Goal: Task Accomplishment & Management: Complete application form

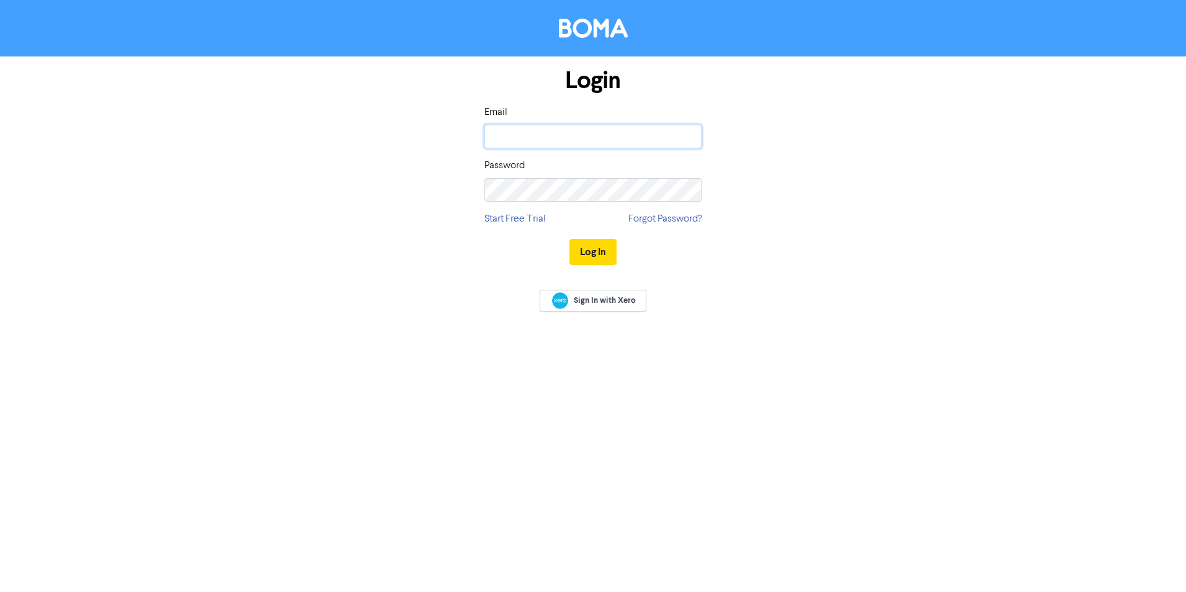
click at [522, 133] on input "email" at bounding box center [592, 137] width 217 height 24
type input "[PERSON_NAME][EMAIL_ADDRESS][DOMAIN_NAME]"
click at [581, 251] on button "Log In" at bounding box center [592, 252] width 47 height 26
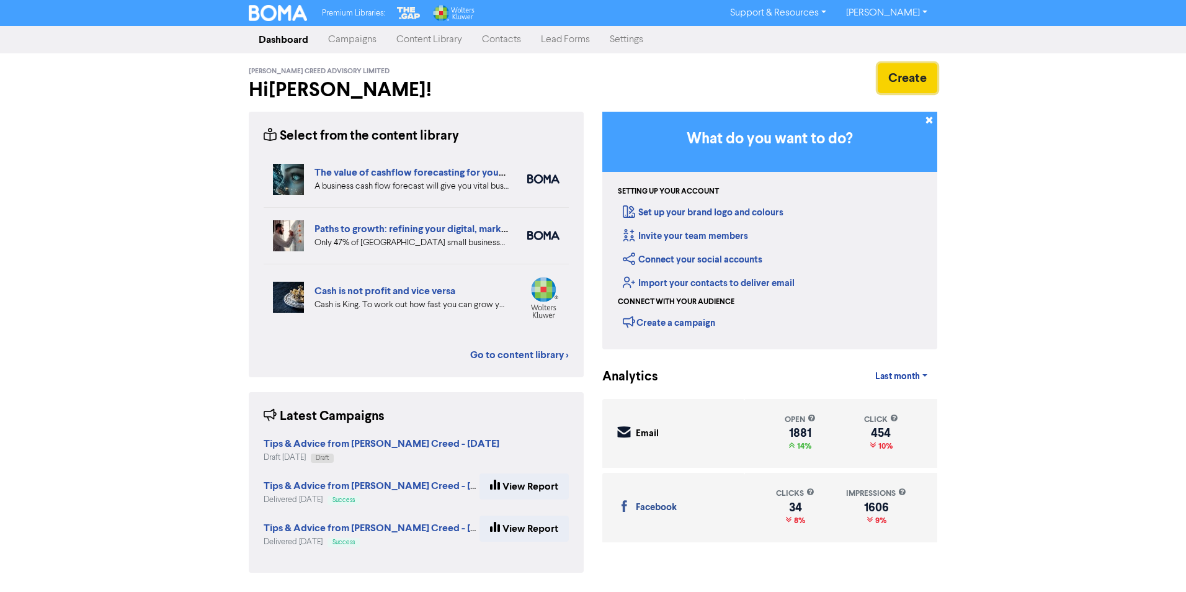
click at [910, 85] on button "Create" at bounding box center [907, 78] width 60 height 30
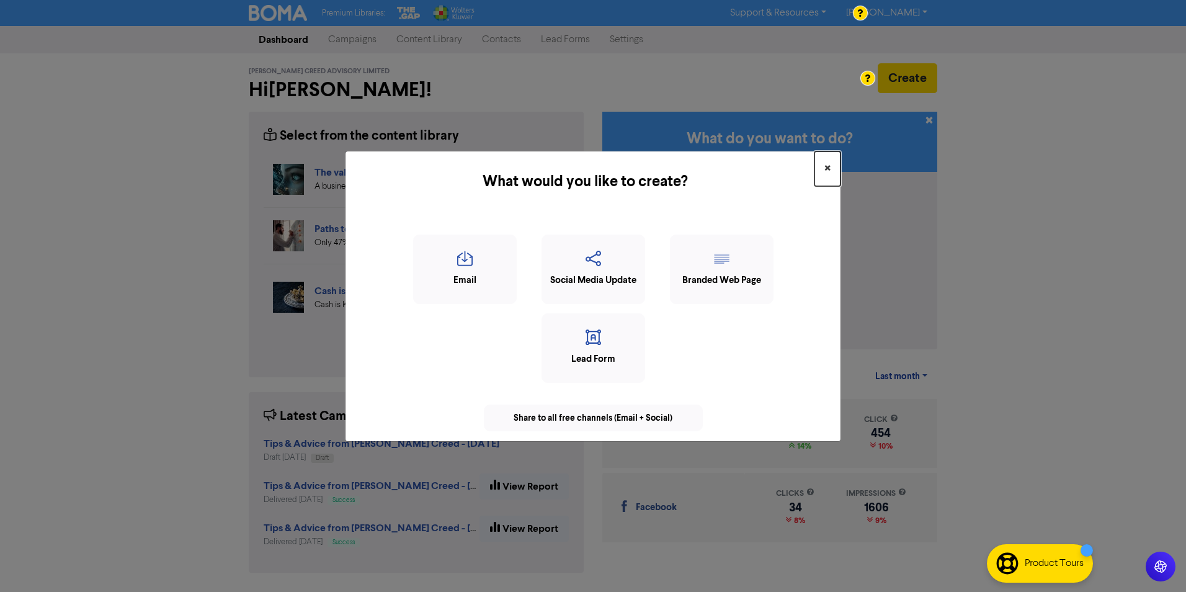
click at [829, 166] on span "×" at bounding box center [827, 168] width 6 height 19
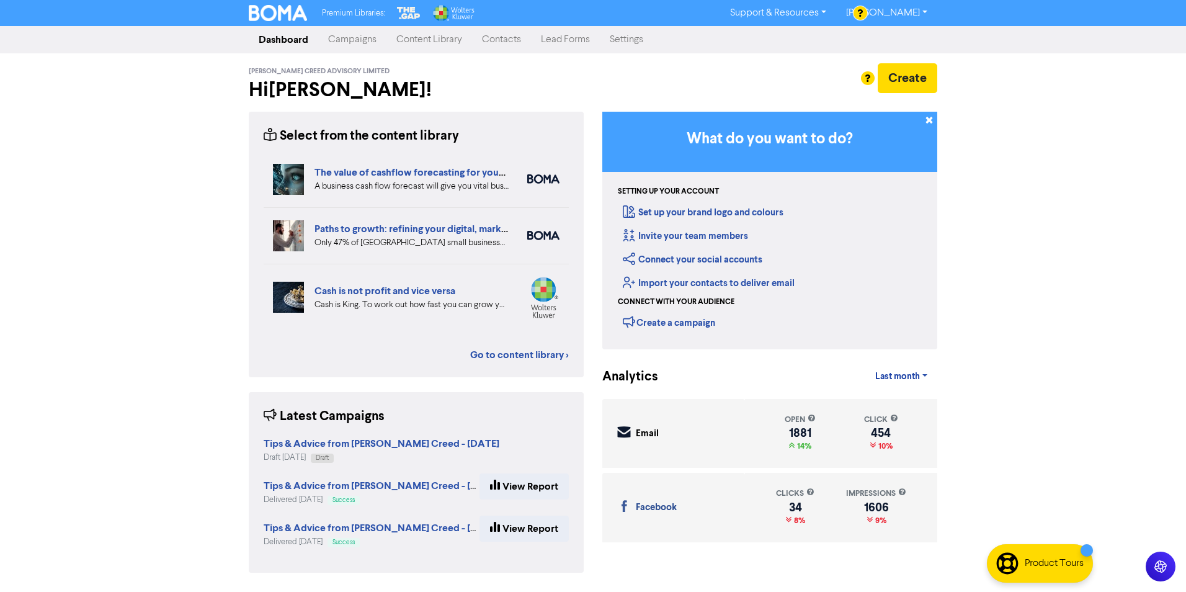
click at [502, 42] on link "Contacts" at bounding box center [501, 39] width 59 height 25
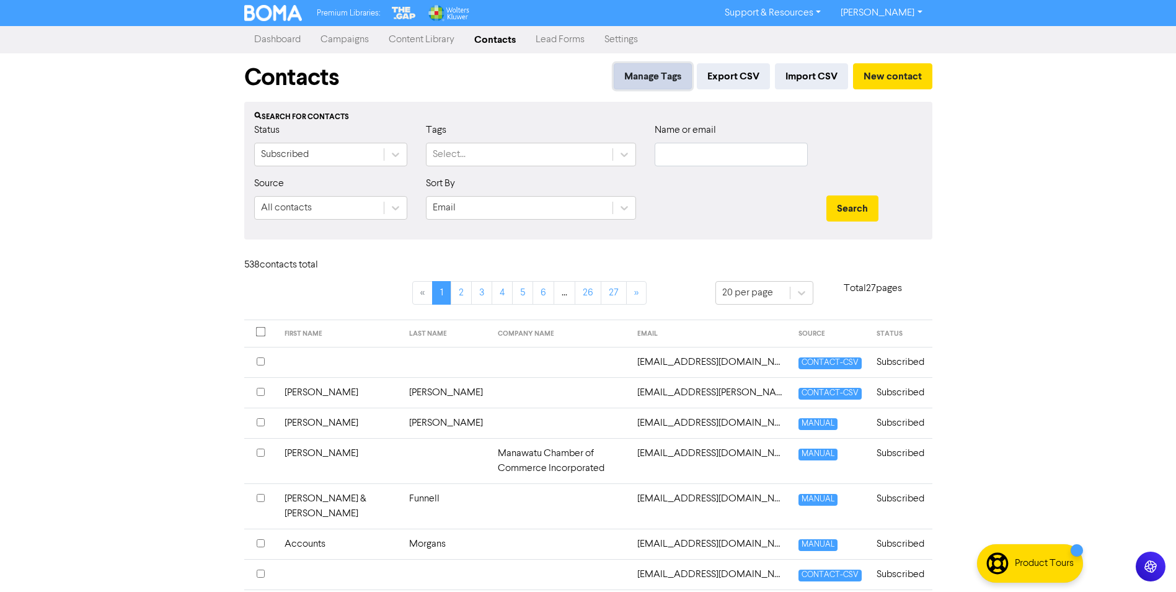
click at [665, 79] on button "Manage Tags" at bounding box center [653, 76] width 78 height 26
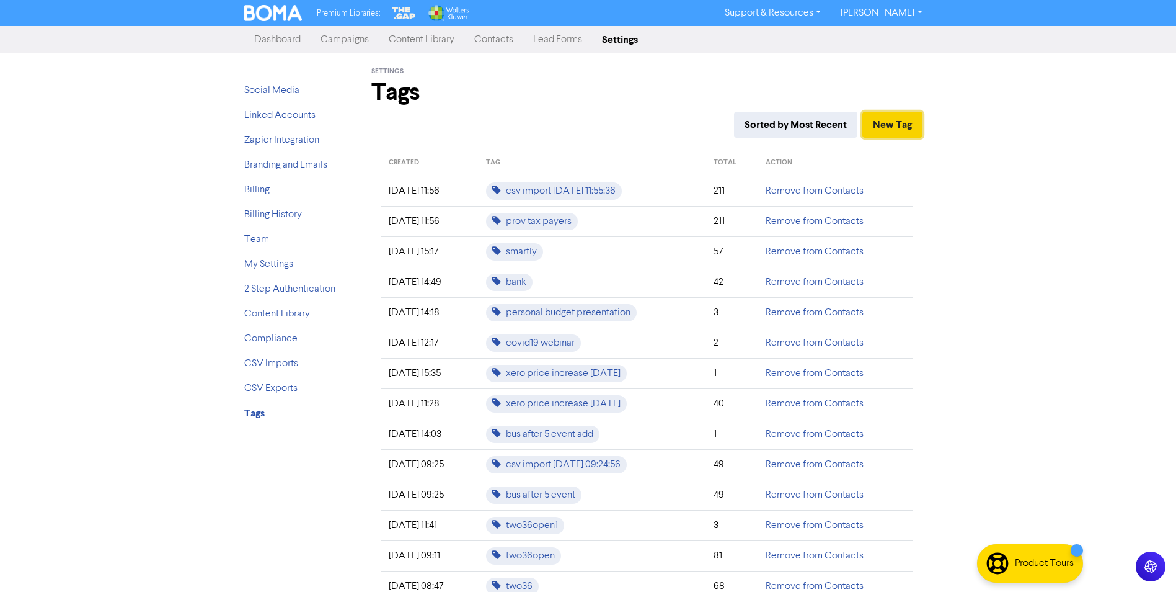
click at [885, 126] on button "New Tag" at bounding box center [892, 125] width 60 height 26
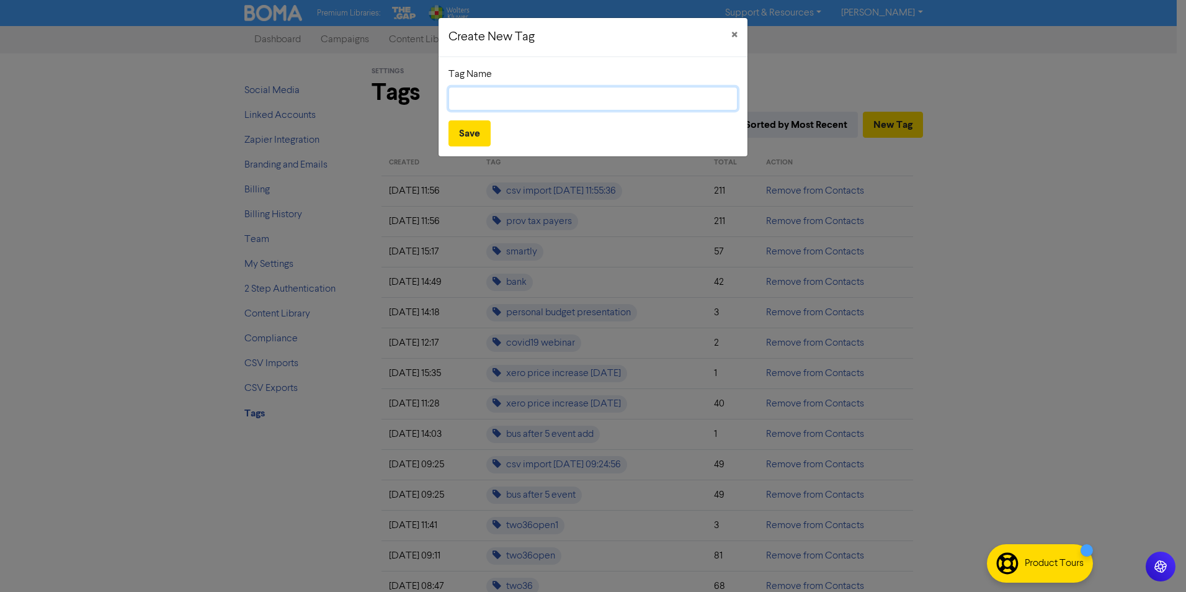
click at [537, 98] on input "text" at bounding box center [592, 99] width 289 height 24
type input "236 Tenant"
click at [463, 133] on button "Save" at bounding box center [469, 133] width 42 height 26
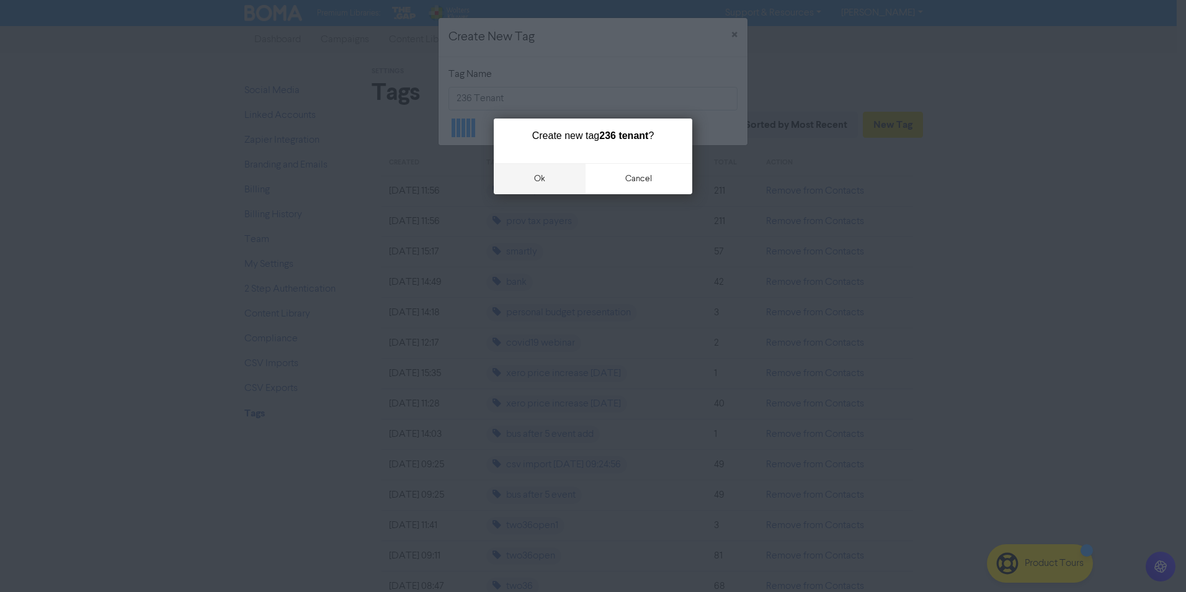
click at [534, 175] on button "ok" at bounding box center [540, 178] width 92 height 31
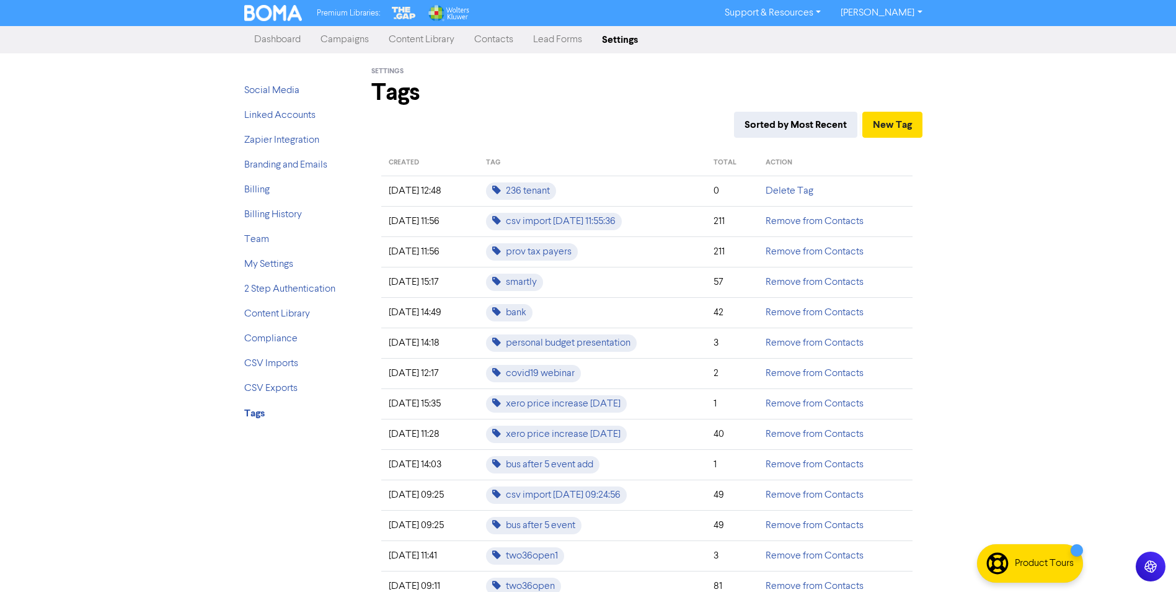
click at [497, 42] on link "Contacts" at bounding box center [493, 39] width 59 height 25
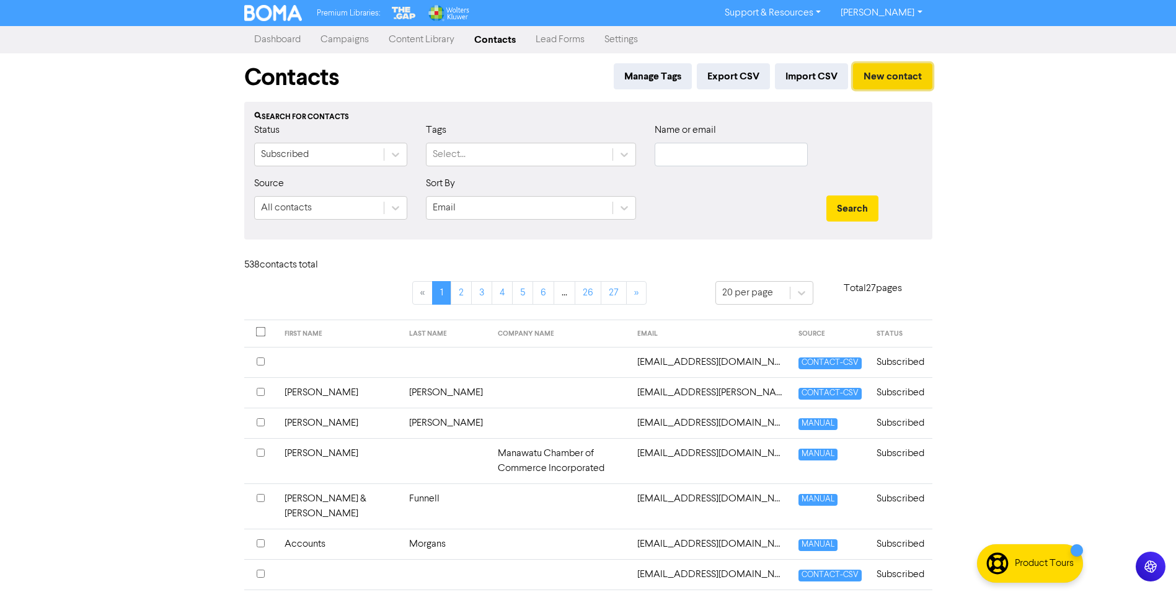
click at [880, 75] on button "New contact" at bounding box center [892, 76] width 79 height 26
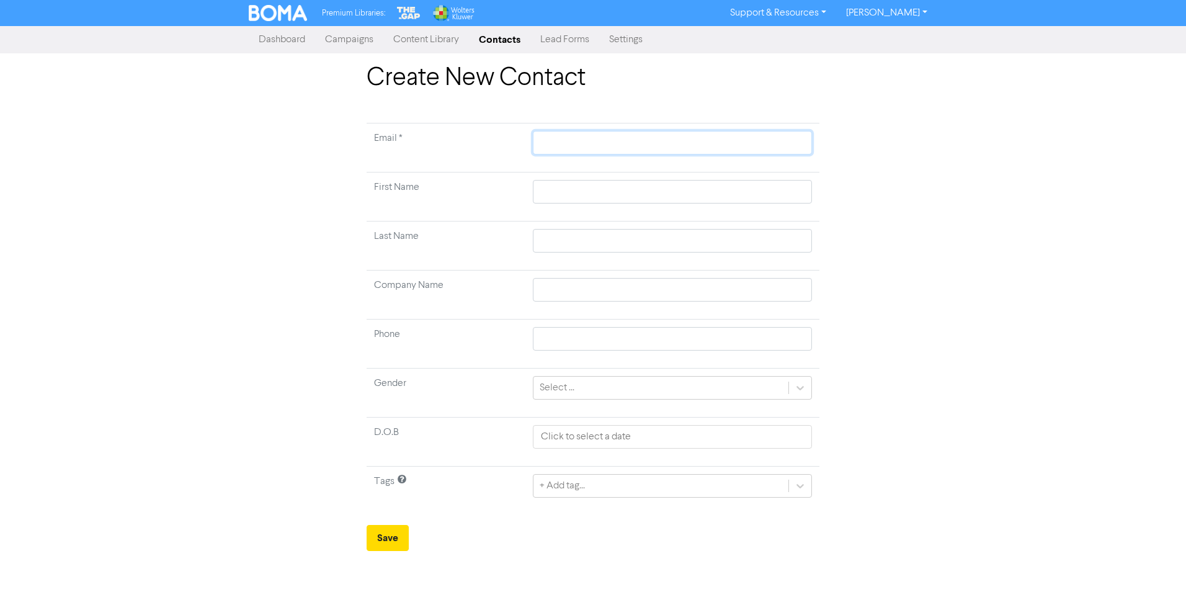
click at [632, 143] on input "text" at bounding box center [672, 143] width 279 height 24
type input "s"
type input "su"
type input "sus"
type input "susa"
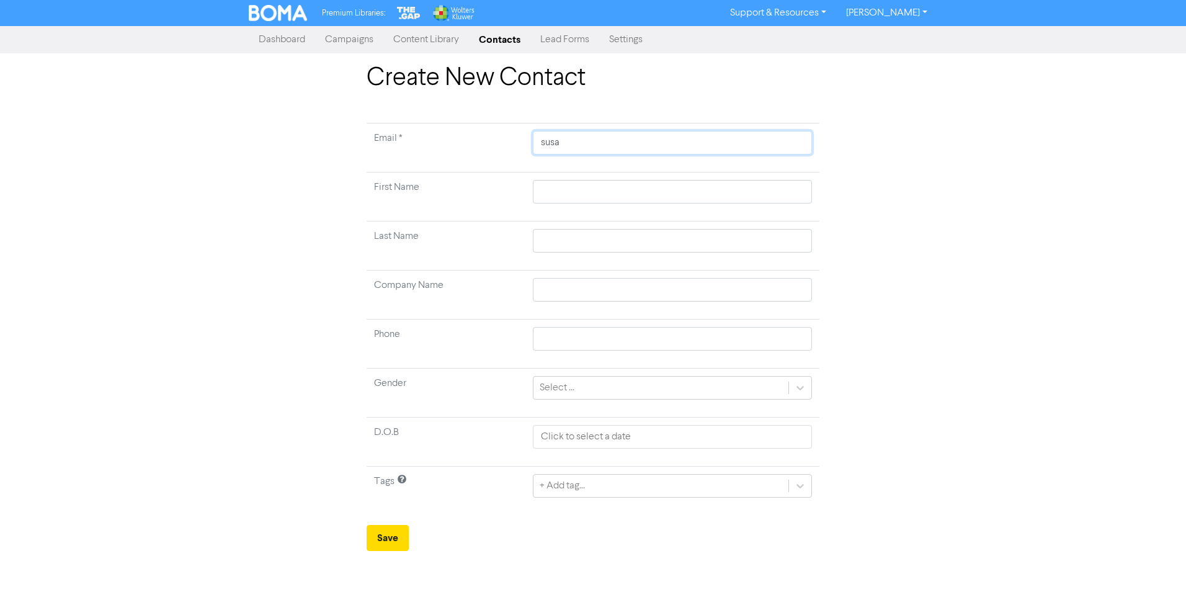
type input "[PERSON_NAME]"
type input "[PERSON_NAME]."
type input "[PERSON_NAME].m"
type input "[DOMAIN_NAME]"
type input "[PERSON_NAME][DOMAIN_NAME][PERSON_NAME]"
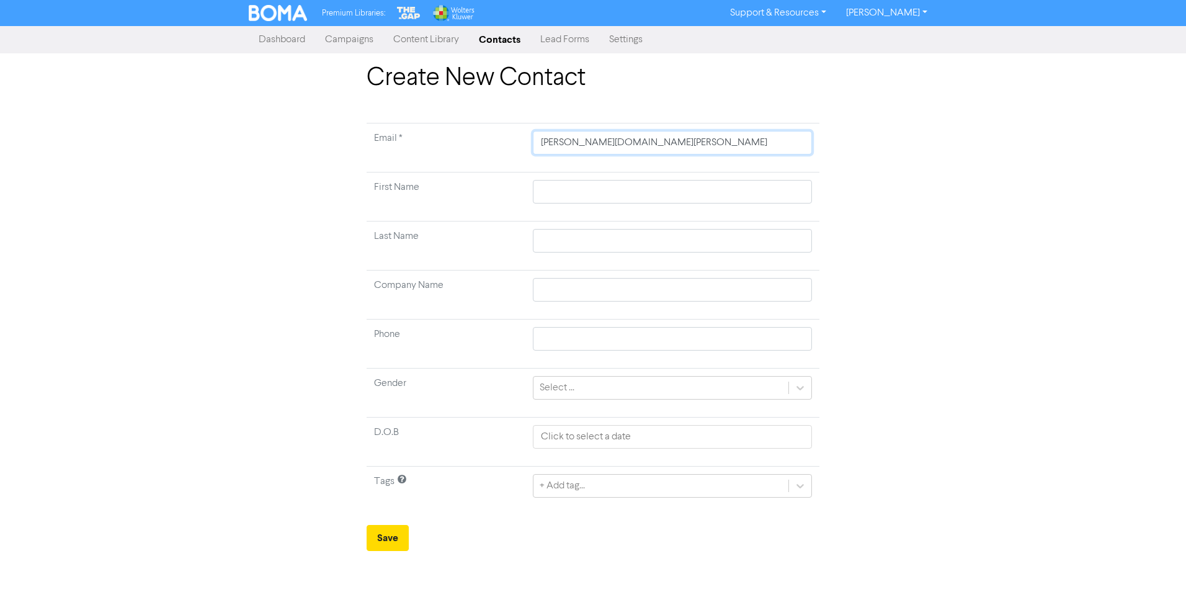
type input "[PERSON_NAME].moea"
type input "[PERSON_NAME].moeah"
type input "[PERSON_NAME].moeahu"
type input "[PERSON_NAME].moeahu@"
type input "[PERSON_NAME]"
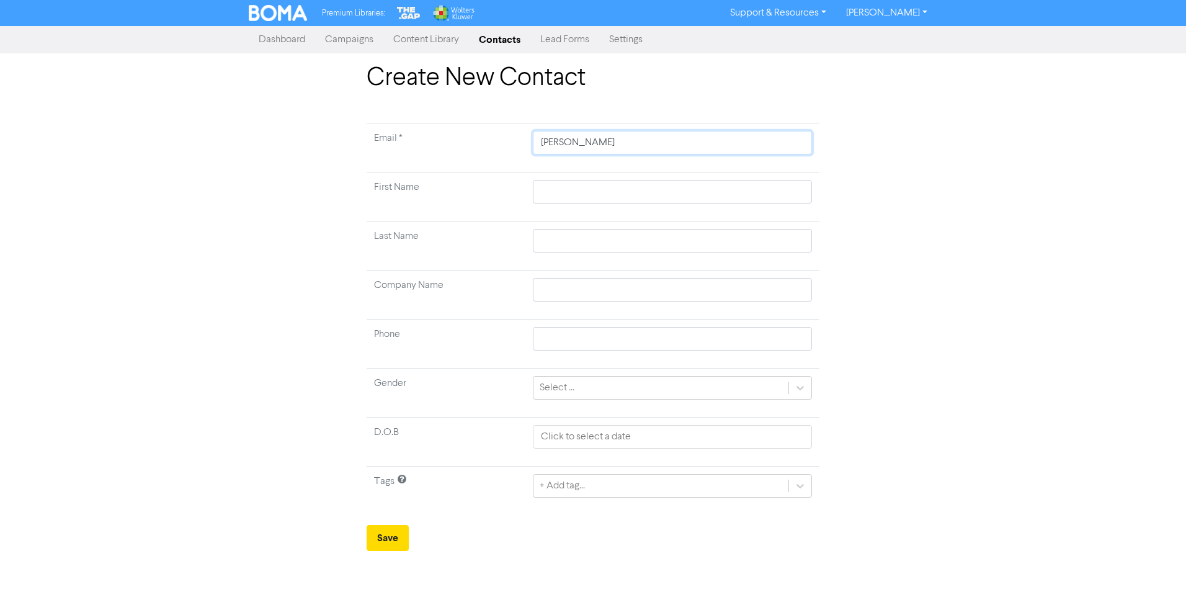
type input "[PERSON_NAME]"
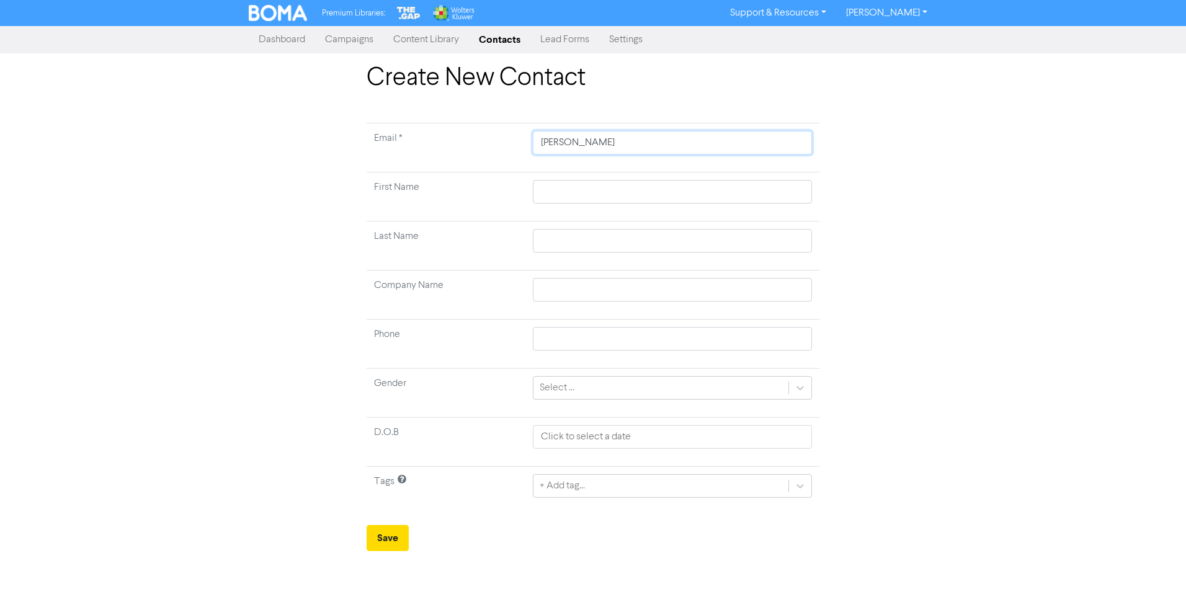
type input "[PERSON_NAME]"
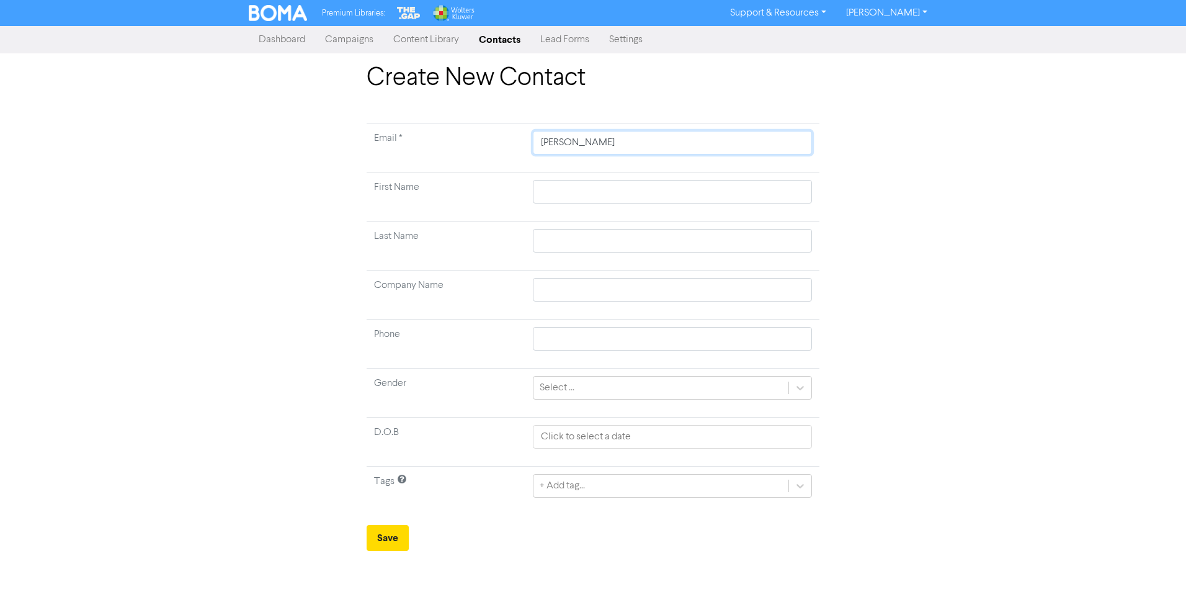
type input "[PERSON_NAME]."
type input "[PERSON_NAME]"
type input "[PERSON_NAME][EMAIL_ADDRESS][DOMAIN_NAME]"
type input "[PERSON_NAME][EMAIL_ADDRESS][DOMAIN_NAME]."
type input "[PERSON_NAME]@advicefirst.co.[PERSON_NAME]"
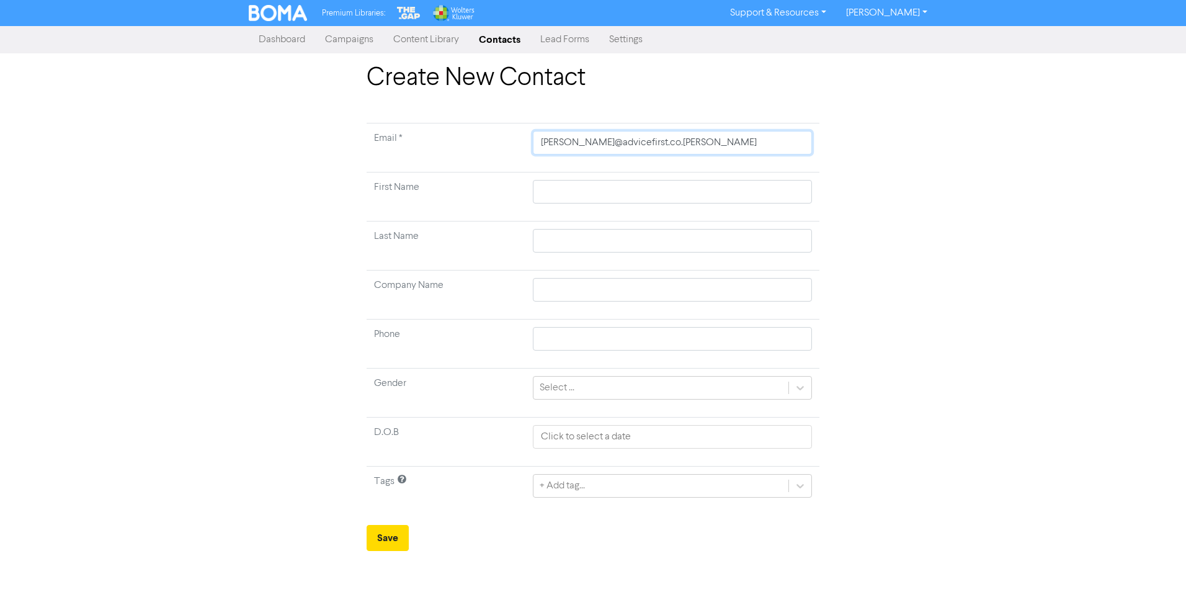
type input "[PERSON_NAME][EMAIL_ADDRESS][DOMAIN_NAME]"
type input "S"
type input "Sus"
type input "Susa"
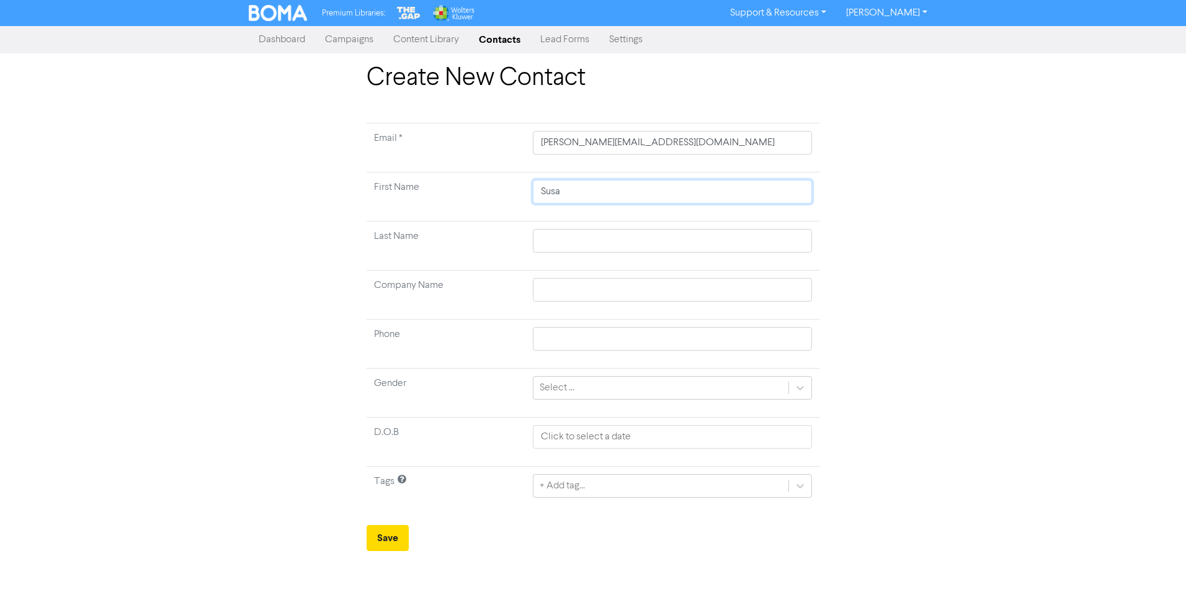
type input "[PERSON_NAME]"
type input "M"
type input "Mo"
type input "Moe"
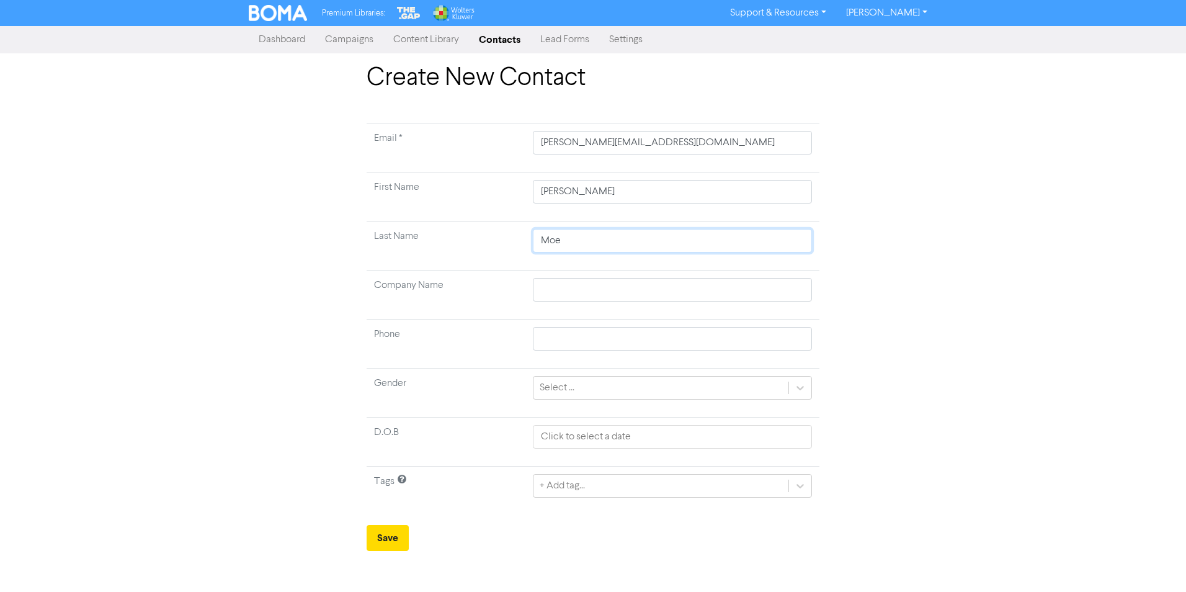
type input "Moea"
type input "Moeah"
type input "Moeahu"
type input "A"
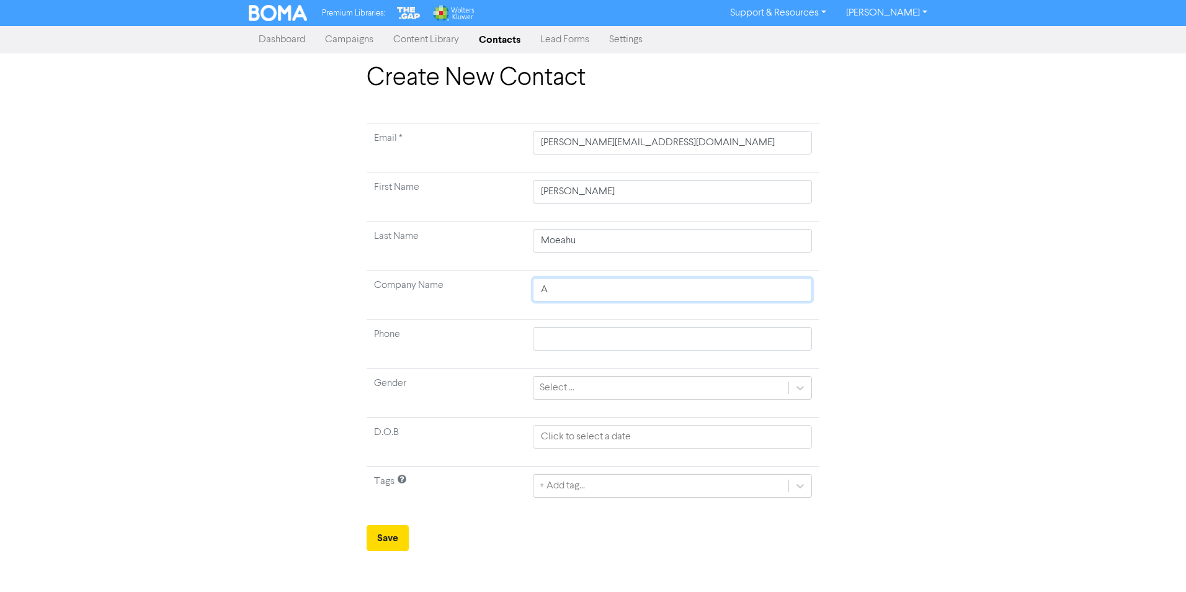
type input "Ad"
type input "Adv"
type input "Advi"
type input "Advic"
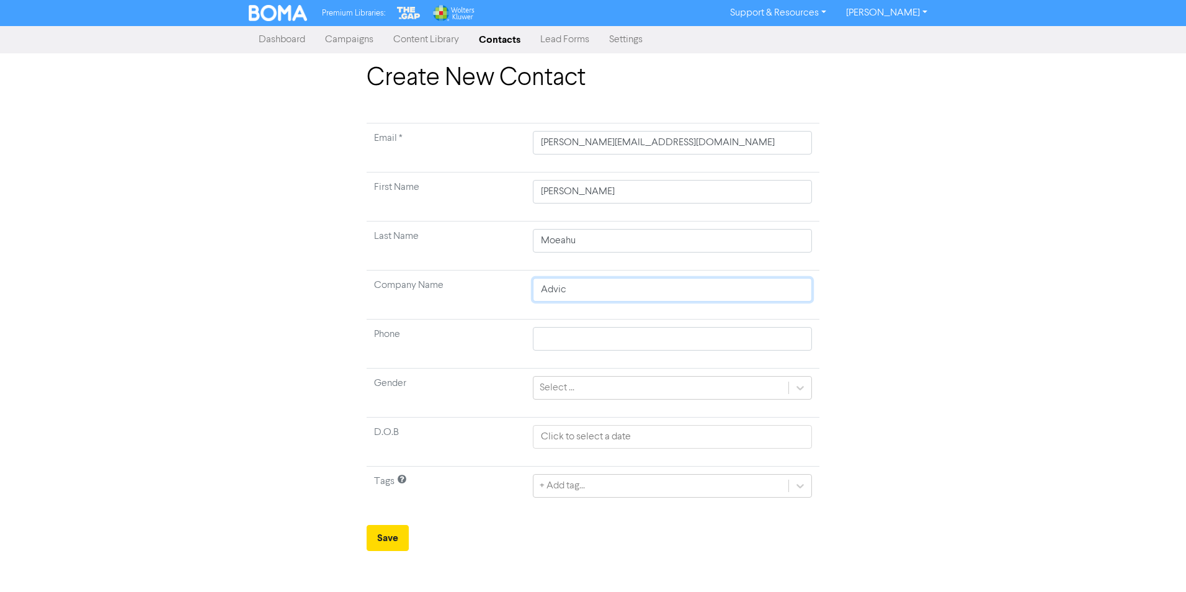
type input "Advic F"
type input "Advic"
type input "Advice"
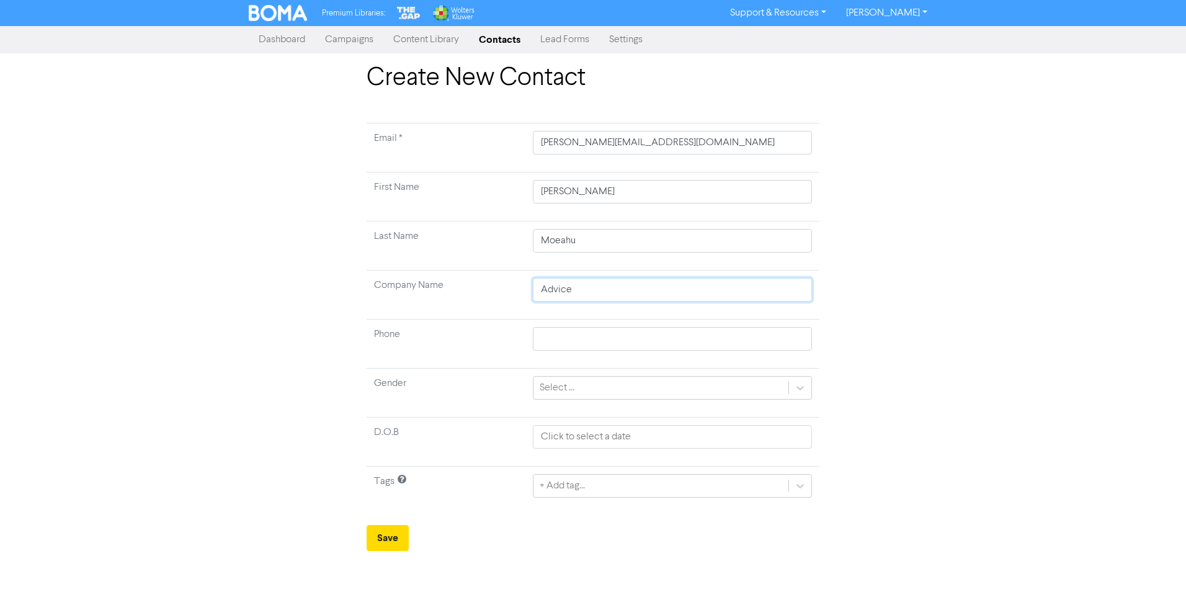
type input "Advice F"
type input "Advice Fr"
type input "Advice Fri"
type input "Advice [PERSON_NAME]"
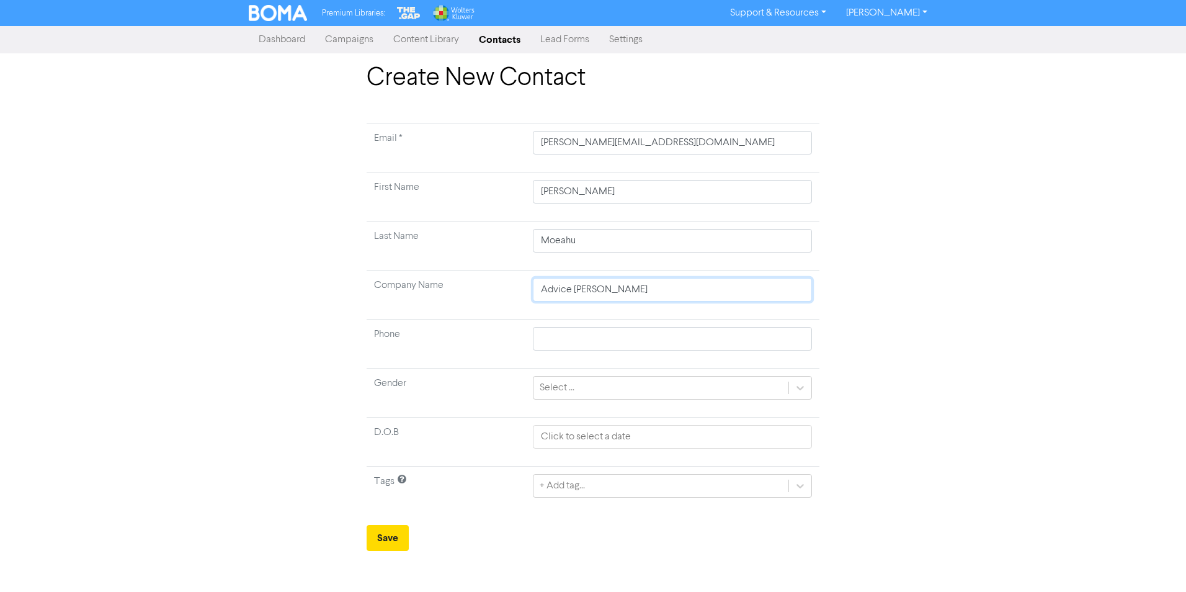
type input "A"
type input "Adf"
type input "Adfv"
type input "Adfvi"
type input "Adfvic"
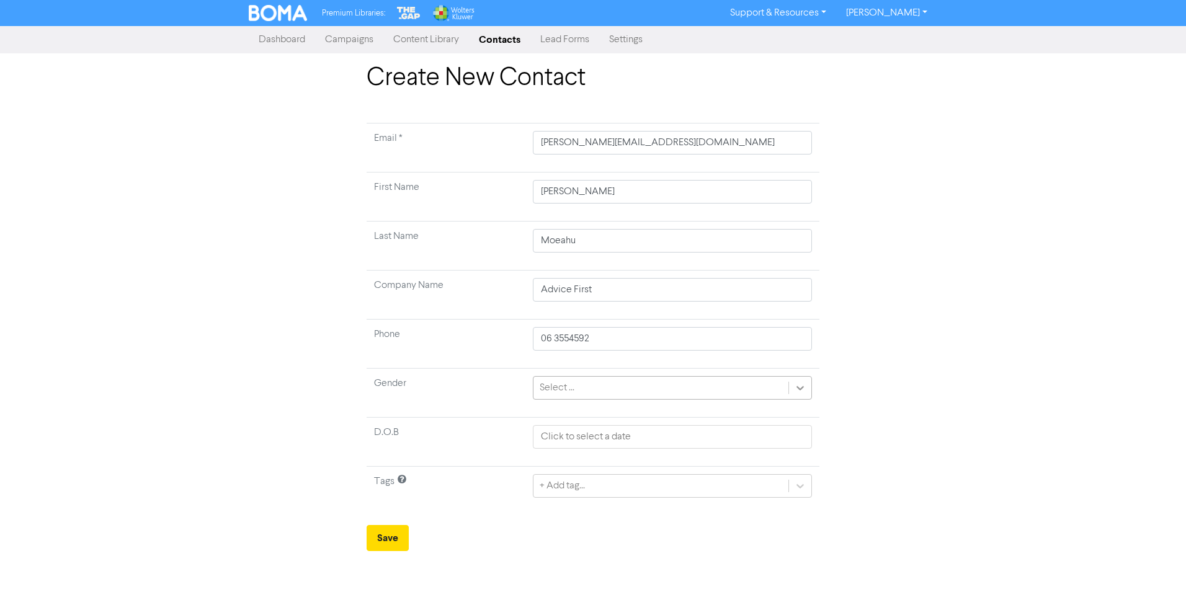
click at [799, 384] on icon at bounding box center [800, 387] width 12 height 12
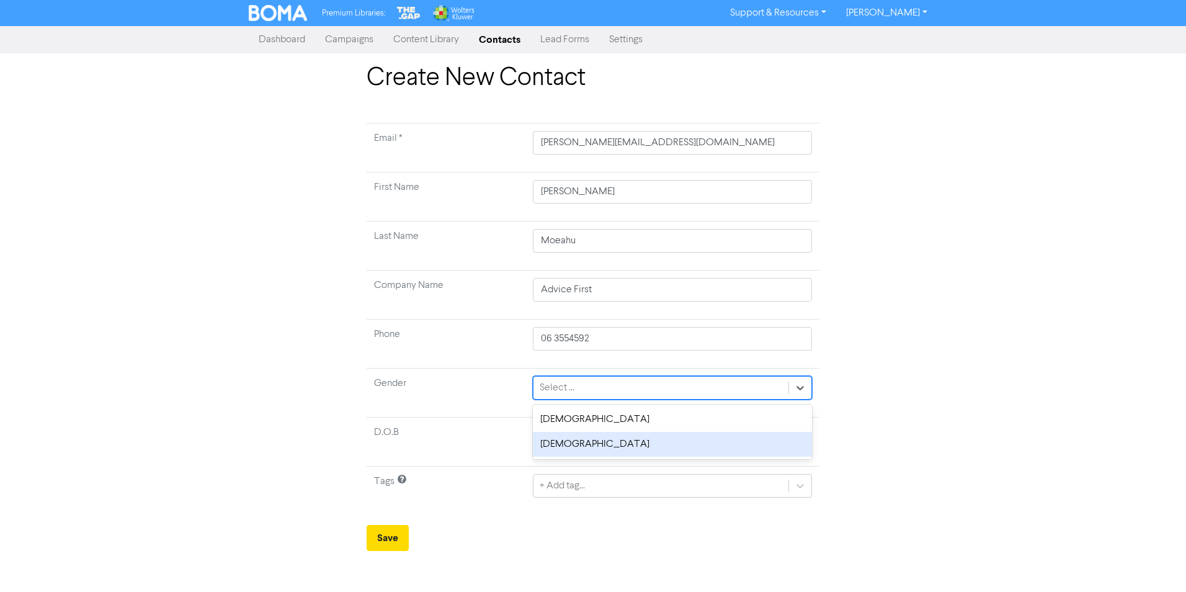
click at [691, 443] on div "[DEMOGRAPHIC_DATA]" at bounding box center [672, 444] width 279 height 25
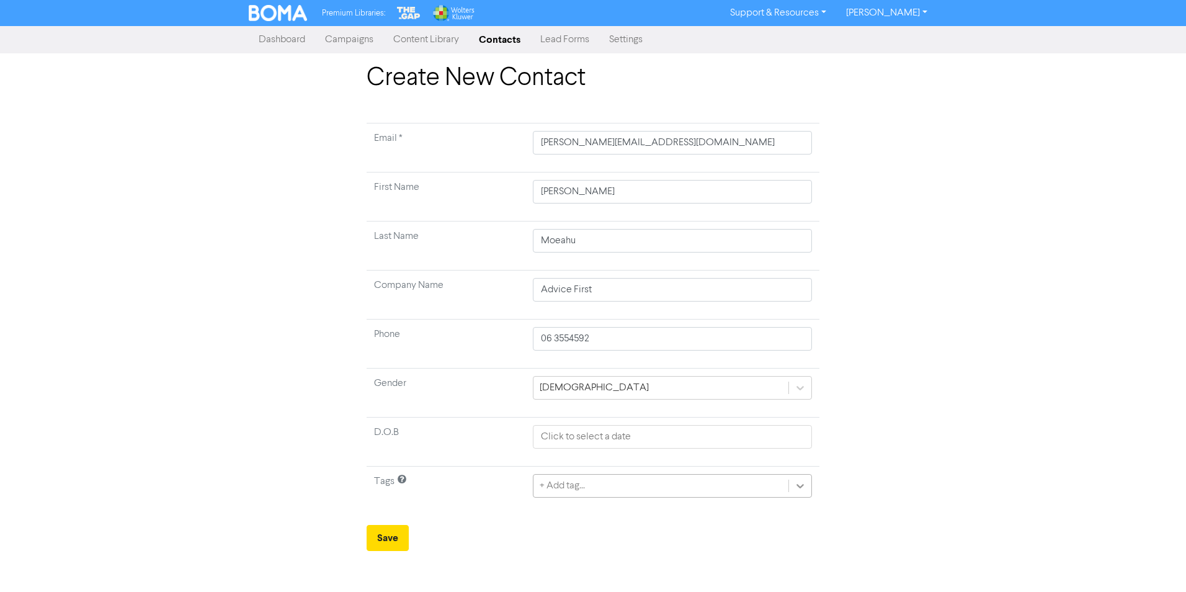
click at [802, 489] on icon at bounding box center [800, 485] width 12 height 12
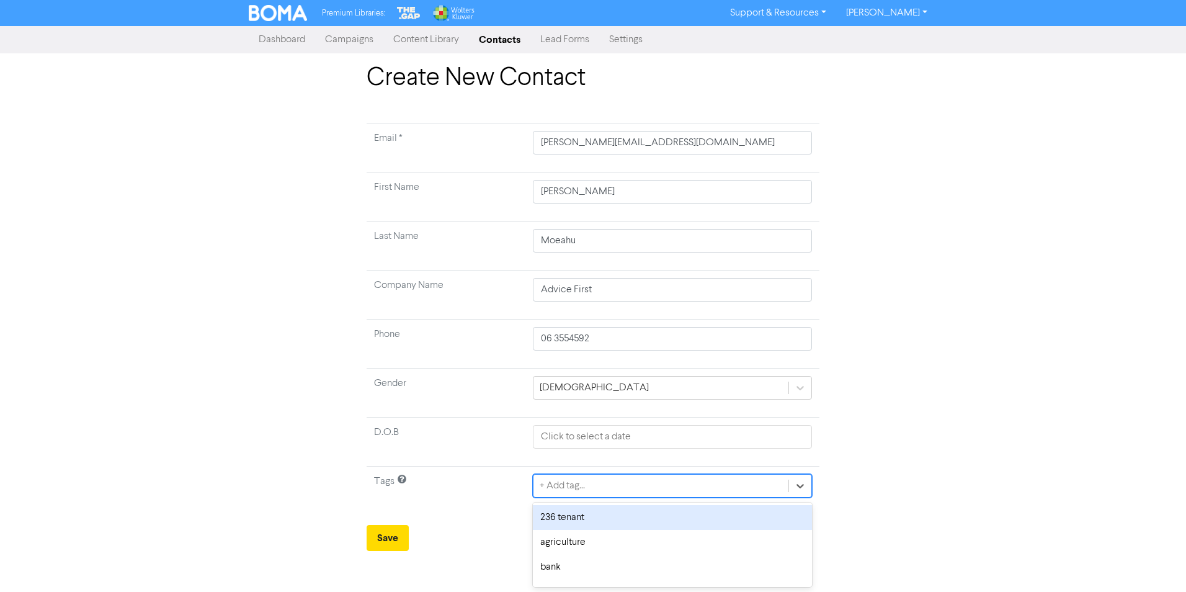
click at [735, 518] on div "236 tenant" at bounding box center [672, 517] width 279 height 25
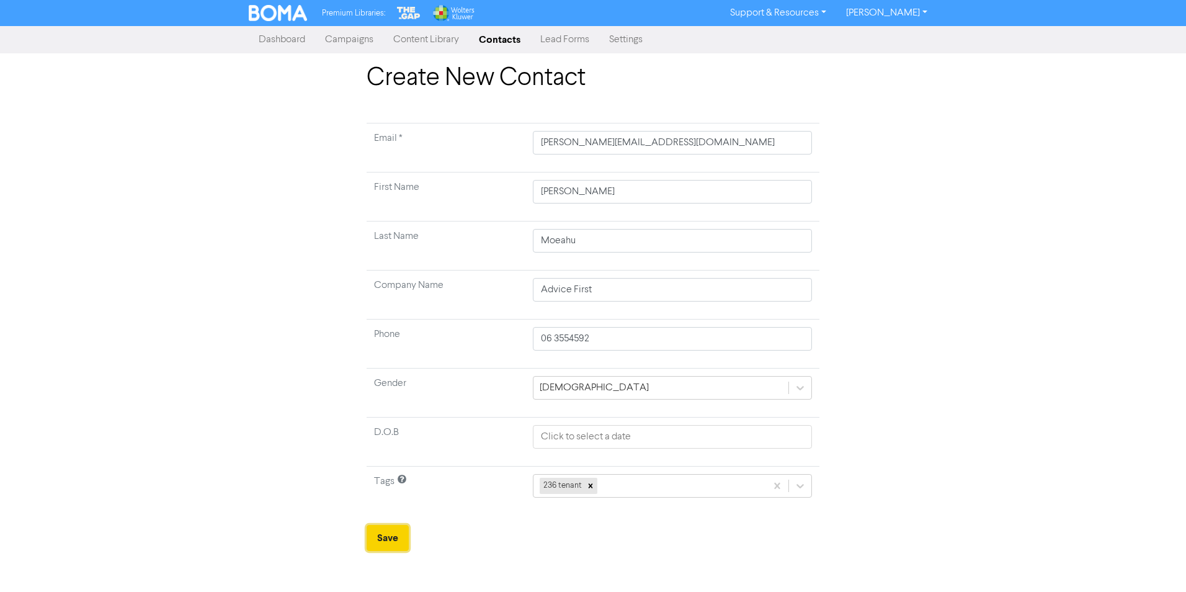
click at [394, 540] on button "Save" at bounding box center [387, 538] width 42 height 26
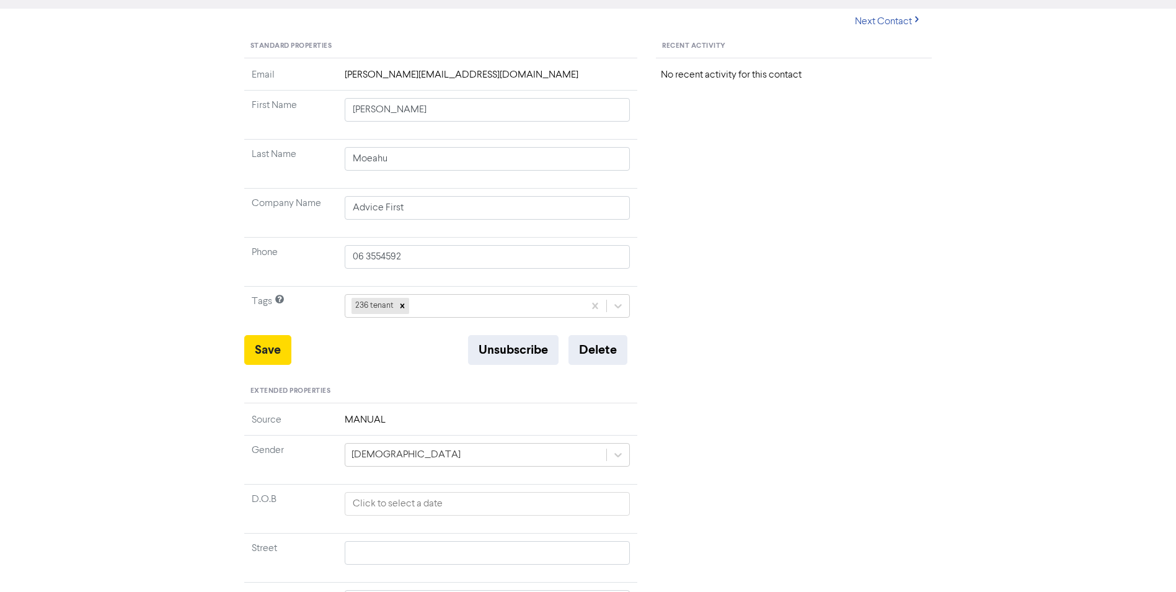
scroll to position [112, 0]
click at [265, 351] on button "Save" at bounding box center [267, 350] width 47 height 30
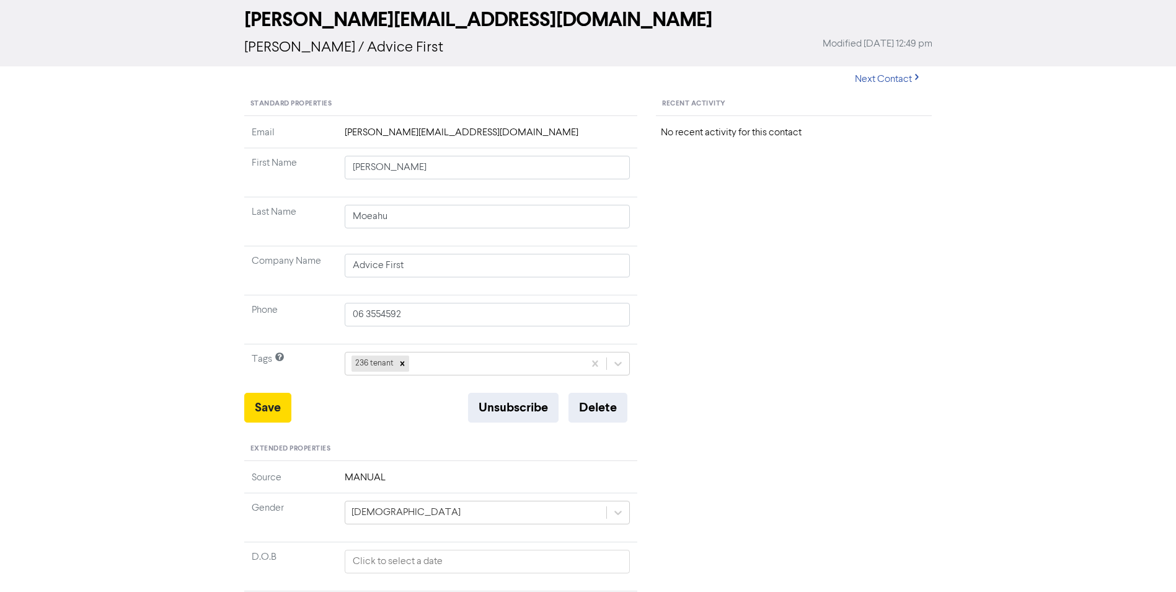
scroll to position [0, 0]
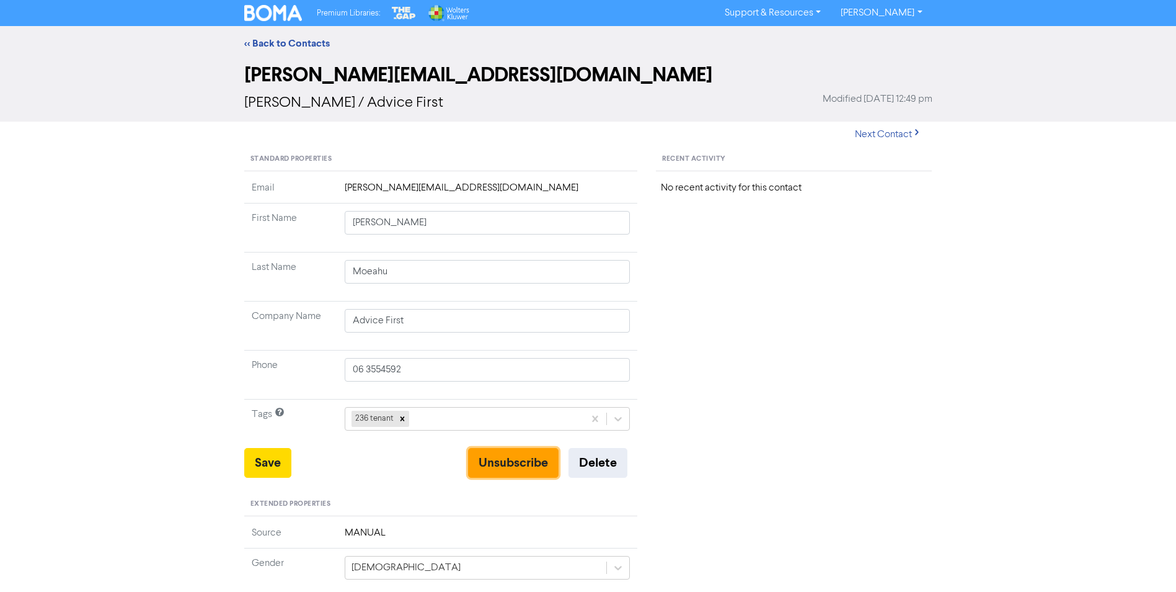
click at [518, 462] on button "Unsubscribe" at bounding box center [513, 463] width 91 height 30
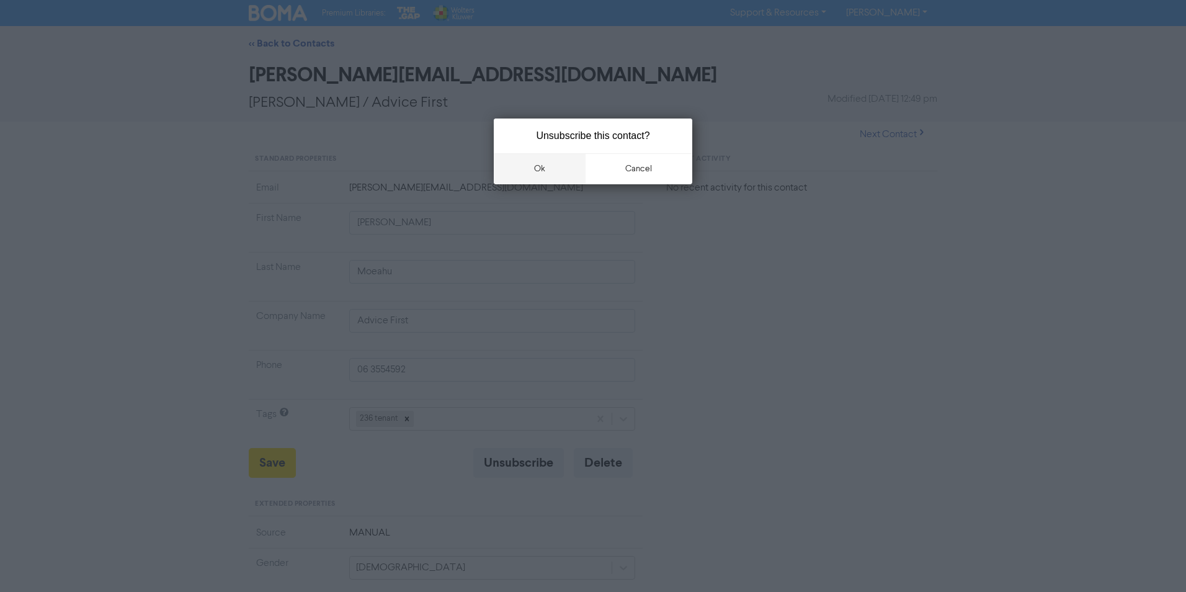
click at [539, 169] on button "ok" at bounding box center [540, 168] width 92 height 31
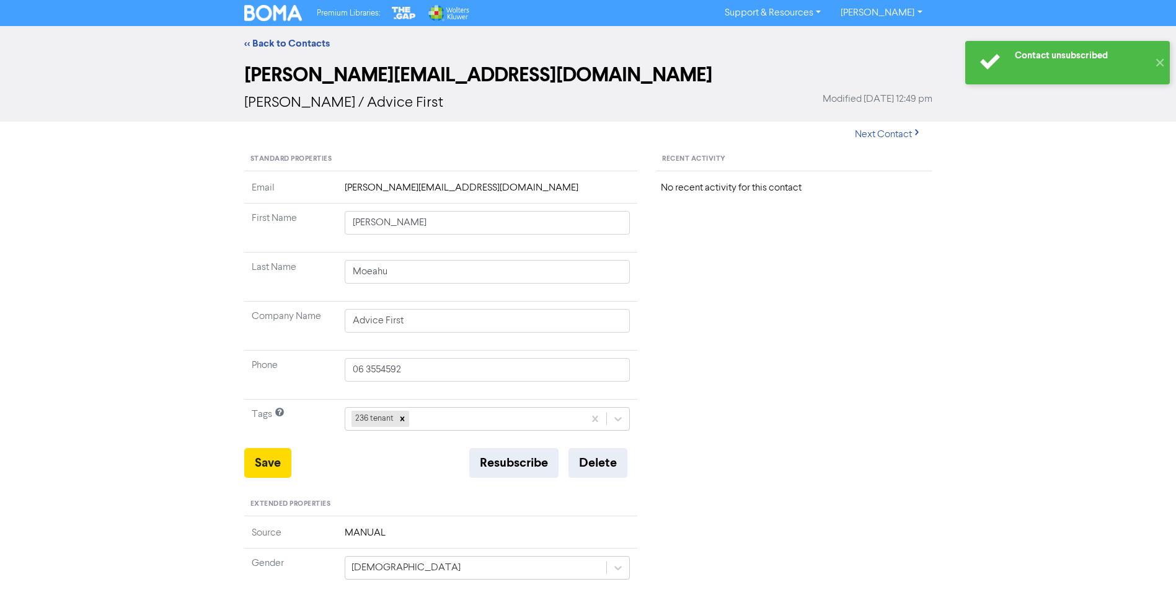
click at [186, 269] on div "<< Back to Contacts [PERSON_NAME][EMAIL_ADDRESS][DOMAIN_NAME] [PERSON_NAME] / A…" at bounding box center [588, 489] width 1176 height 926
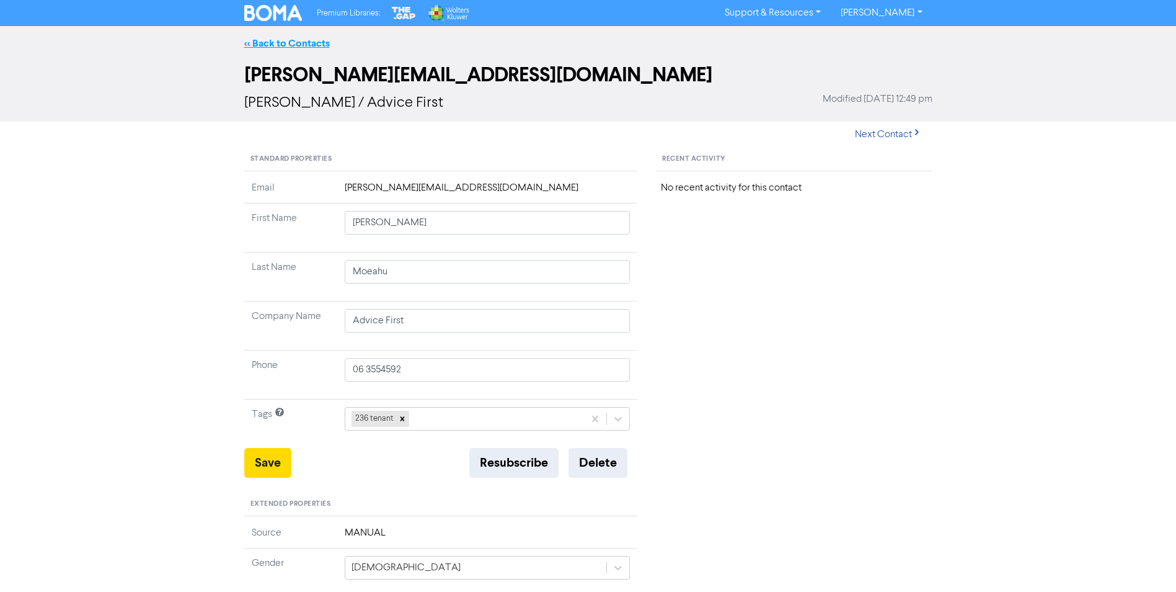
click at [288, 38] on link "<< Back to Contacts" at bounding box center [287, 43] width 86 height 12
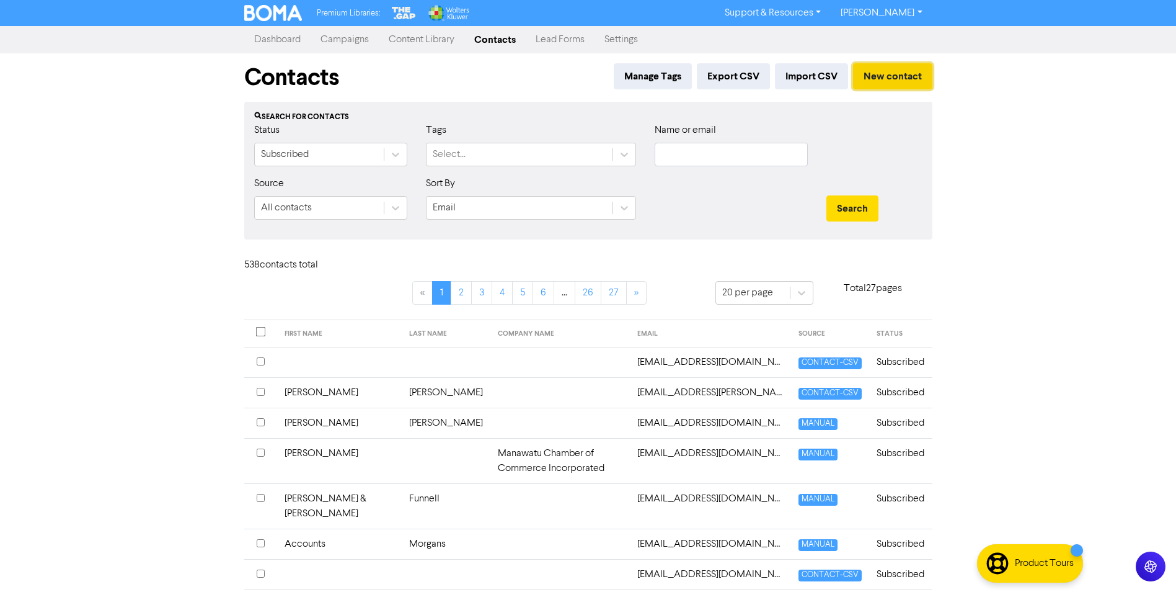
click at [889, 78] on button "New contact" at bounding box center [892, 76] width 79 height 26
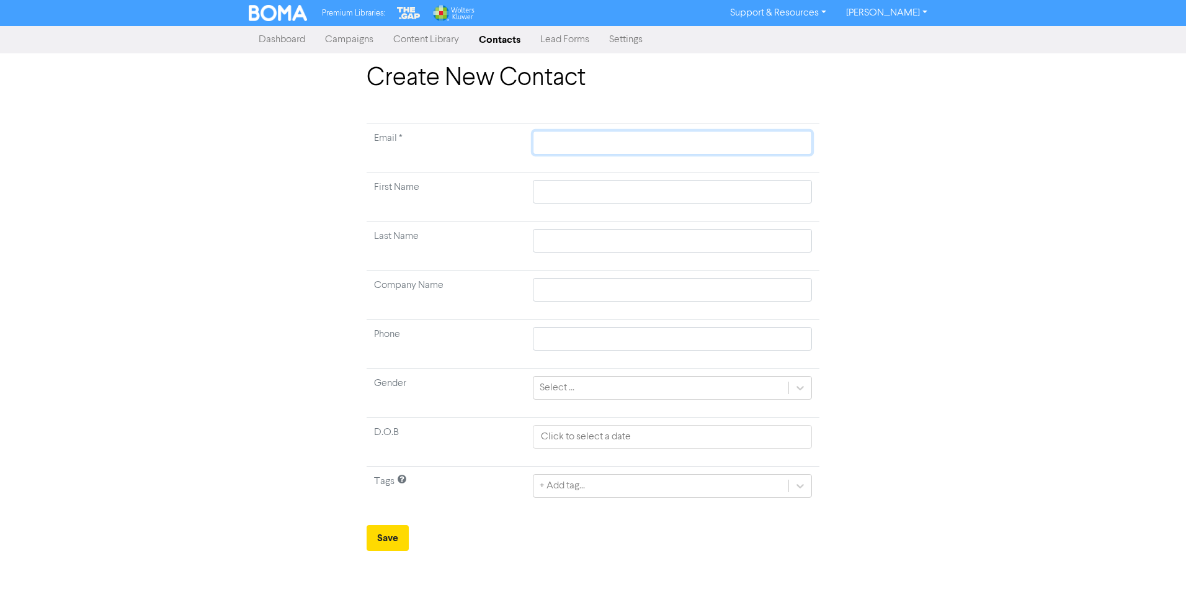
click at [572, 143] on input "text" at bounding box center [672, 143] width 279 height 24
click at [797, 488] on icon at bounding box center [800, 485] width 12 height 12
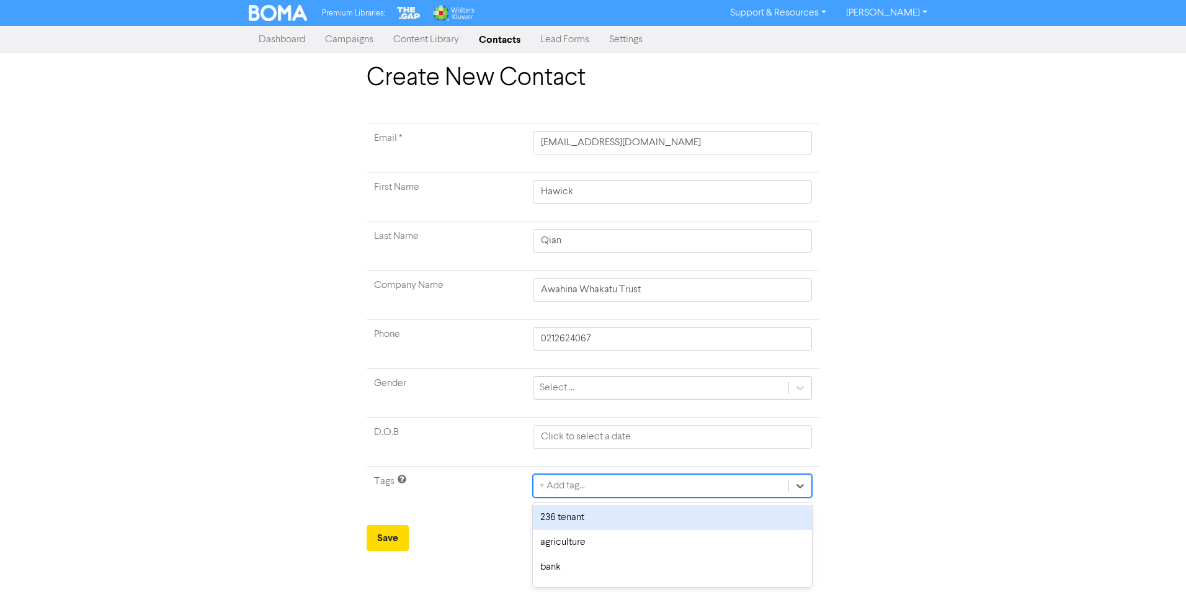
click at [678, 520] on div "236 tenant" at bounding box center [672, 517] width 279 height 25
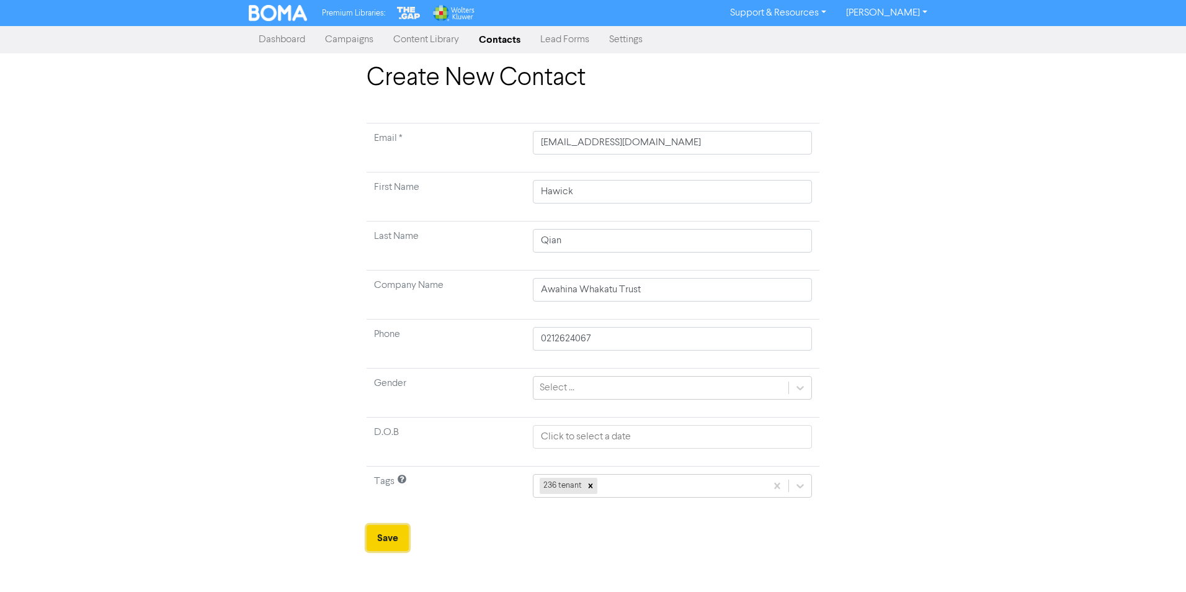
click at [394, 536] on button "Save" at bounding box center [387, 538] width 42 height 26
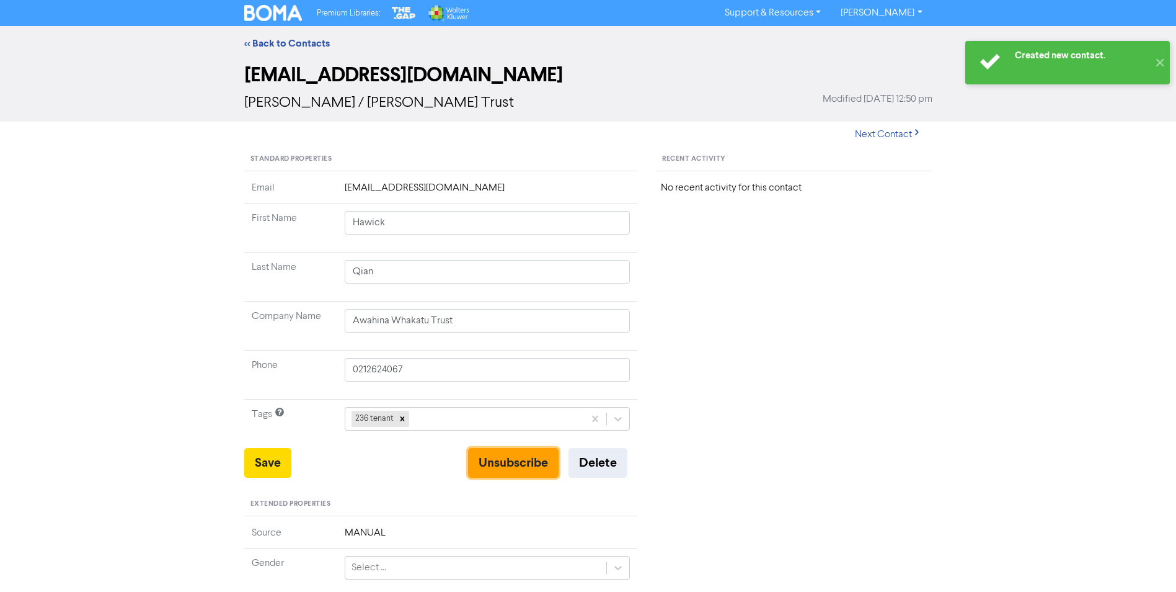
click at [521, 461] on button "Unsubscribe" at bounding box center [513, 463] width 91 height 30
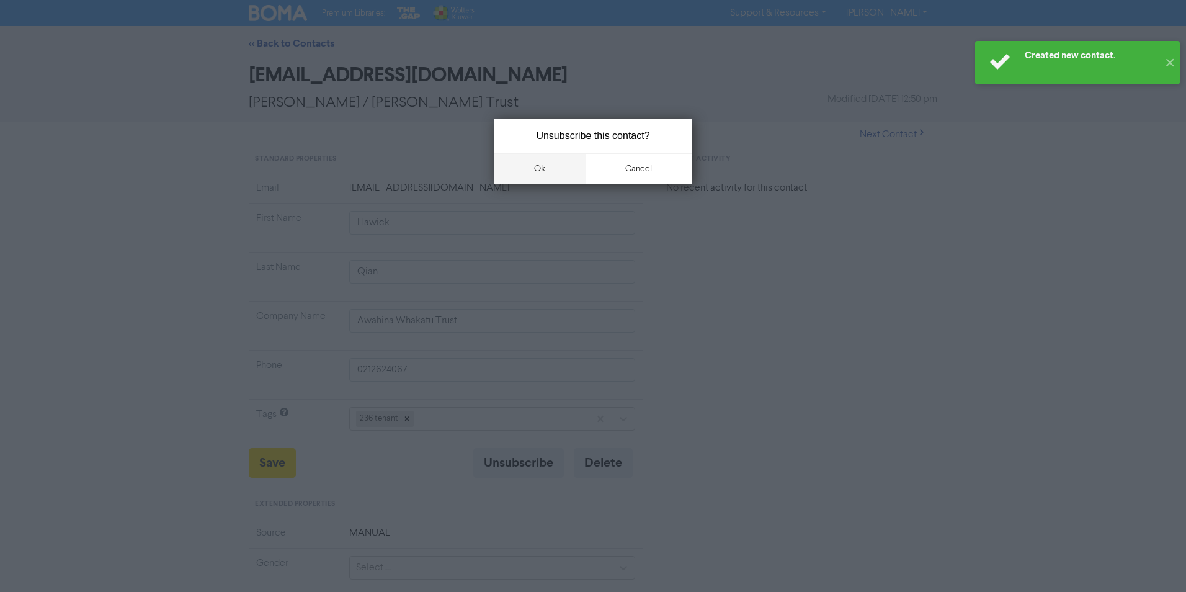
click at [542, 170] on button "ok" at bounding box center [540, 168] width 92 height 31
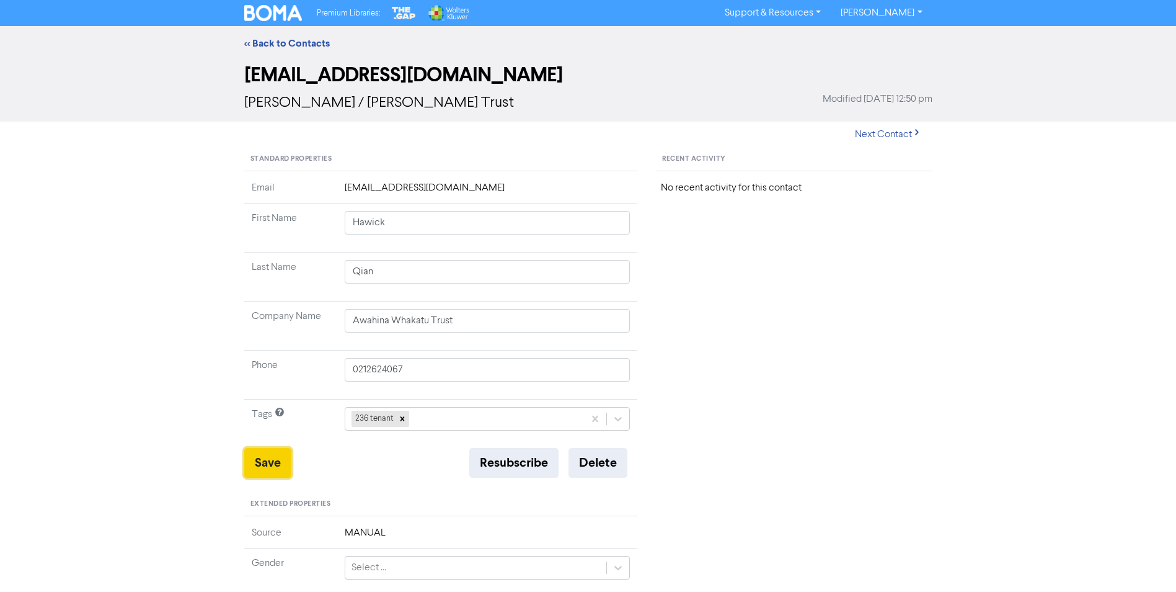
click at [263, 471] on button "Save" at bounding box center [267, 463] width 47 height 30
click at [301, 42] on link "<< Back to Contacts" at bounding box center [287, 43] width 86 height 12
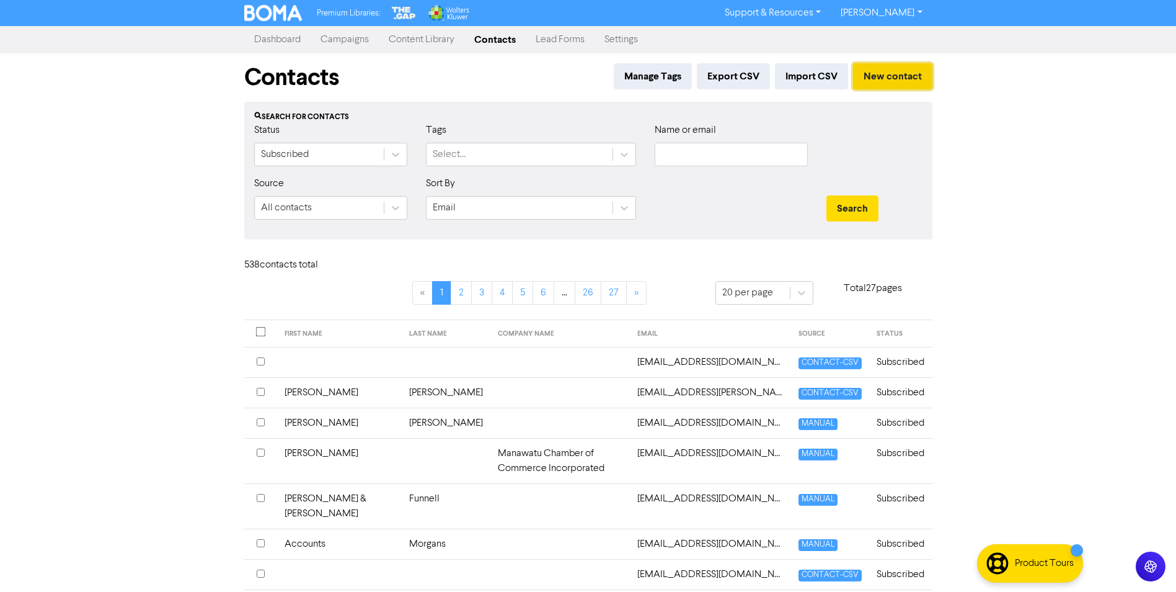
click at [895, 74] on button "New contact" at bounding box center [892, 76] width 79 height 26
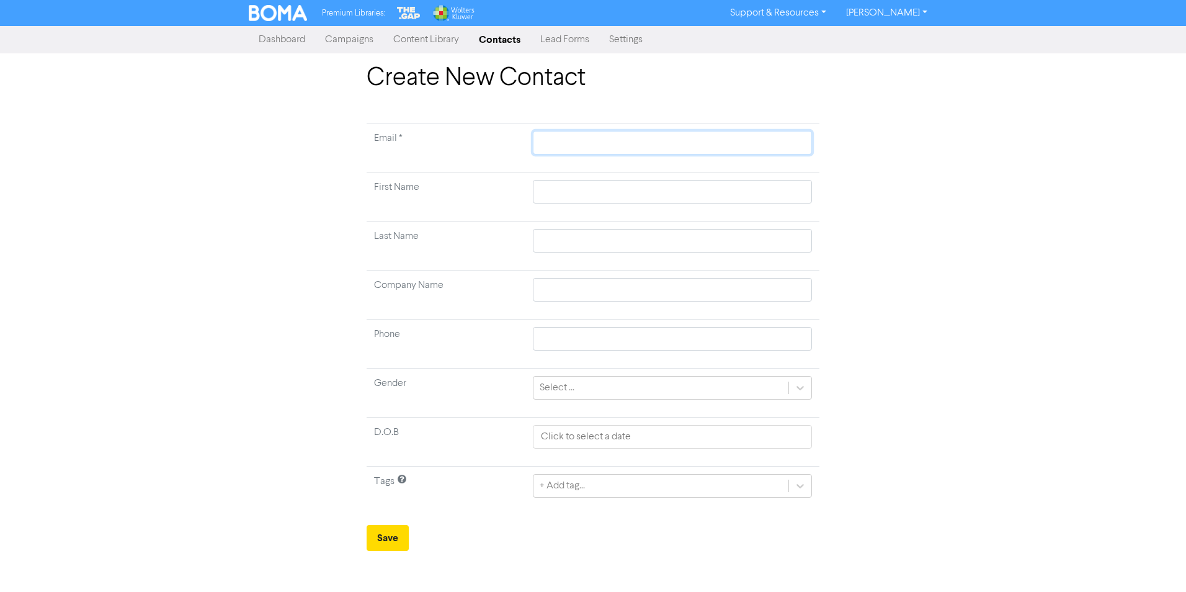
click at [597, 133] on input "text" at bounding box center [672, 143] width 279 height 24
click at [806, 485] on div at bounding box center [800, 485] width 22 height 22
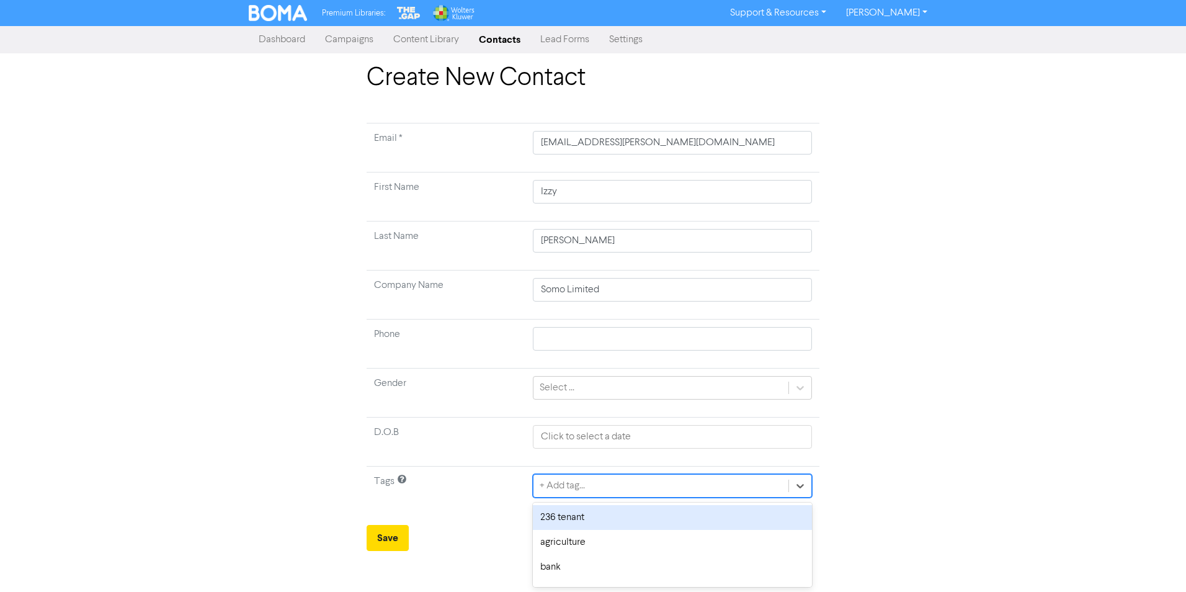
click at [658, 515] on div "236 tenant" at bounding box center [672, 517] width 279 height 25
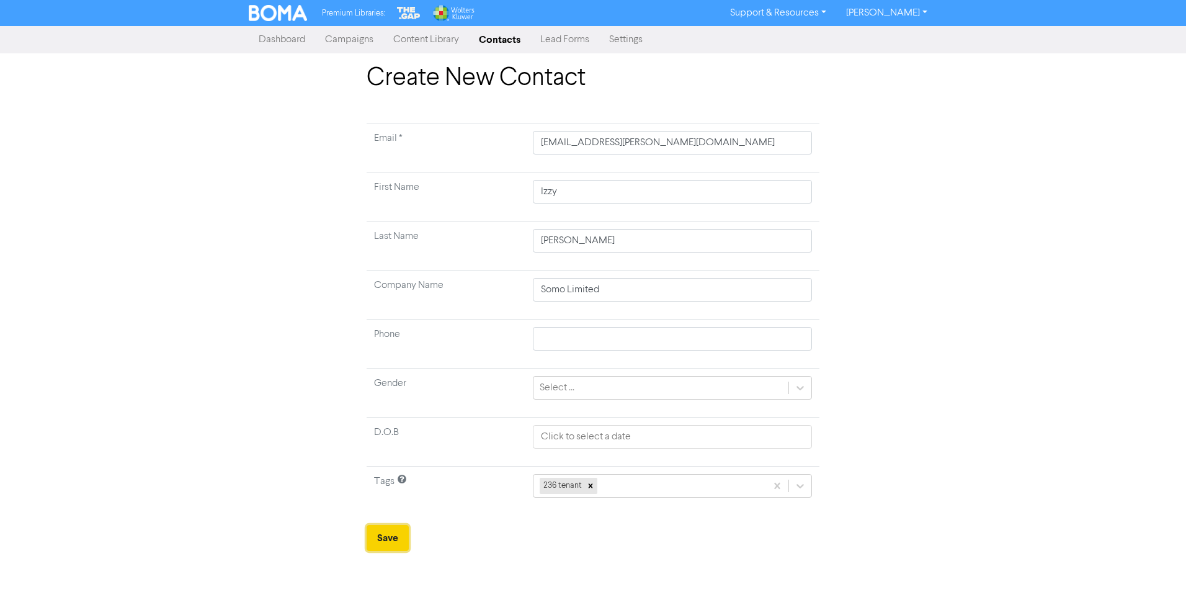
click at [391, 538] on button "Save" at bounding box center [387, 538] width 42 height 26
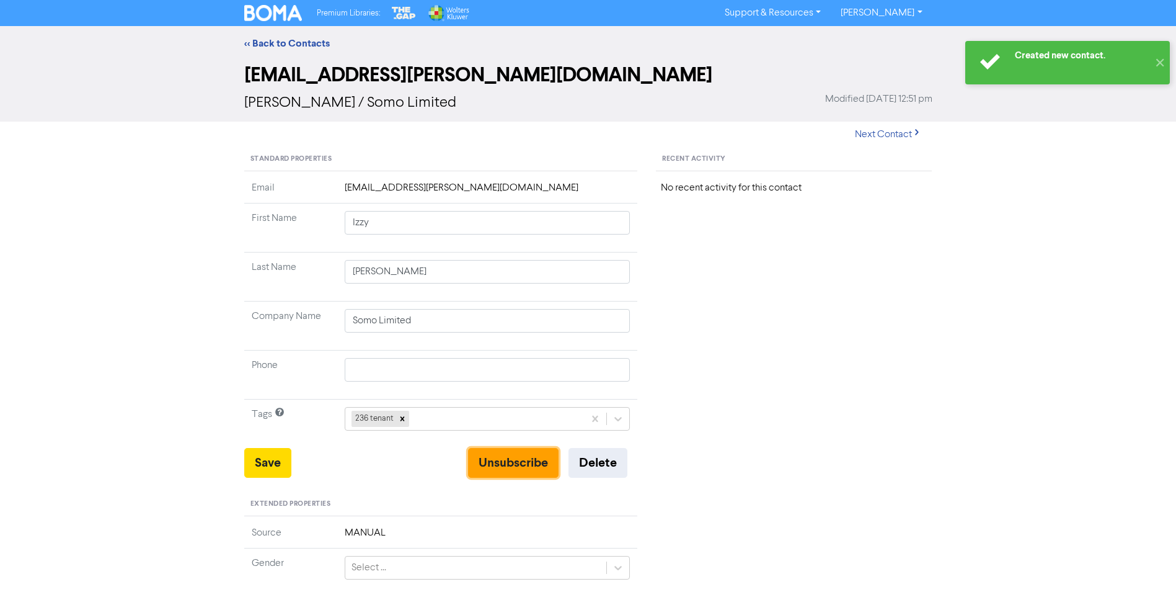
click at [514, 463] on button "Unsubscribe" at bounding box center [513, 463] width 91 height 30
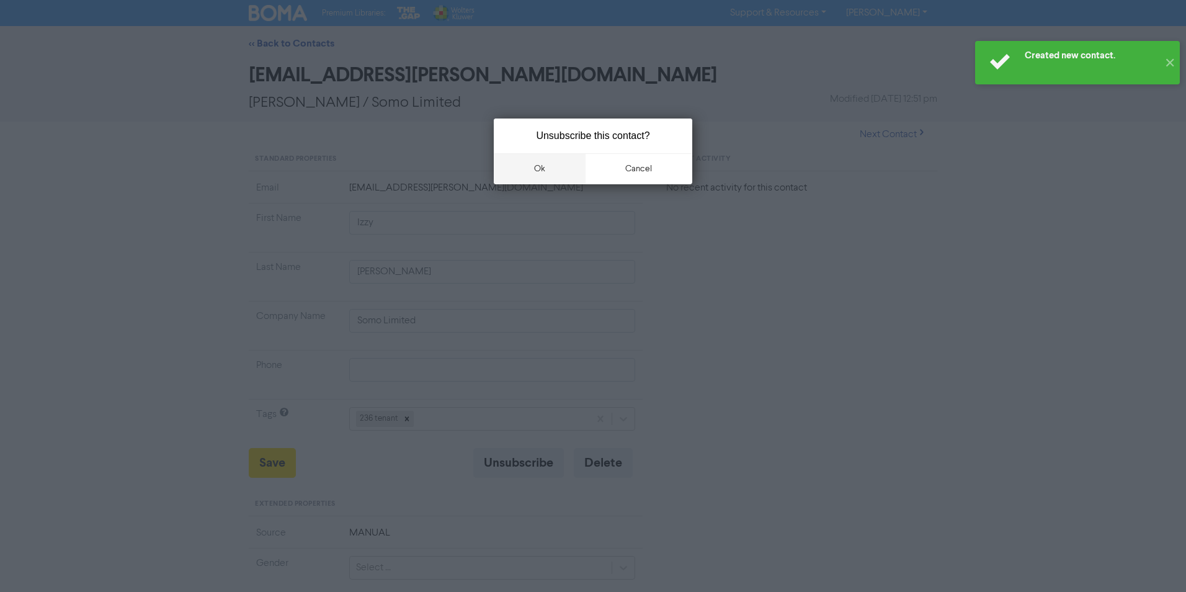
click at [538, 167] on button "ok" at bounding box center [540, 168] width 92 height 31
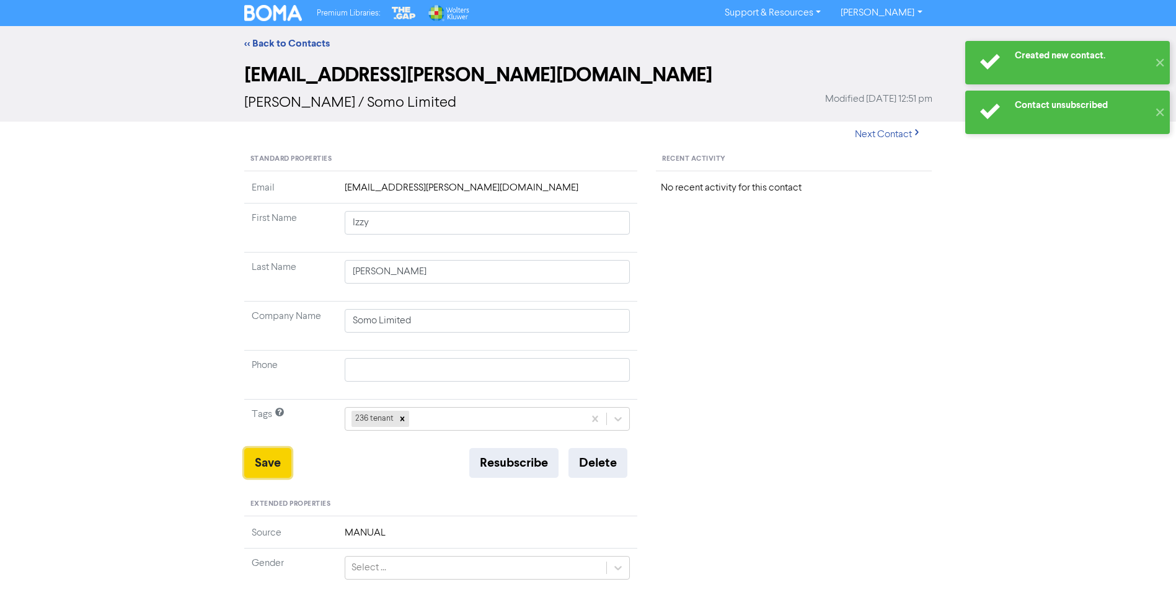
click at [259, 460] on button "Save" at bounding box center [267, 463] width 47 height 30
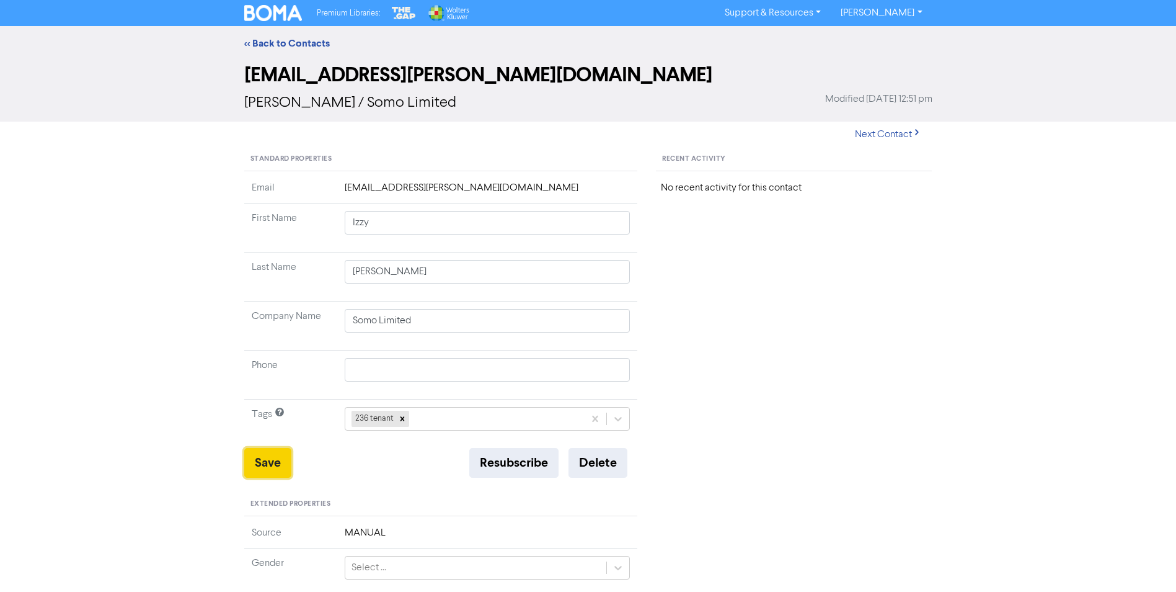
click at [276, 463] on button "Save" at bounding box center [267, 463] width 47 height 30
click at [283, 45] on link "<< Back to Contacts" at bounding box center [287, 43] width 86 height 12
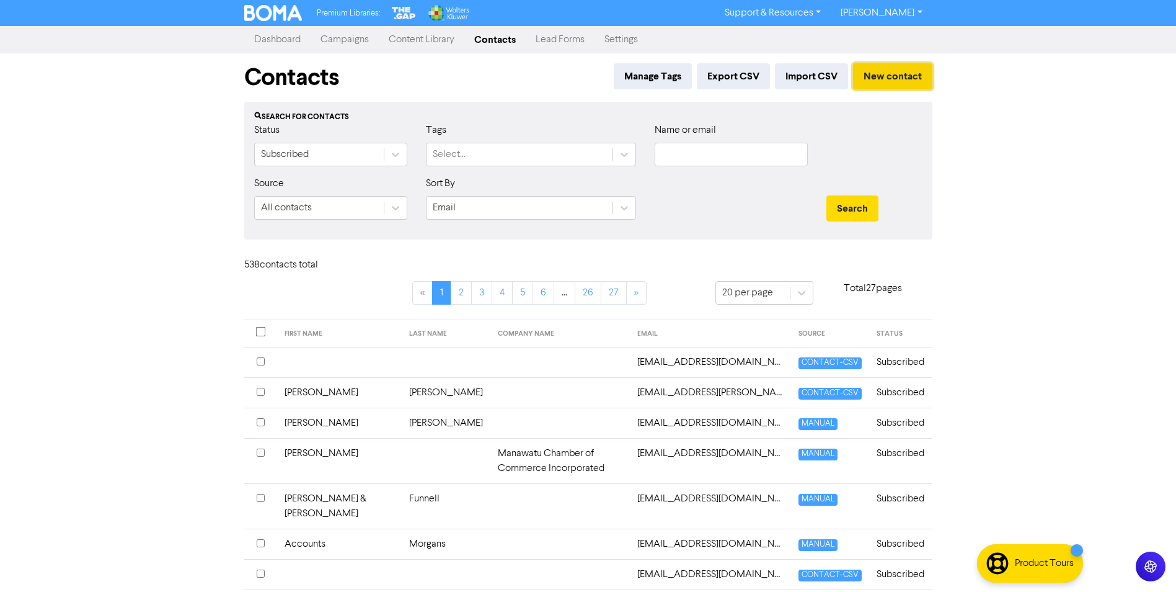
click at [885, 73] on button "New contact" at bounding box center [892, 76] width 79 height 26
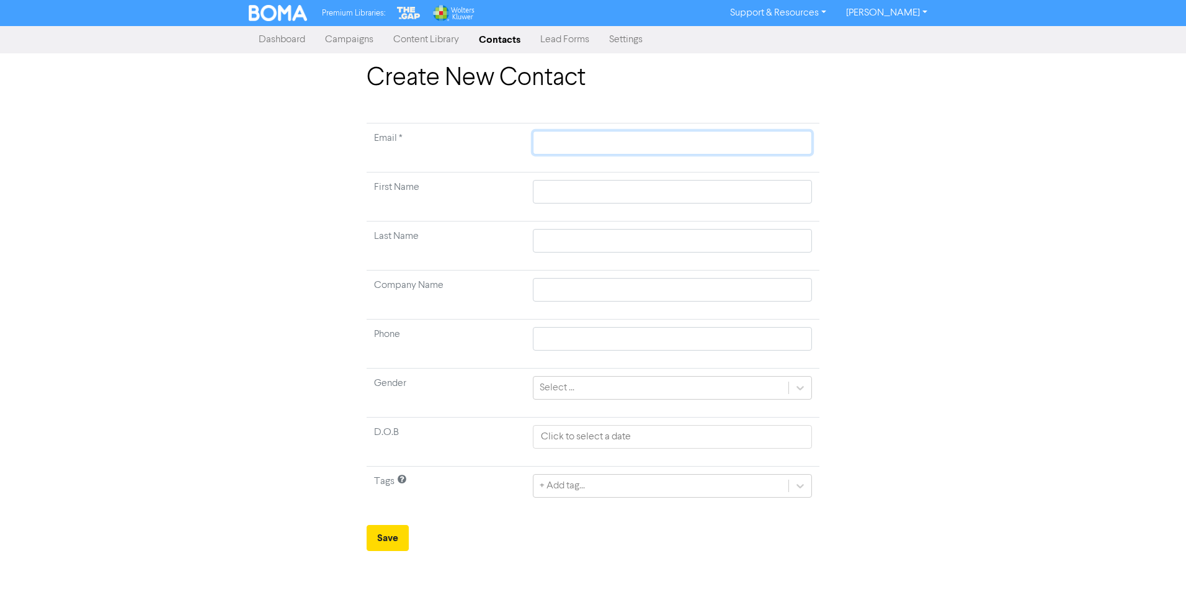
click at [604, 140] on input "text" at bounding box center [672, 143] width 279 height 24
click at [627, 486] on div "+ Add tag..." at bounding box center [660, 485] width 255 height 22
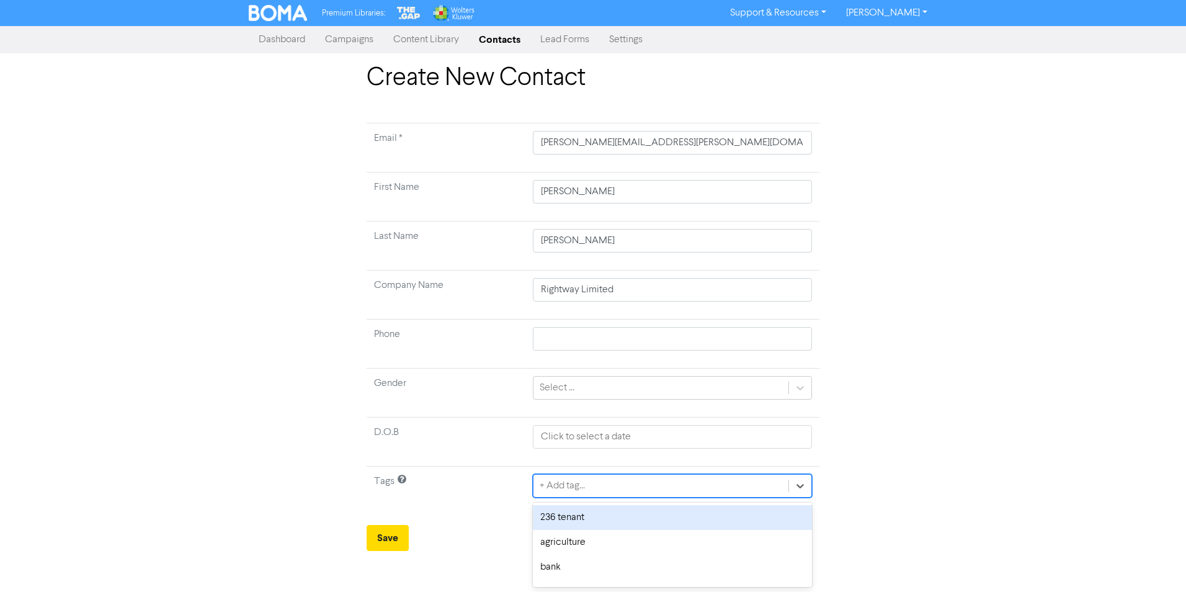
click at [623, 512] on div "236 tenant" at bounding box center [672, 517] width 279 height 25
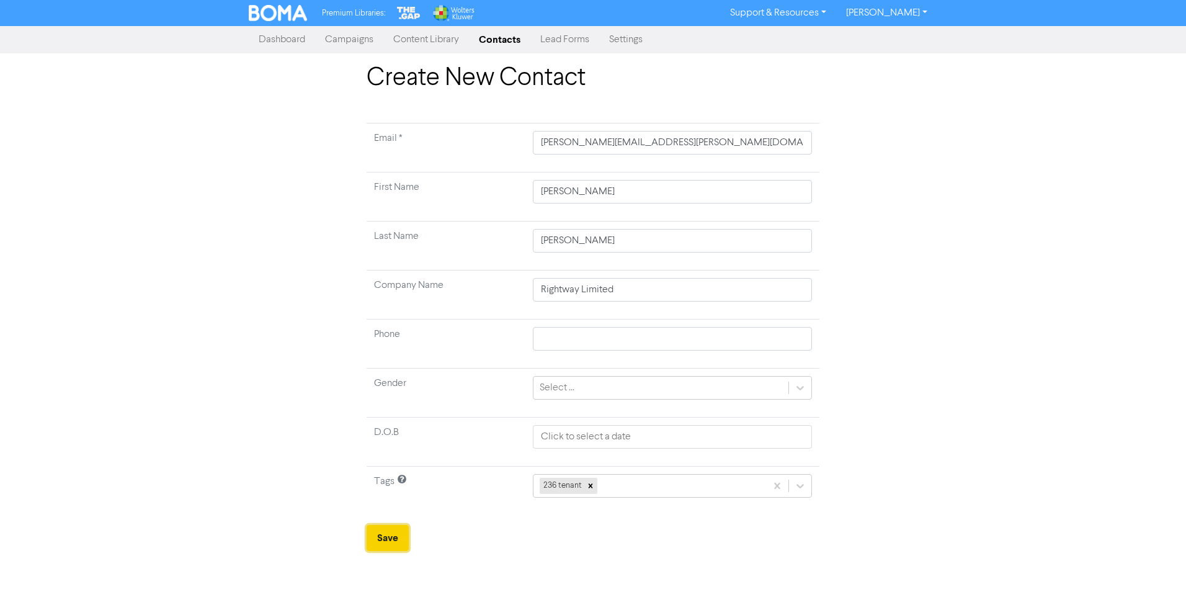
click at [387, 541] on button "Save" at bounding box center [387, 538] width 42 height 26
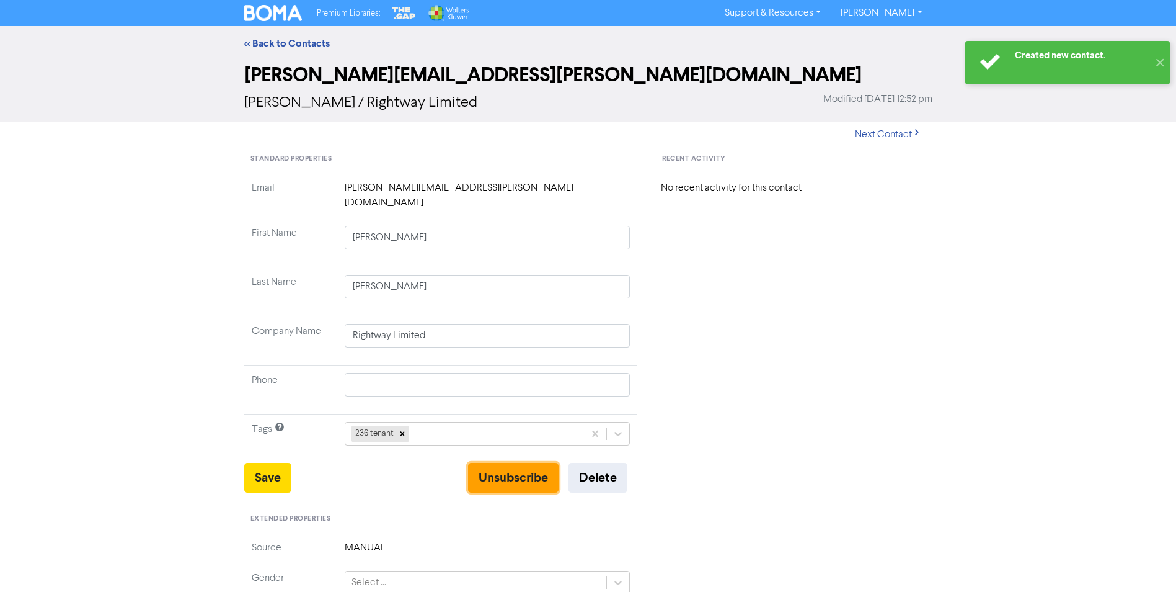
click at [513, 463] on button "Unsubscribe" at bounding box center [513, 478] width 91 height 30
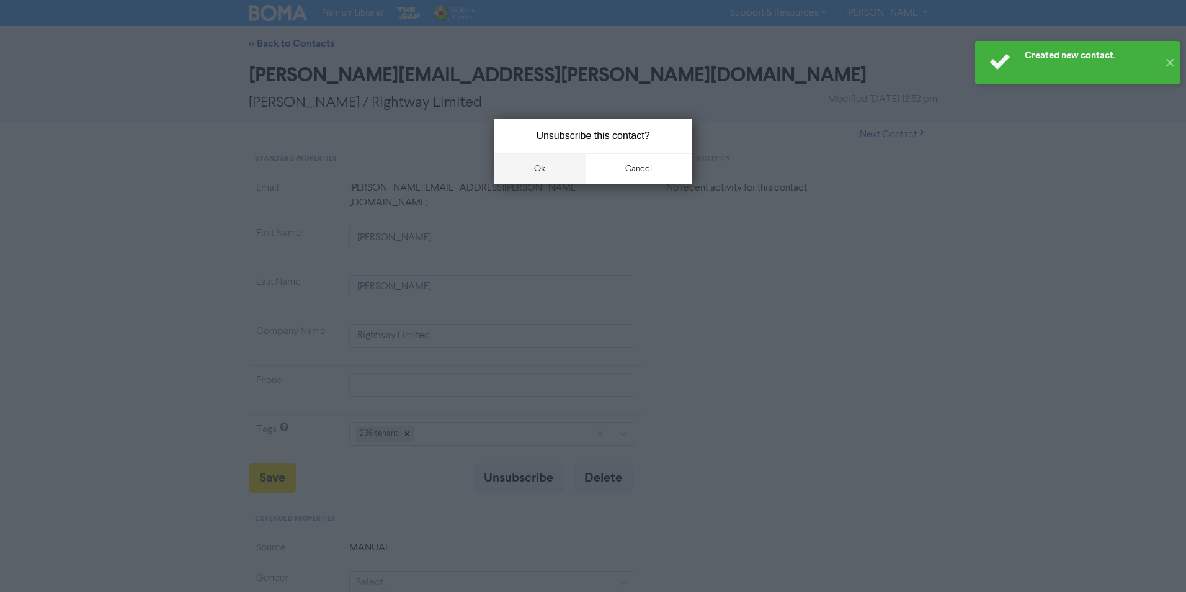
drag, startPoint x: 539, startPoint y: 168, endPoint x: 526, endPoint y: 182, distance: 18.9
click at [539, 167] on button "ok" at bounding box center [540, 168] width 92 height 31
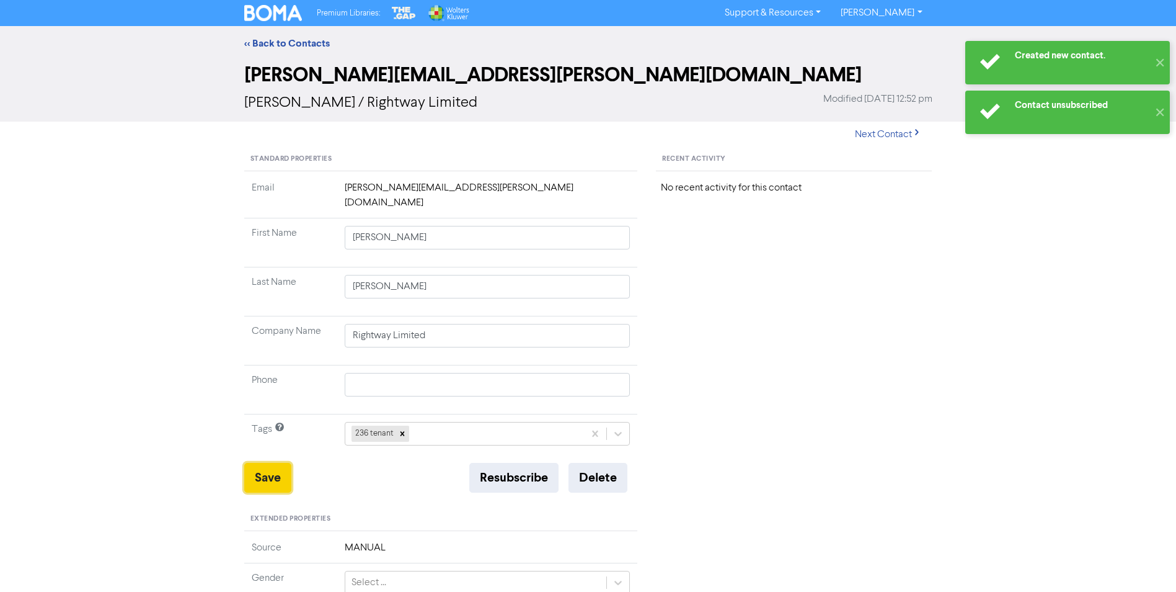
click at [270, 464] on button "Save" at bounding box center [267, 478] width 47 height 30
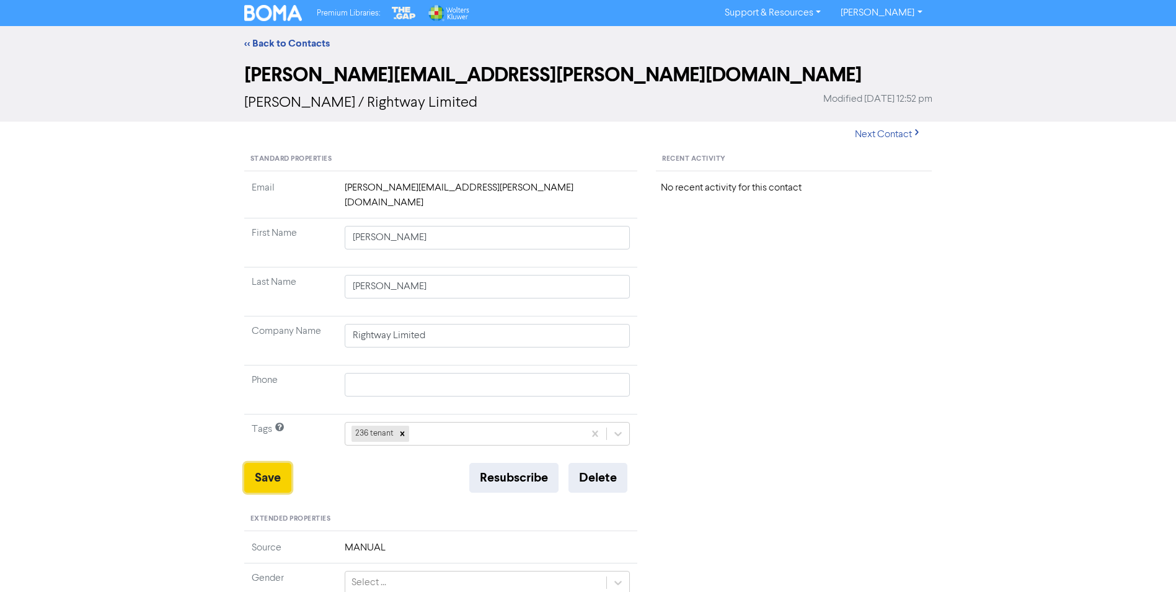
click at [276, 467] on button "Save" at bounding box center [267, 478] width 47 height 30
click at [308, 43] on link "<< Back to Contacts" at bounding box center [287, 43] width 86 height 12
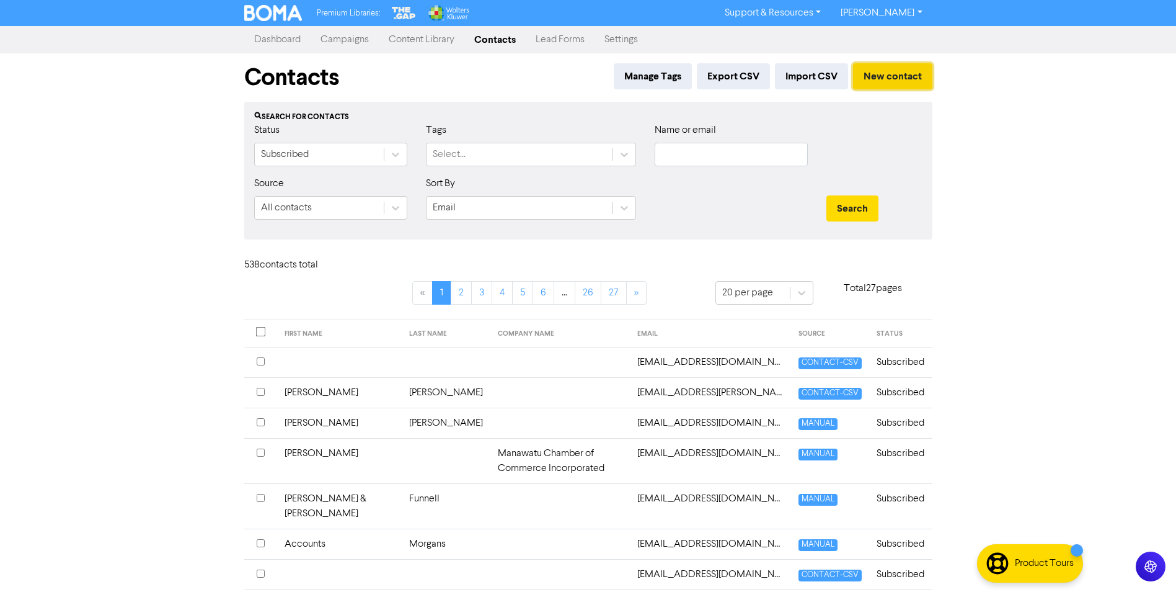
click at [886, 76] on button "New contact" at bounding box center [892, 76] width 79 height 26
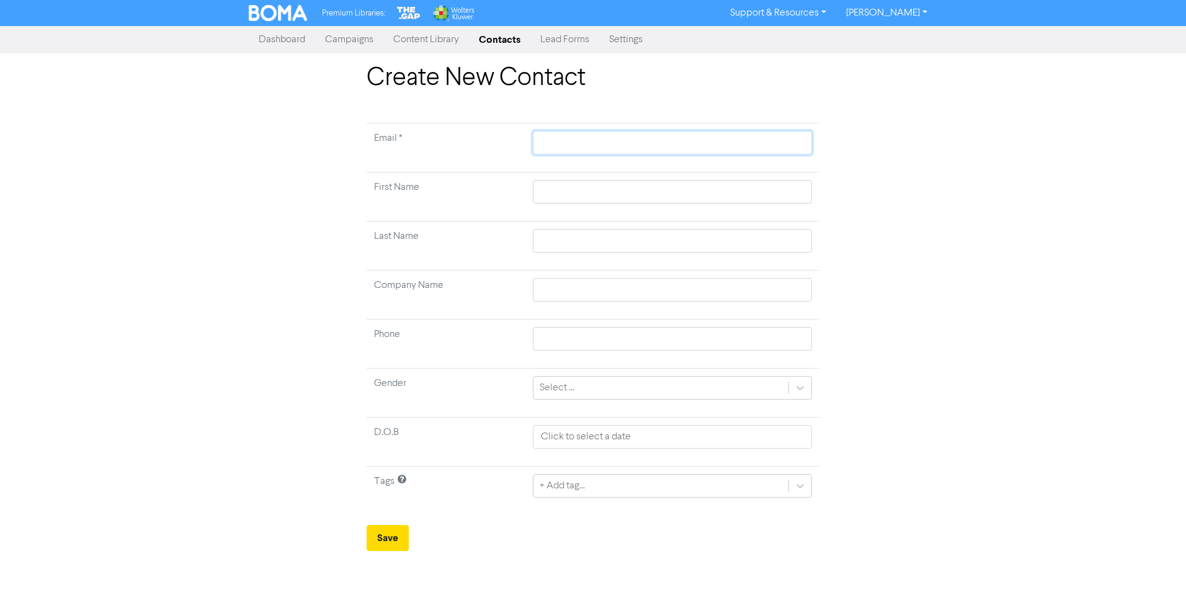
click at [563, 146] on input "text" at bounding box center [672, 143] width 279 height 24
click at [650, 486] on div "+ Add tag..." at bounding box center [660, 485] width 255 height 22
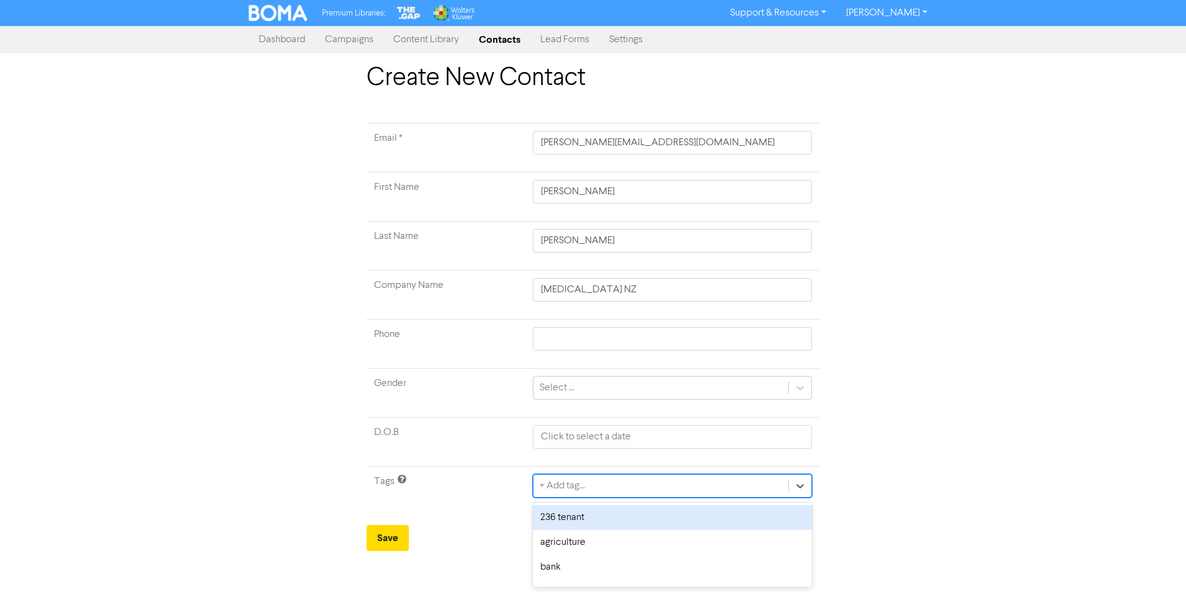
click at [635, 517] on div "236 tenant" at bounding box center [672, 517] width 279 height 25
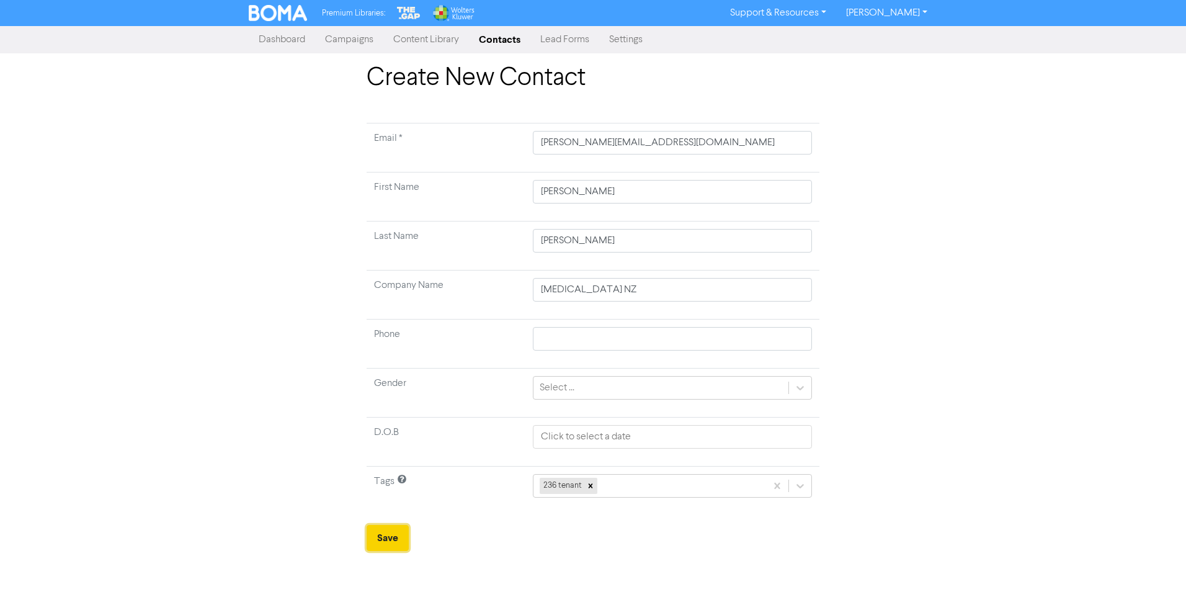
click at [392, 537] on button "Save" at bounding box center [387, 538] width 42 height 26
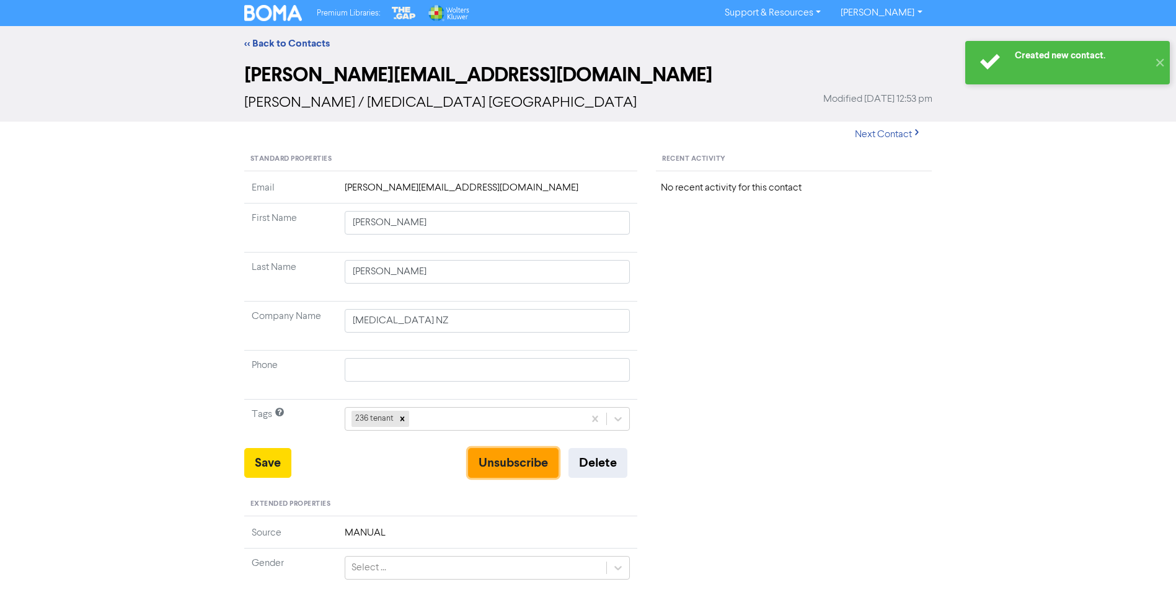
click at [504, 461] on button "Unsubscribe" at bounding box center [513, 463] width 91 height 30
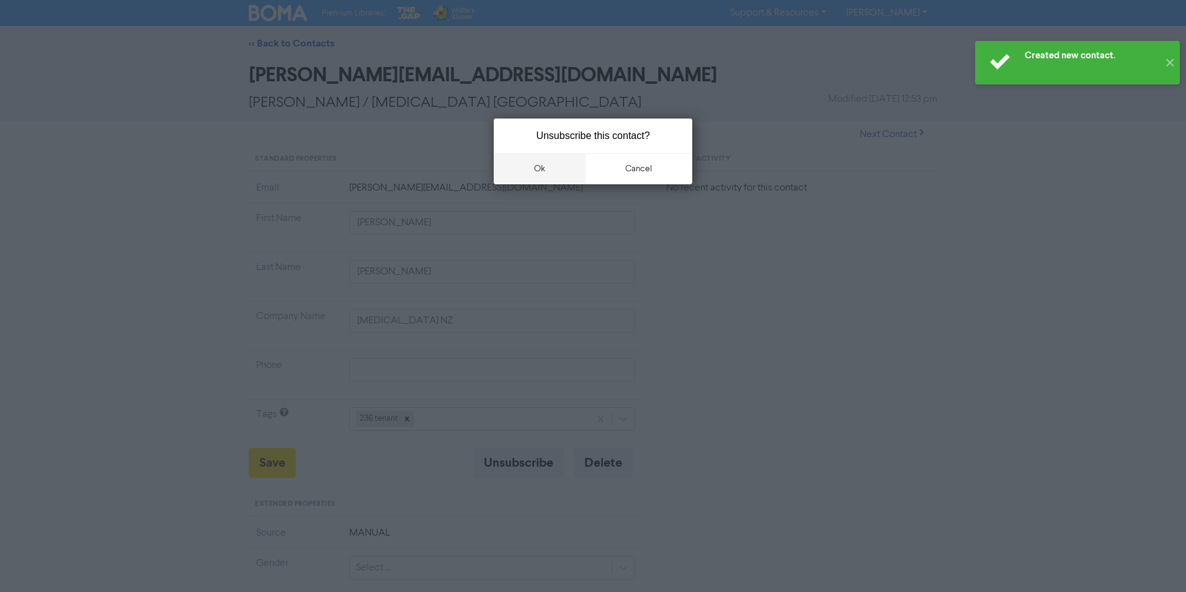
click at [538, 174] on button "ok" at bounding box center [540, 168] width 92 height 31
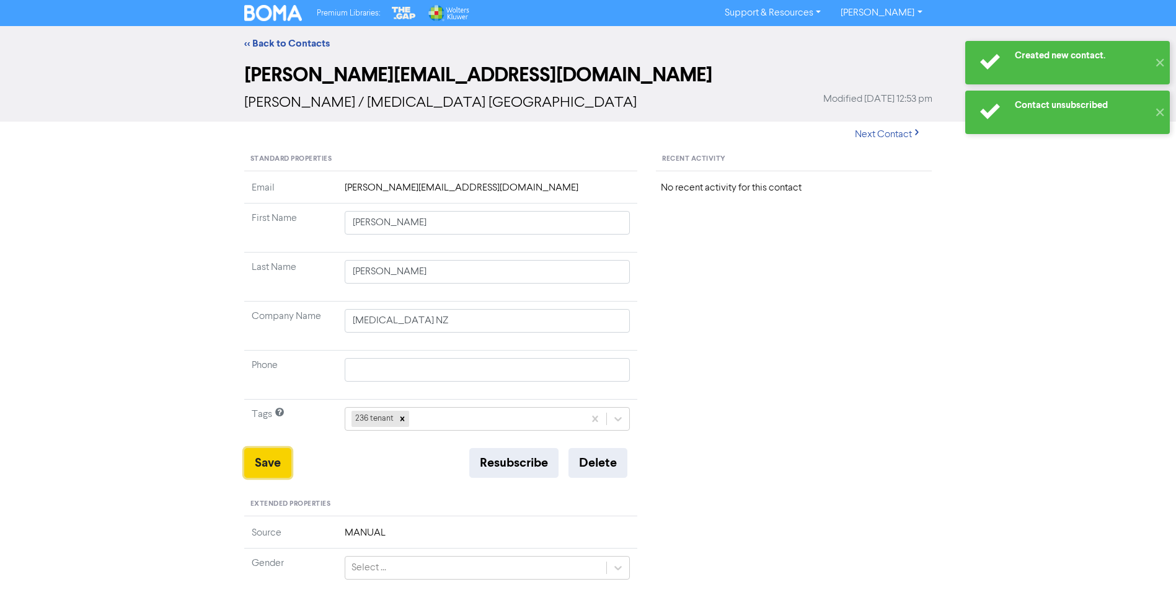
click at [265, 463] on button "Save" at bounding box center [267, 463] width 47 height 30
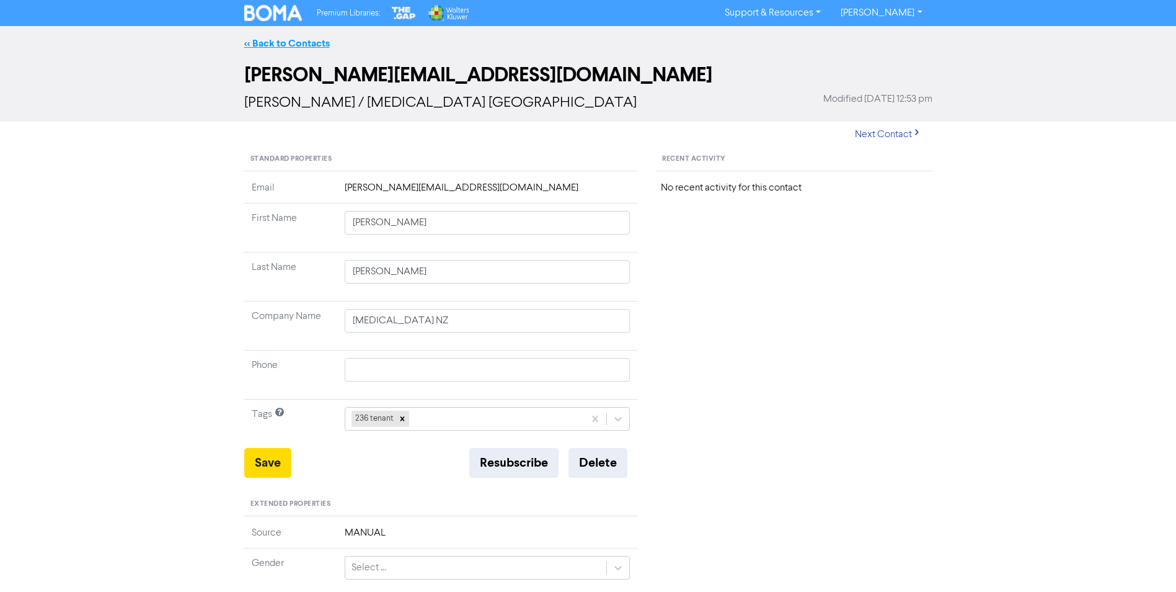
click at [309, 42] on link "<< Back to Contacts" at bounding box center [287, 43] width 86 height 12
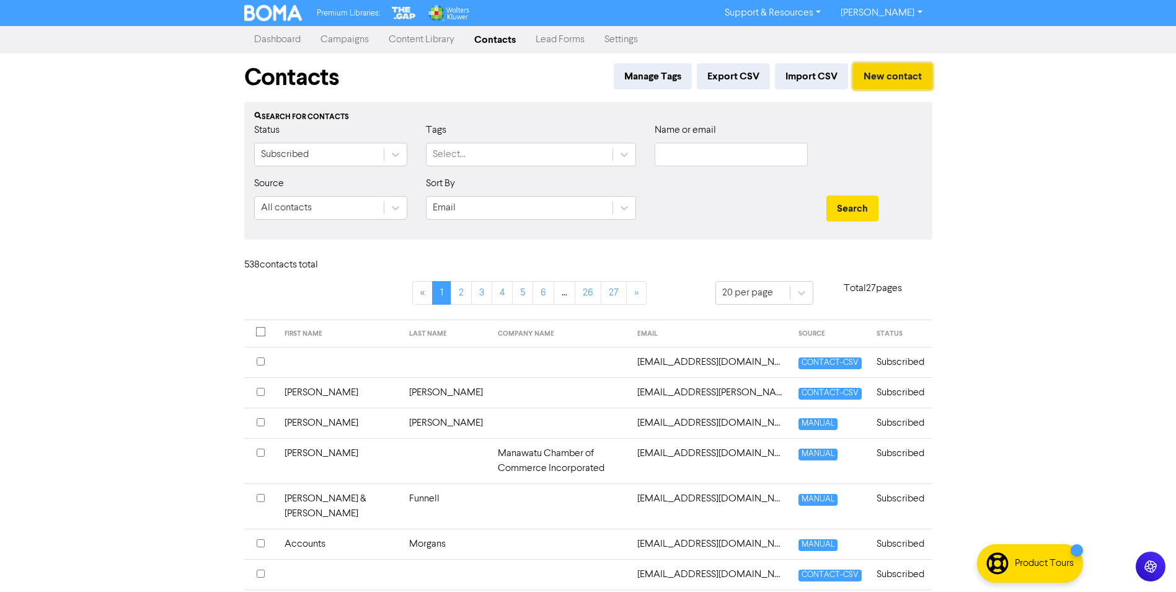
click at [891, 76] on button "New contact" at bounding box center [892, 76] width 79 height 26
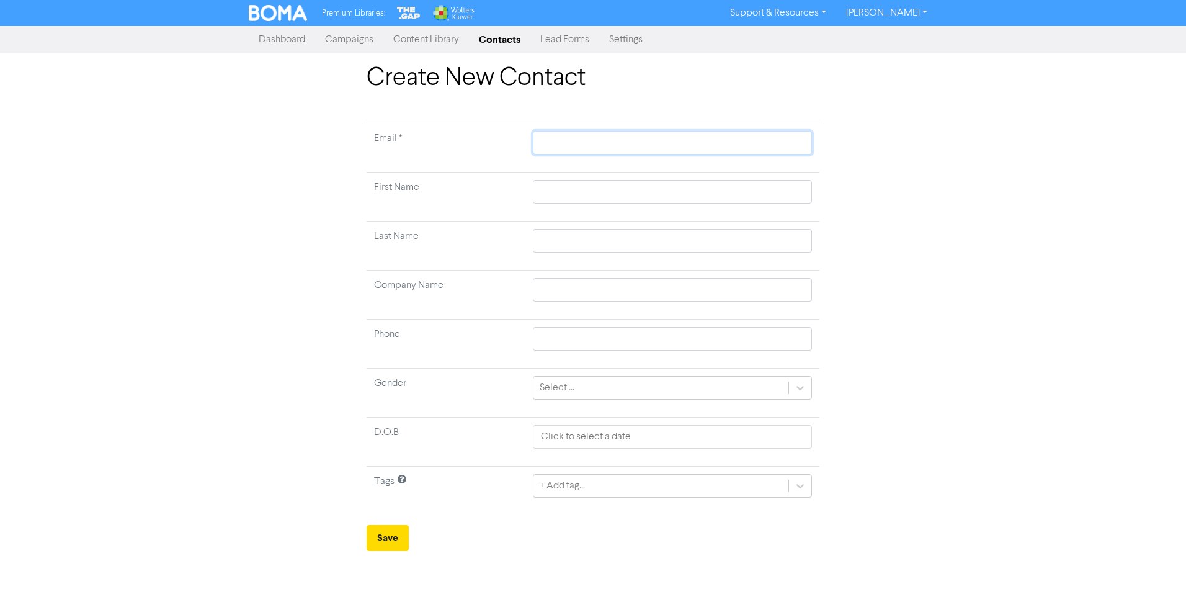
click at [653, 135] on input "text" at bounding box center [672, 143] width 279 height 24
click at [594, 485] on div "+ Add tag..." at bounding box center [660, 485] width 255 height 22
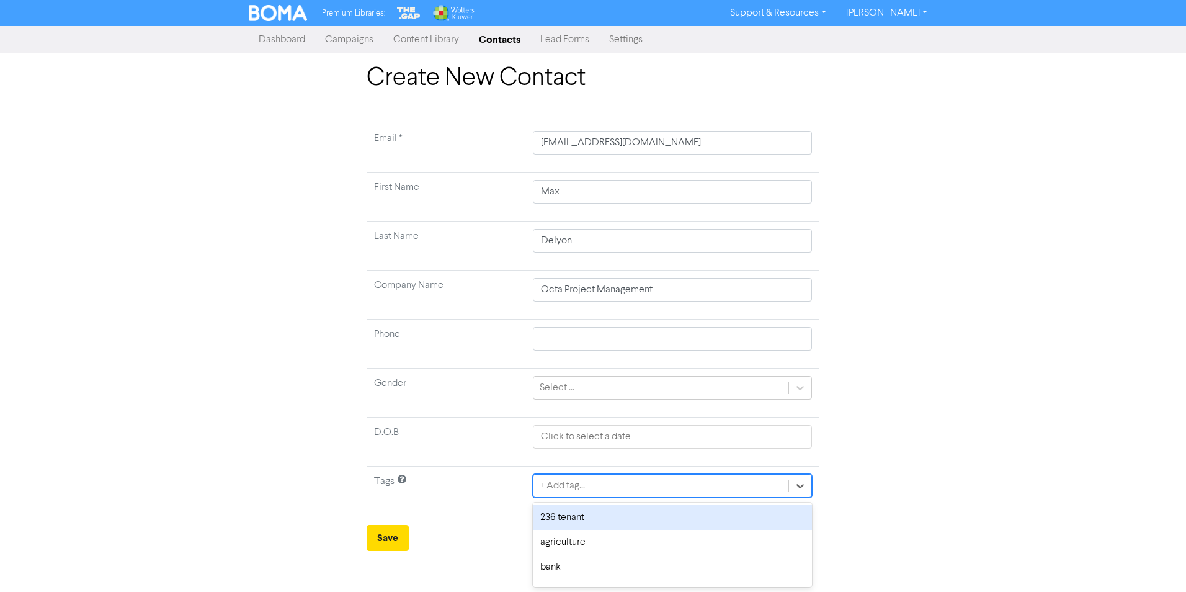
click at [595, 516] on div "236 tenant" at bounding box center [672, 517] width 279 height 25
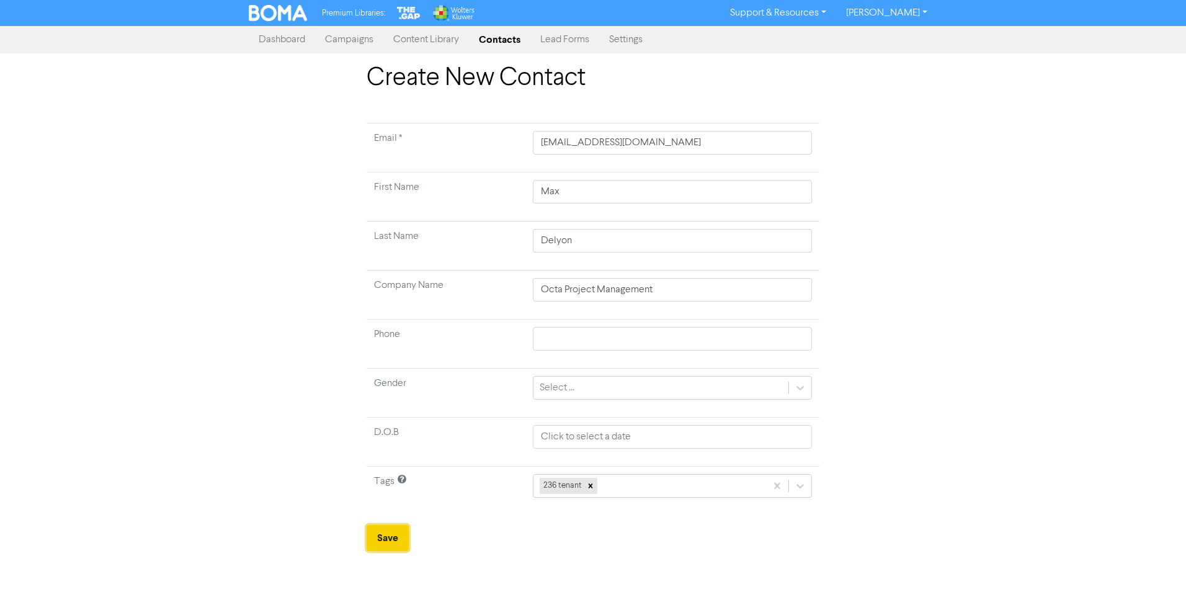
click at [391, 536] on button "Save" at bounding box center [387, 538] width 42 height 26
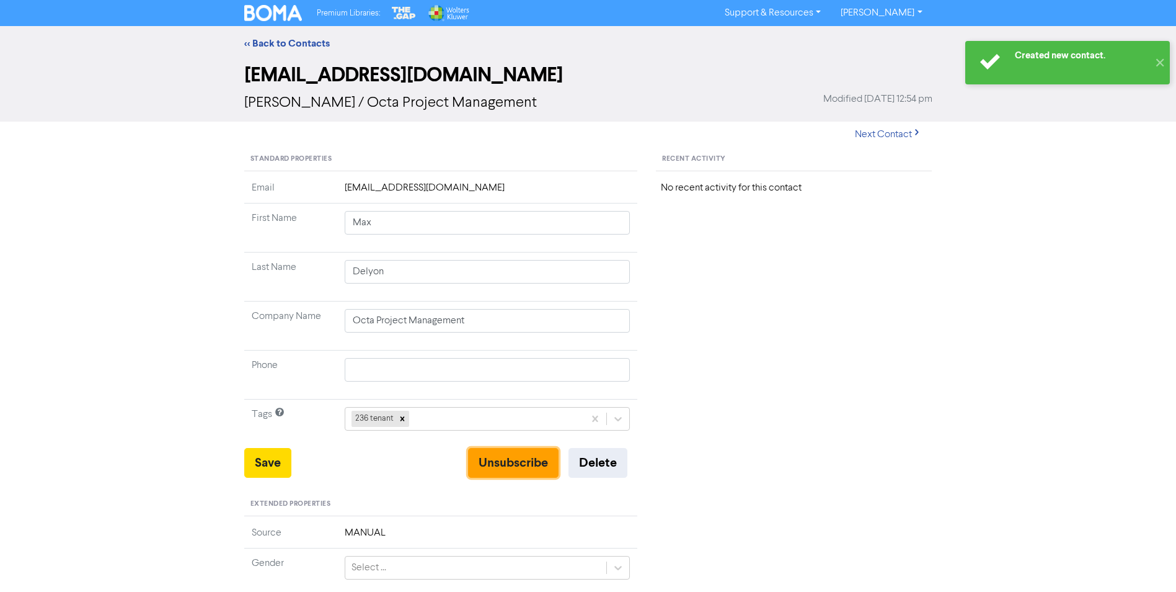
click at [525, 460] on button "Unsubscribe" at bounding box center [513, 463] width 91 height 30
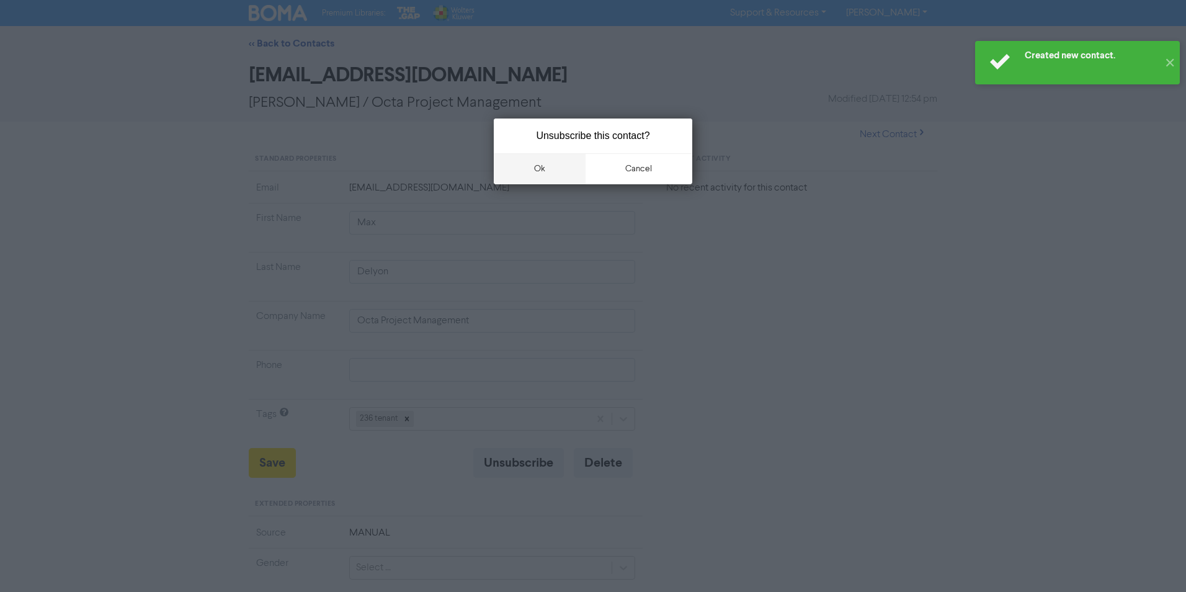
click at [541, 170] on button "ok" at bounding box center [540, 168] width 92 height 31
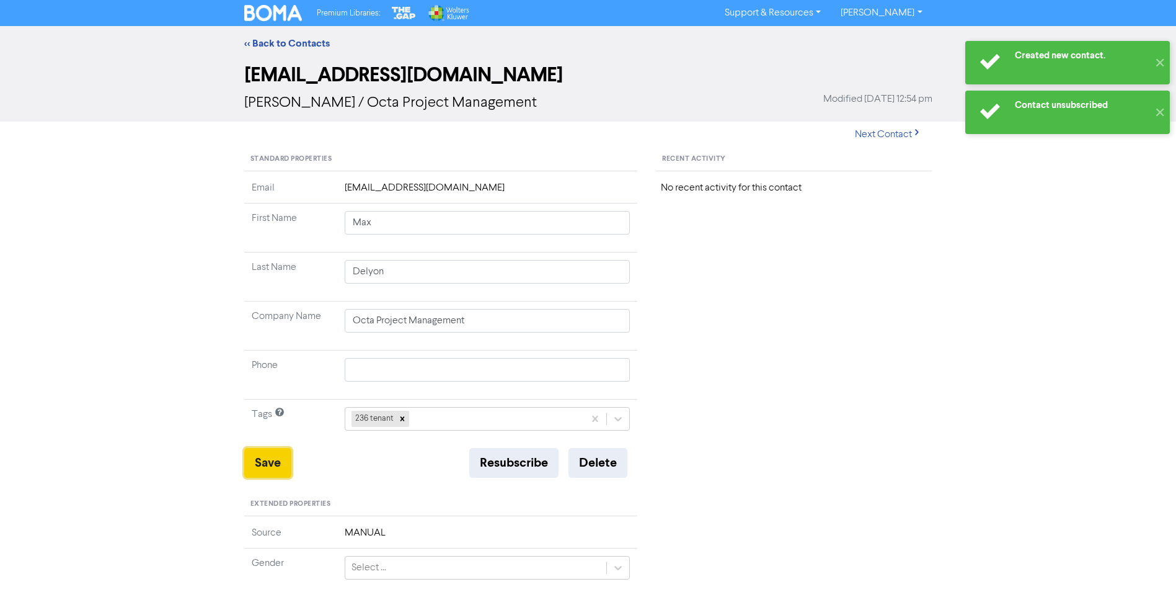
click at [264, 463] on button "Save" at bounding box center [267, 463] width 47 height 30
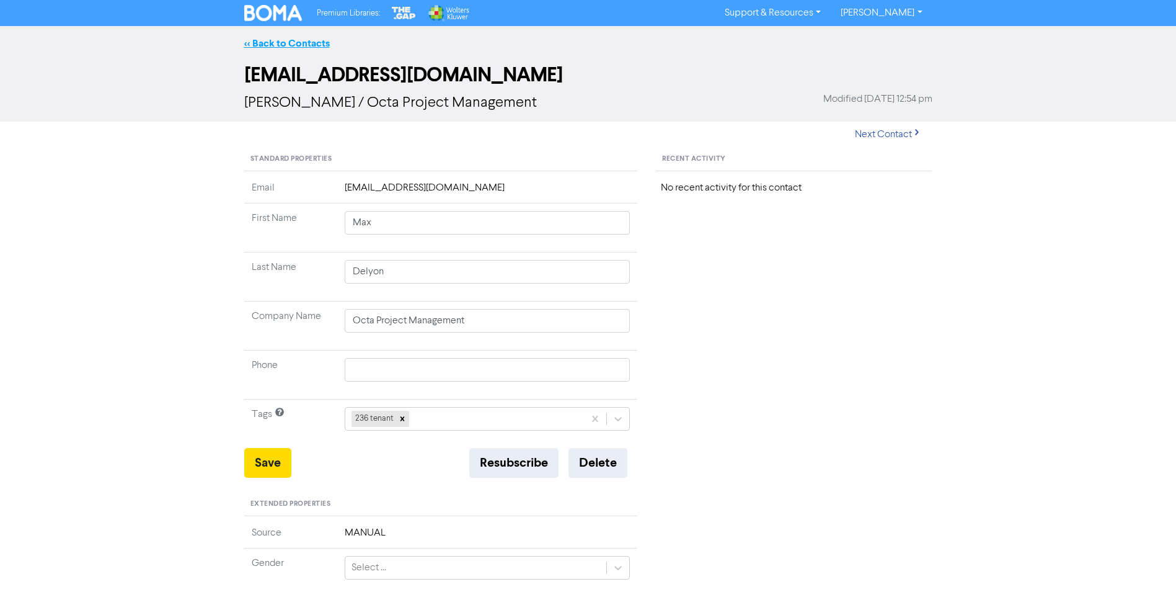
click at [313, 41] on link "<< Back to Contacts" at bounding box center [287, 43] width 86 height 12
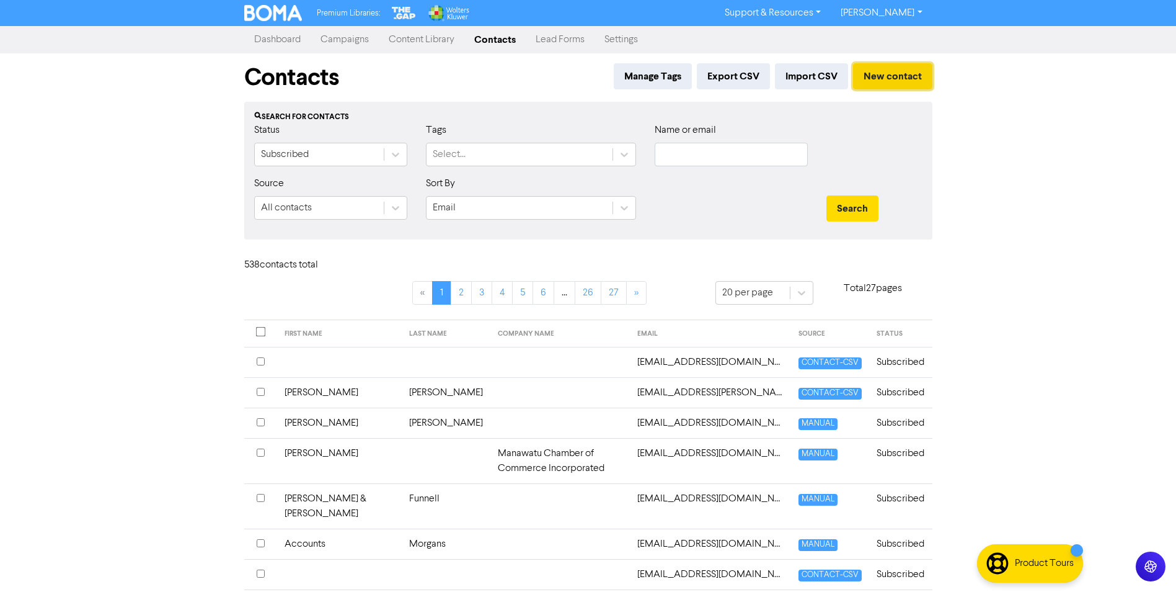
click at [879, 73] on button "New contact" at bounding box center [892, 76] width 79 height 26
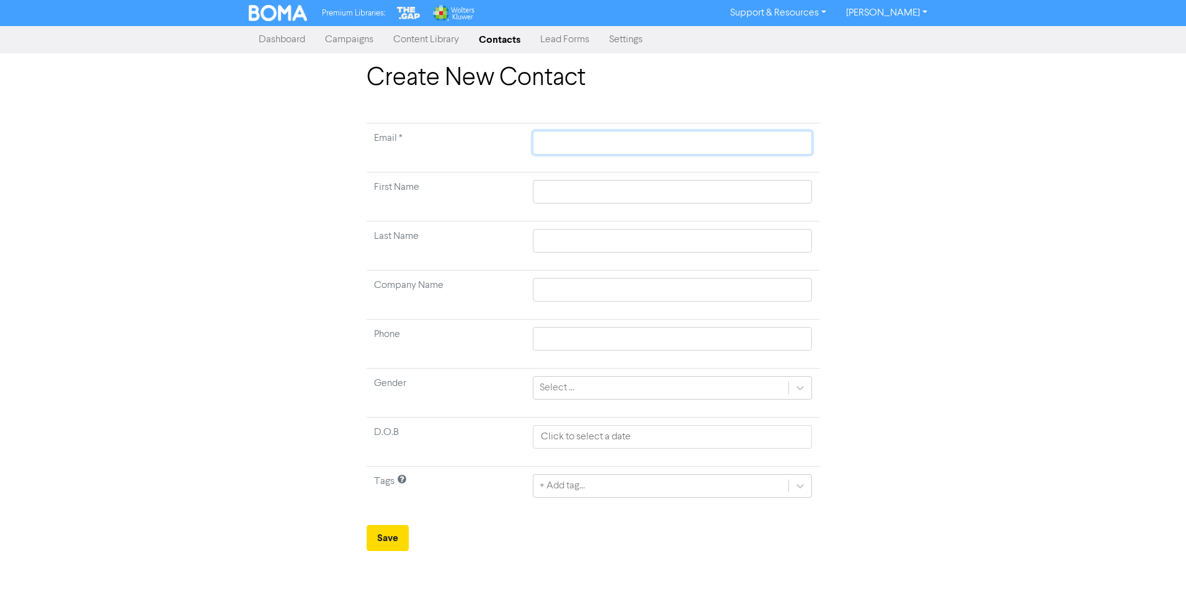
click at [574, 143] on input "text" at bounding box center [672, 143] width 279 height 24
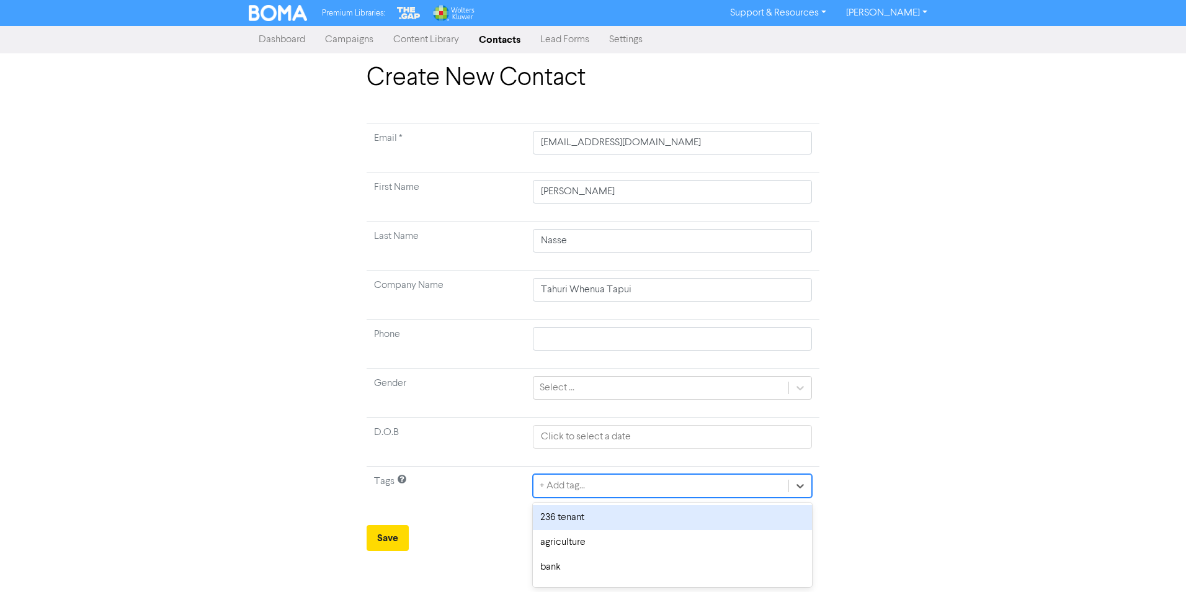
click at [606, 493] on div "+ Add tag..." at bounding box center [660, 485] width 255 height 22
click at [604, 514] on div "236 tenant" at bounding box center [672, 517] width 279 height 25
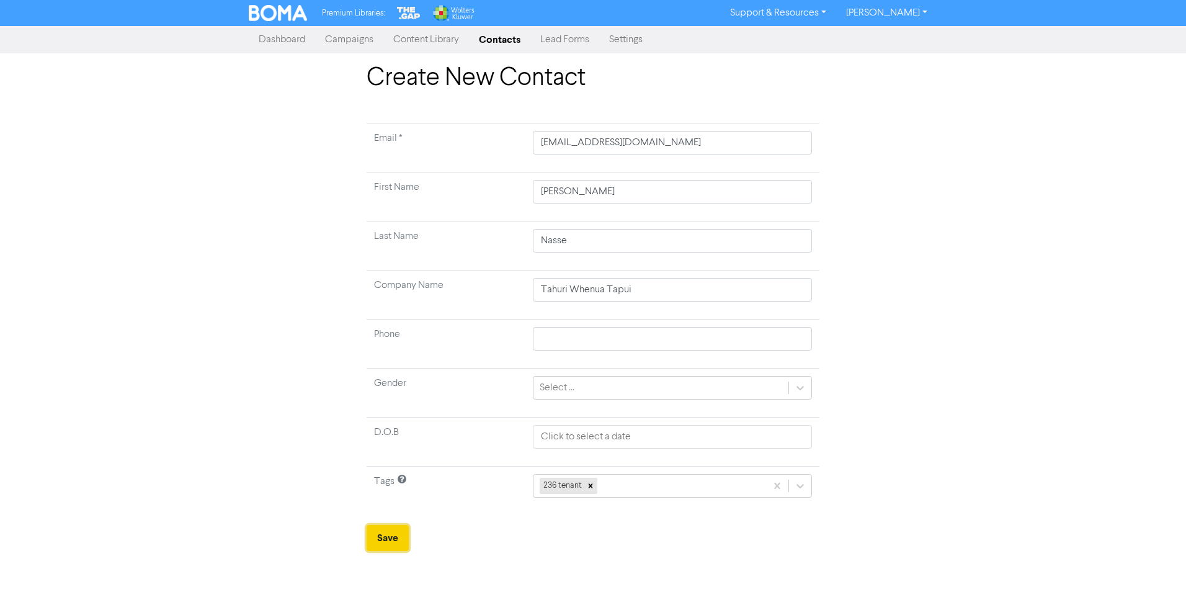
click at [394, 538] on button "Save" at bounding box center [387, 538] width 42 height 26
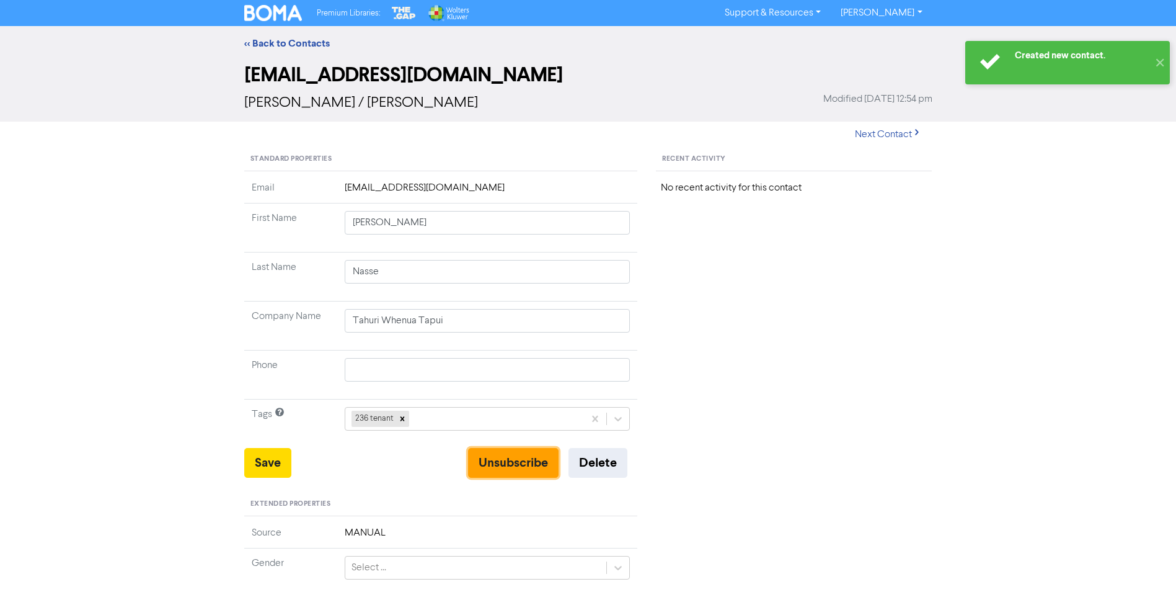
click at [514, 453] on button "Unsubscribe" at bounding box center [513, 463] width 91 height 30
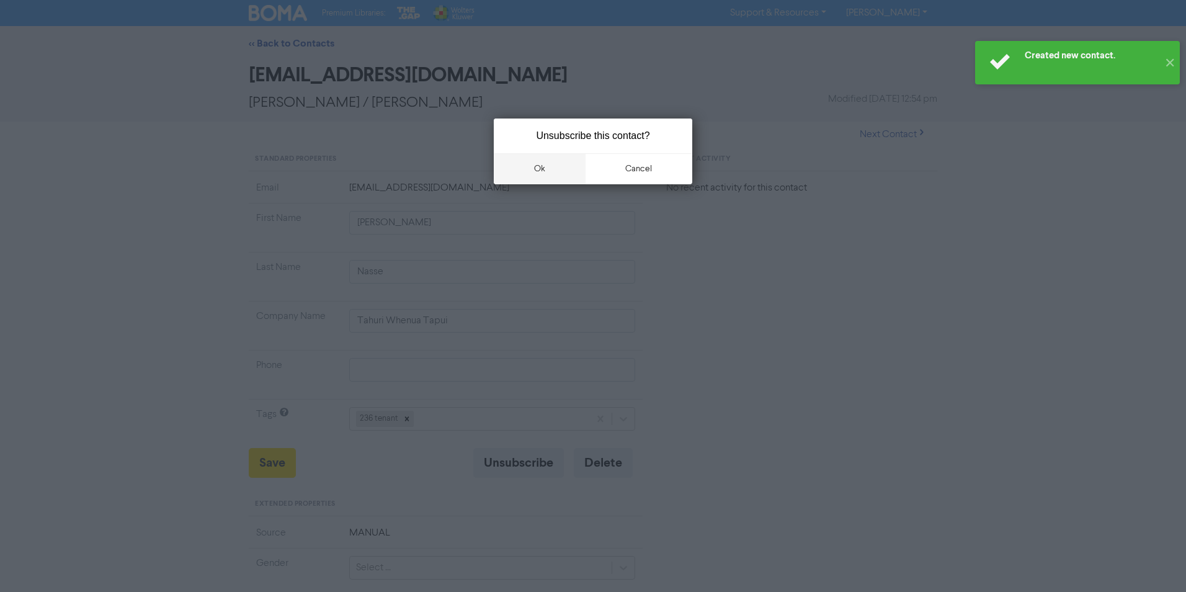
click at [540, 179] on button "ok" at bounding box center [540, 168] width 92 height 31
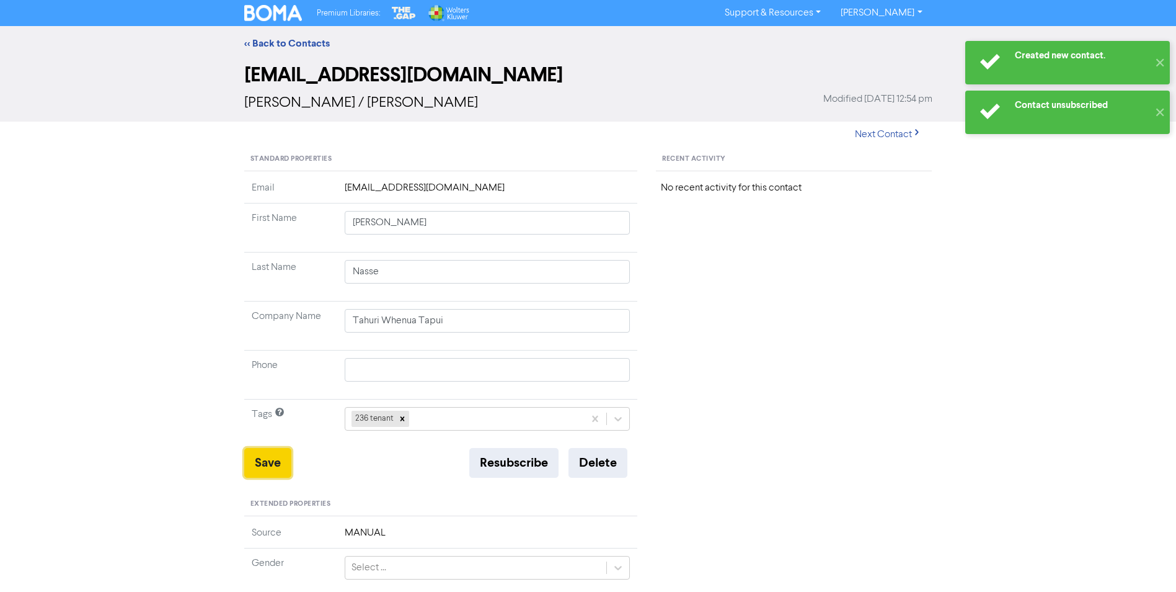
click at [267, 463] on button "Save" at bounding box center [267, 463] width 47 height 30
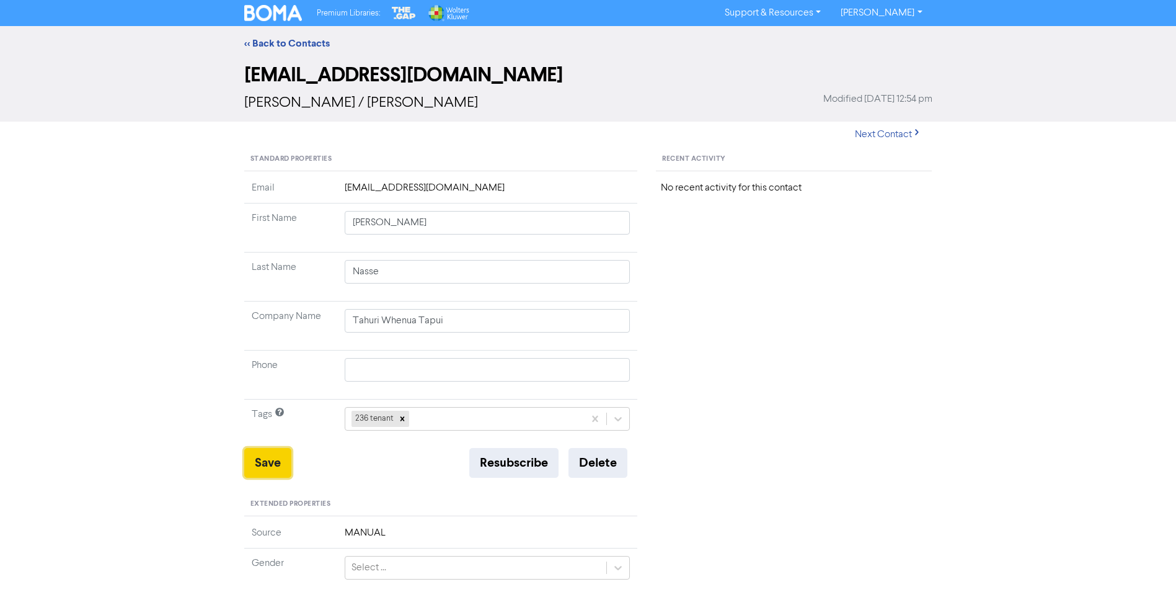
click at [274, 468] on button "Save" at bounding box center [267, 463] width 47 height 30
click at [291, 42] on link "<< Back to Contacts" at bounding box center [287, 43] width 86 height 12
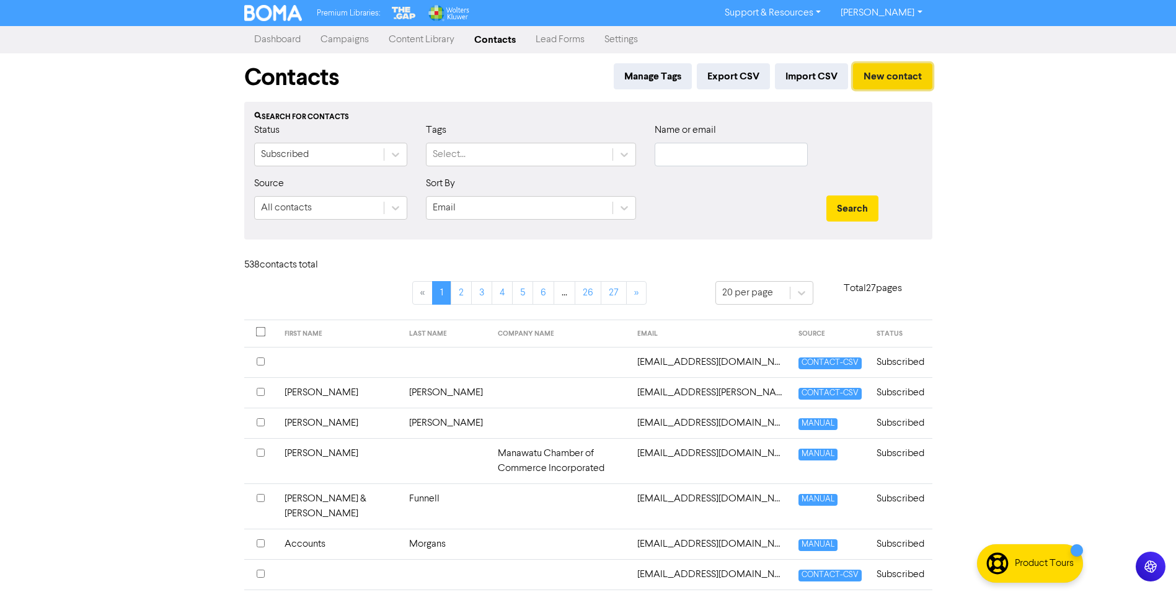
click at [891, 72] on button "New contact" at bounding box center [892, 76] width 79 height 26
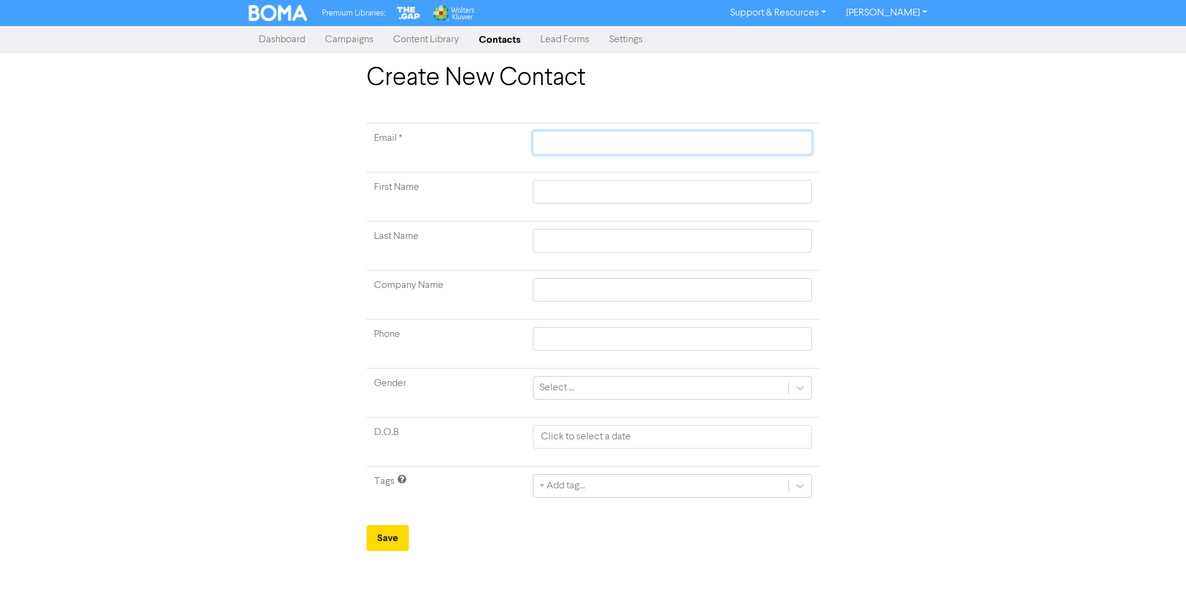
click at [588, 145] on input "text" at bounding box center [672, 143] width 279 height 24
click at [629, 486] on div "+ Add tag..." at bounding box center [660, 485] width 255 height 22
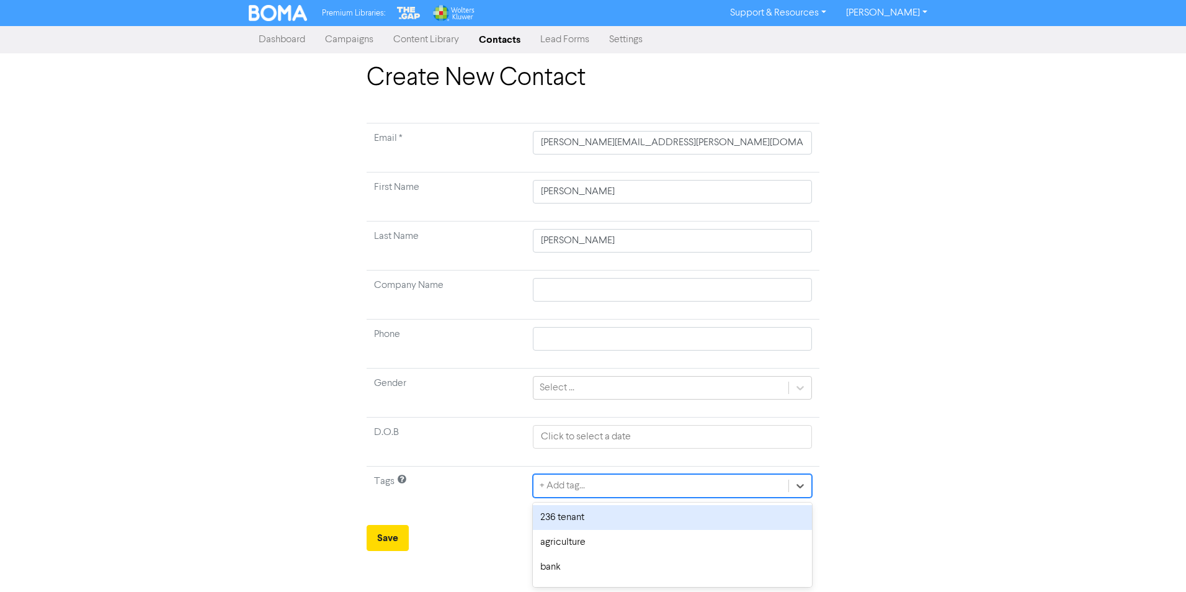
click at [623, 510] on div "236 tenant" at bounding box center [672, 517] width 279 height 25
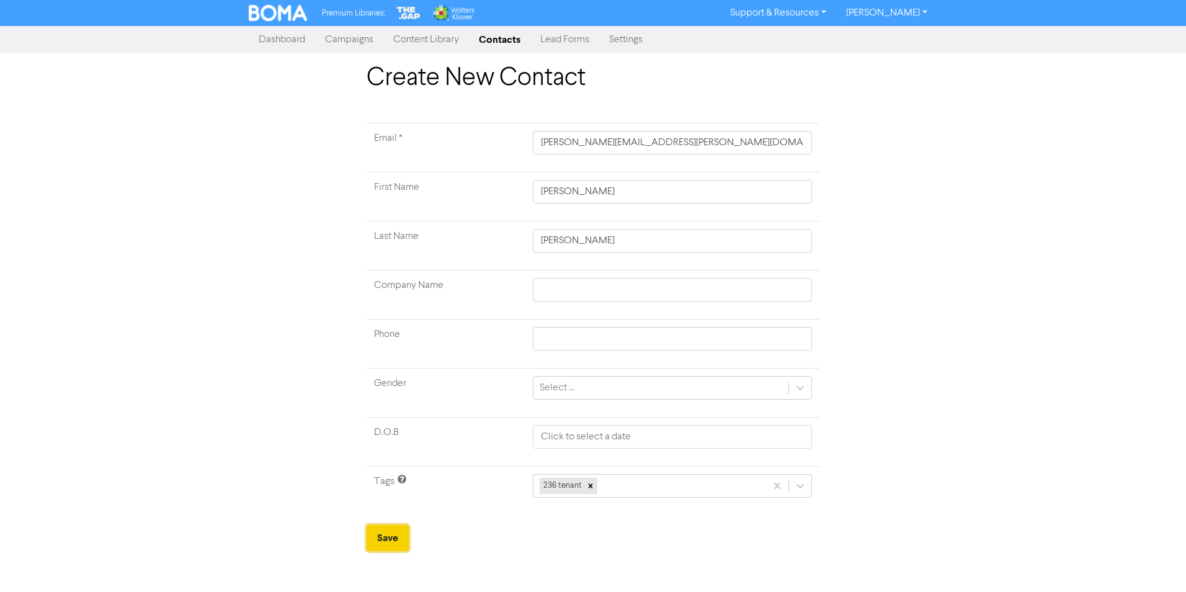
click at [386, 539] on button "Save" at bounding box center [387, 538] width 42 height 26
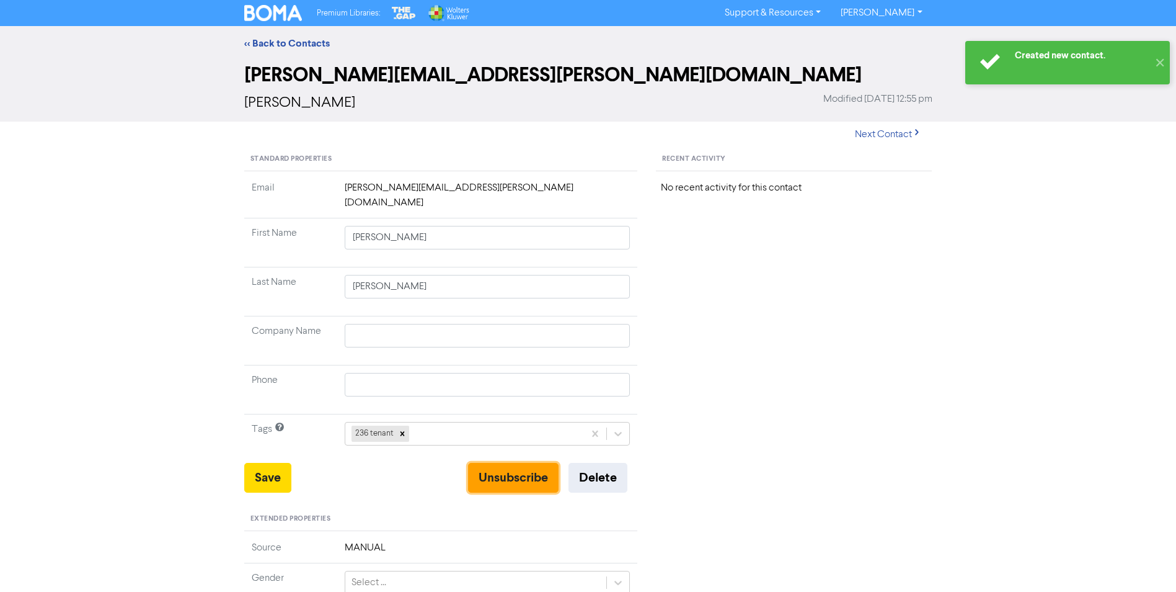
click at [519, 466] on button "Unsubscribe" at bounding box center [513, 478] width 91 height 30
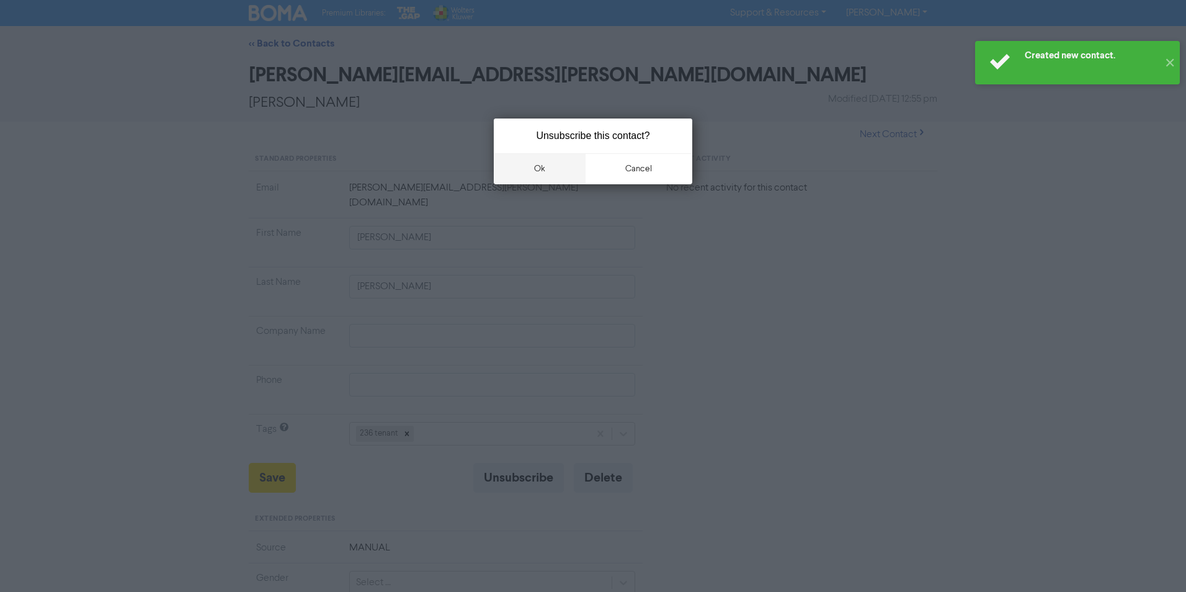
click at [546, 171] on button "ok" at bounding box center [540, 168] width 92 height 31
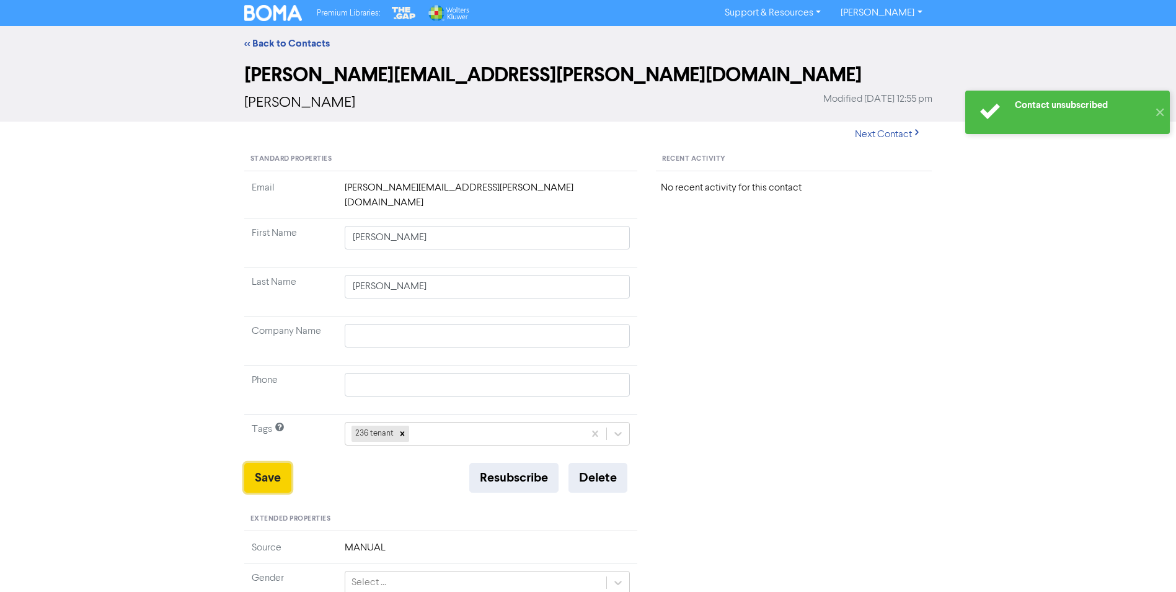
click at [265, 468] on button "Save" at bounding box center [267, 478] width 47 height 30
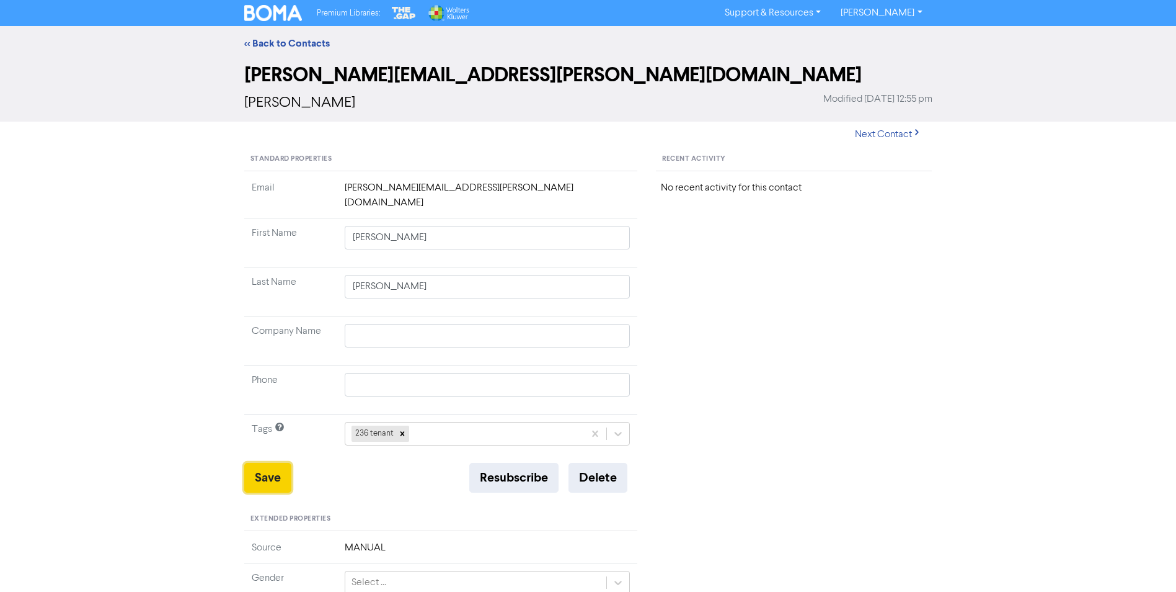
click at [274, 463] on button "Save" at bounding box center [267, 478] width 47 height 30
click at [285, 43] on link "<< Back to Contacts" at bounding box center [287, 43] width 86 height 12
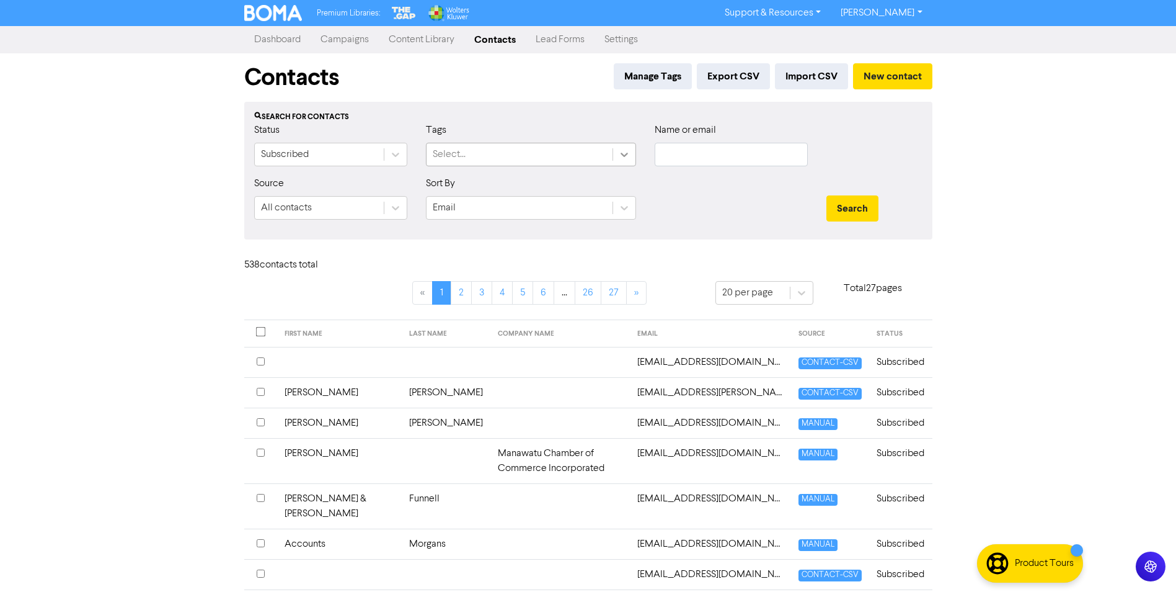
click at [624, 156] on icon at bounding box center [624, 155] width 7 height 4
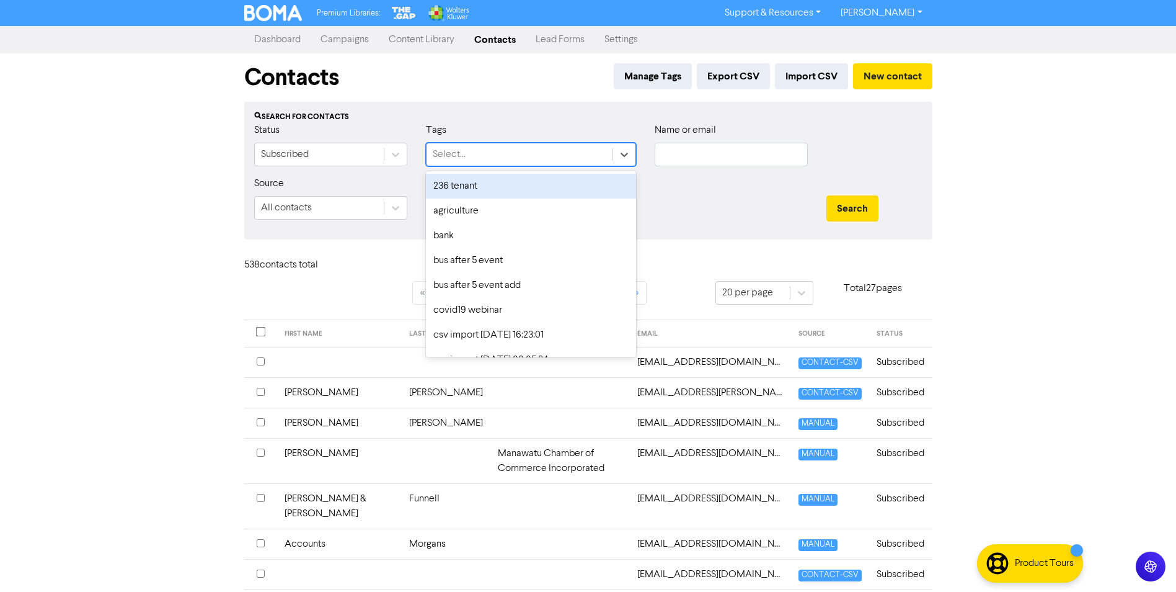
click at [559, 178] on div "236 tenant" at bounding box center [531, 186] width 210 height 25
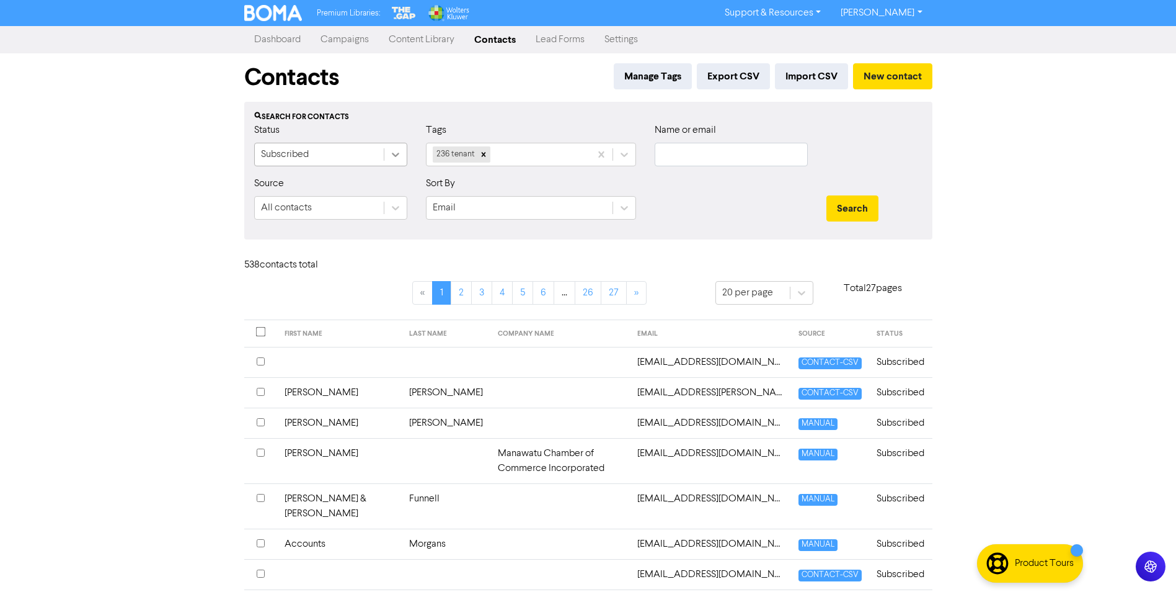
click at [391, 151] on icon at bounding box center [395, 154] width 12 height 12
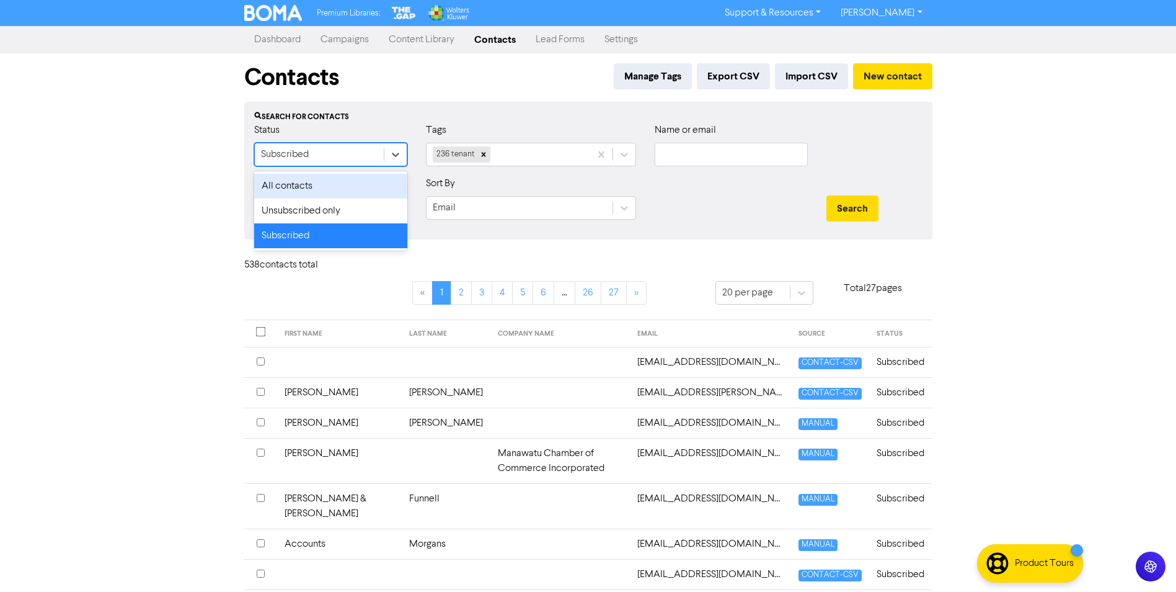
click at [386, 183] on div "All contacts" at bounding box center [330, 186] width 153 height 25
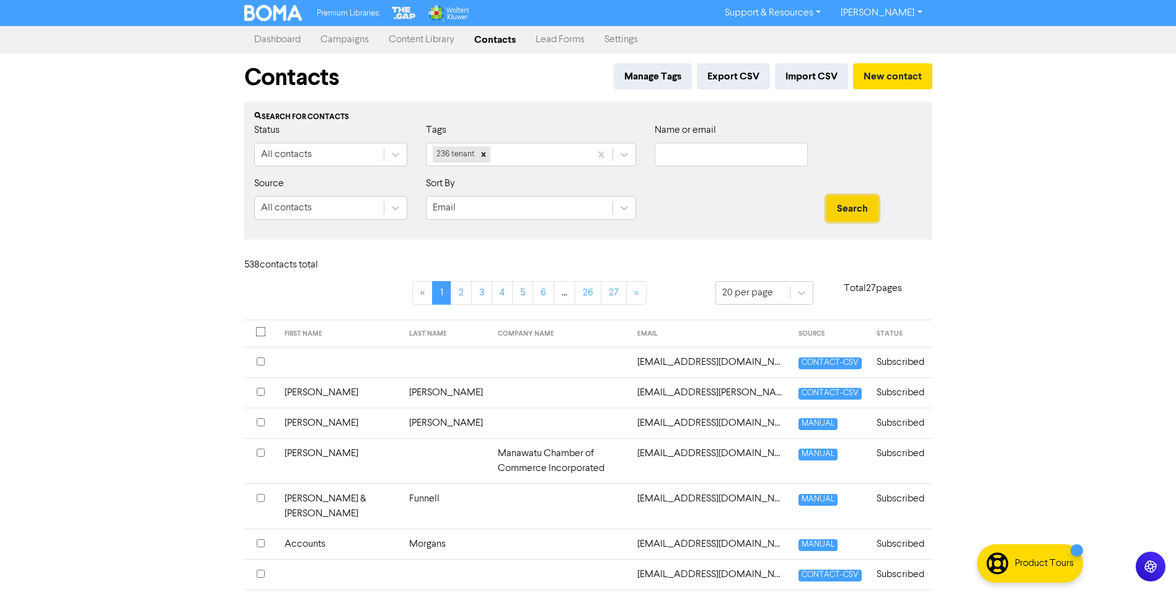
click at [841, 212] on button "Search" at bounding box center [853, 208] width 52 height 26
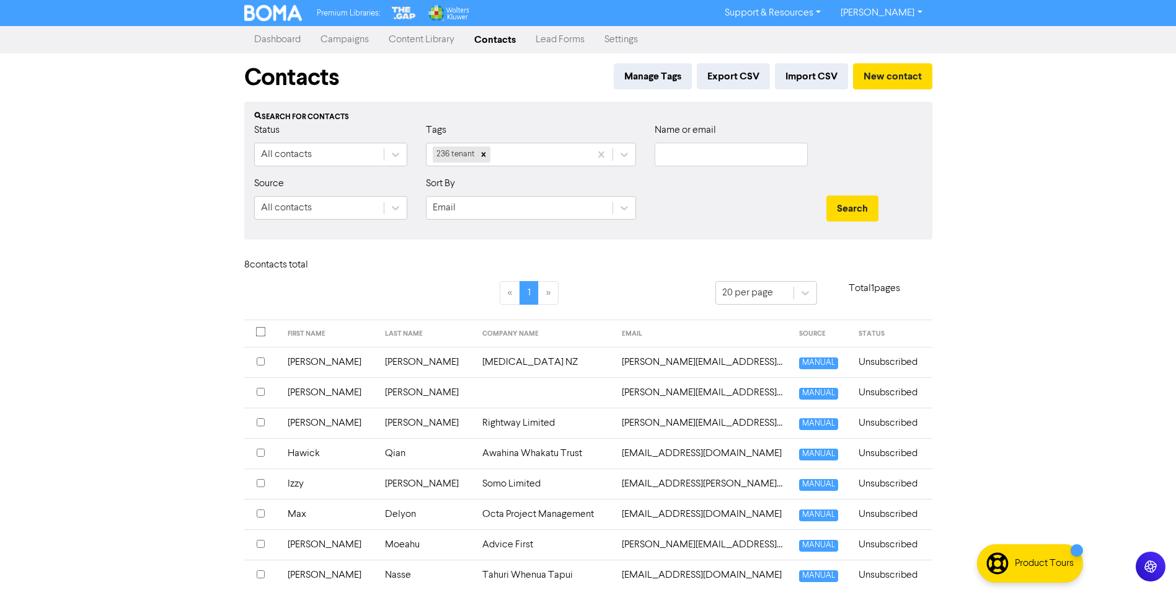
click at [913, 14] on link "[PERSON_NAME]" at bounding box center [881, 13] width 101 height 20
click at [889, 42] on button "Log Out" at bounding box center [880, 37] width 98 height 15
